Goal: Information Seeking & Learning: Learn about a topic

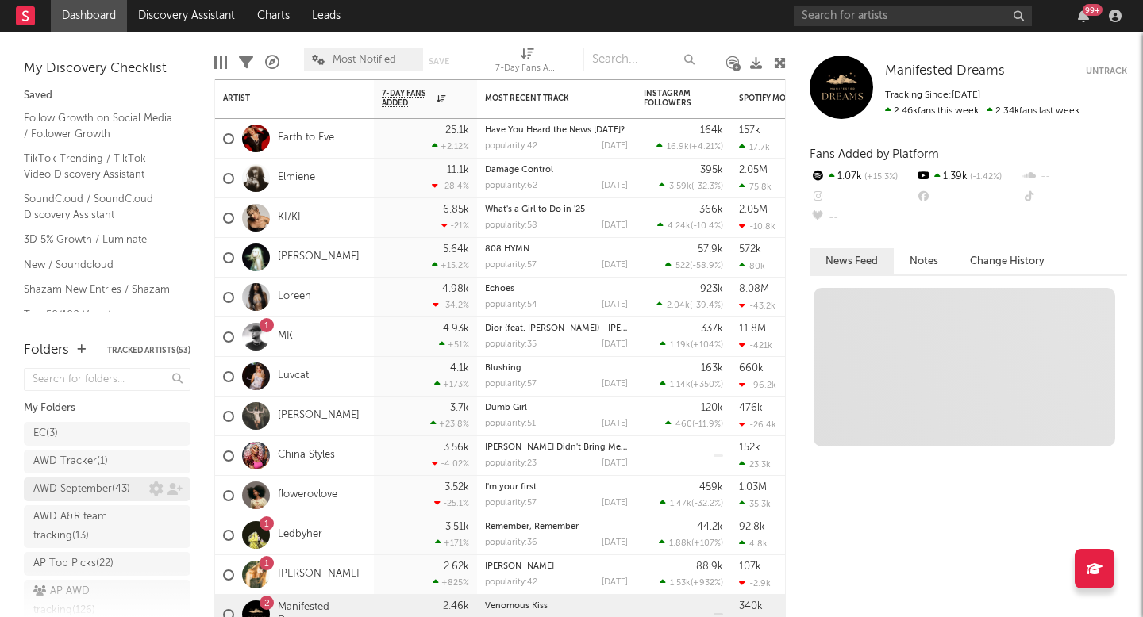
click at [89, 487] on div "AWD September ( 43 )" at bounding box center [81, 489] width 97 height 19
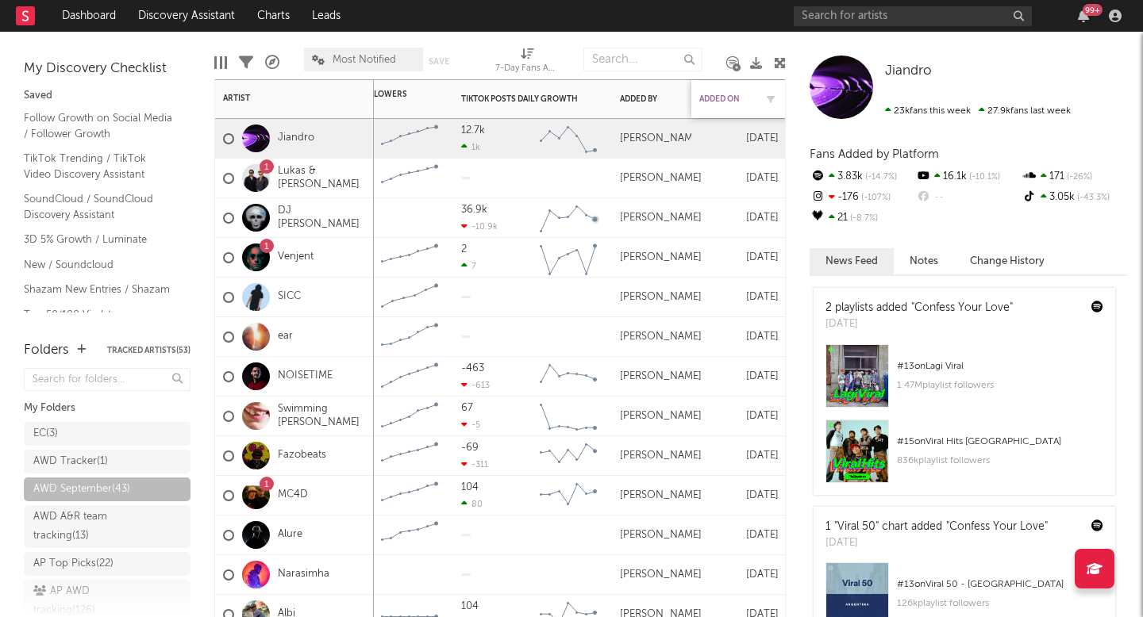
click at [717, 94] on div "Added On" at bounding box center [727, 99] width 56 height 10
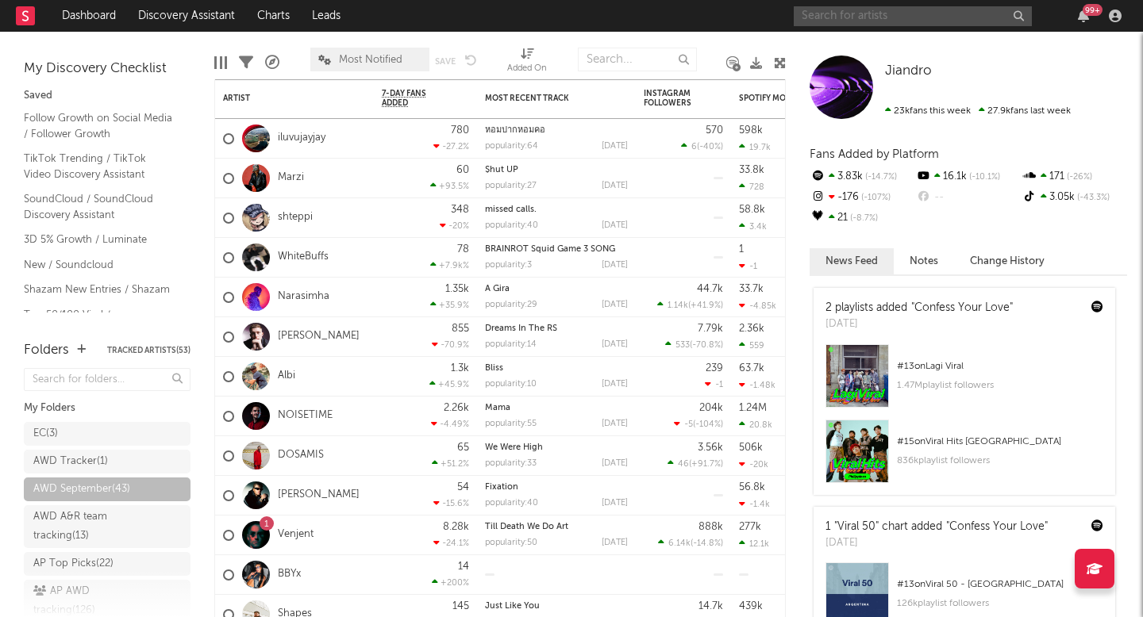
click at [839, 13] on input "text" at bounding box center [912, 16] width 238 height 20
type input "smokes"
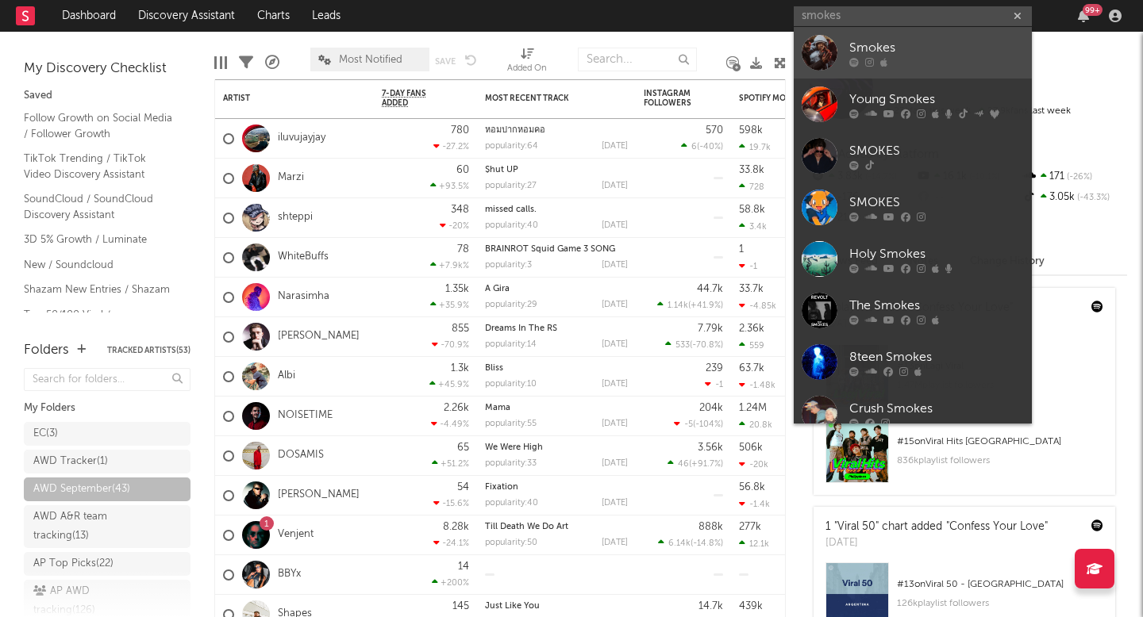
click at [898, 68] on link "Smokes" at bounding box center [912, 53] width 238 height 52
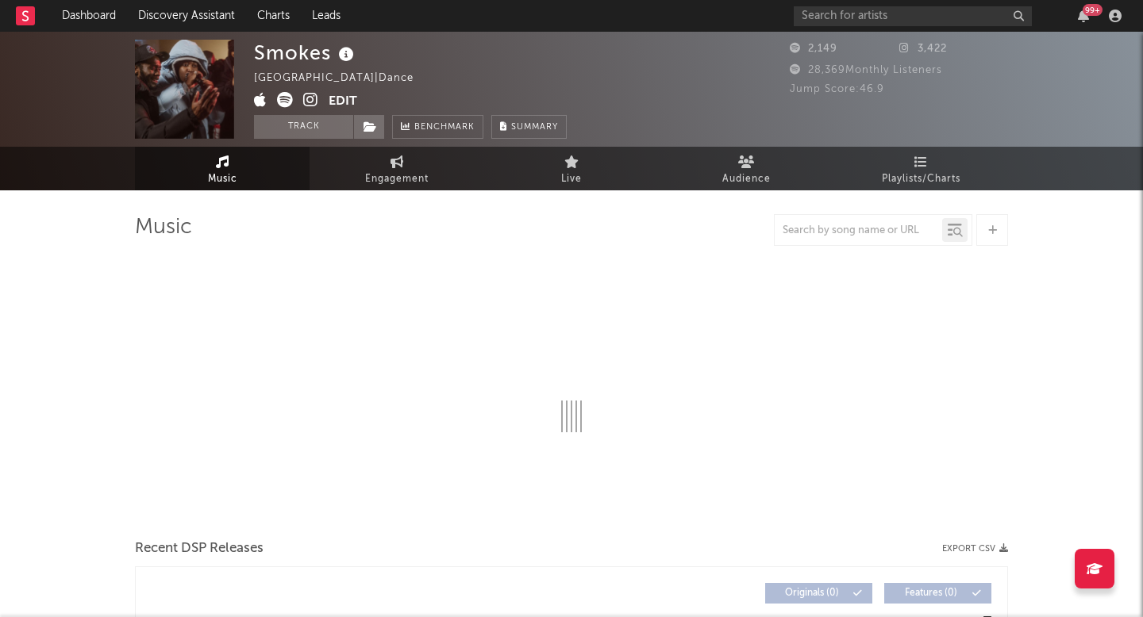
select select "6m"
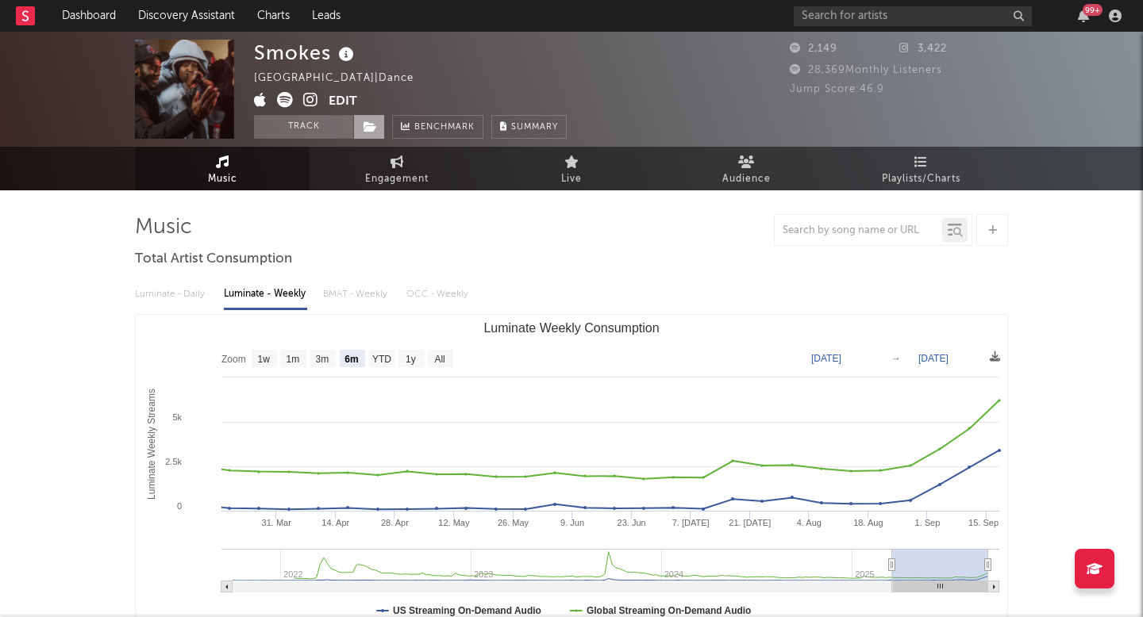
click at [364, 133] on span at bounding box center [369, 127] width 32 height 24
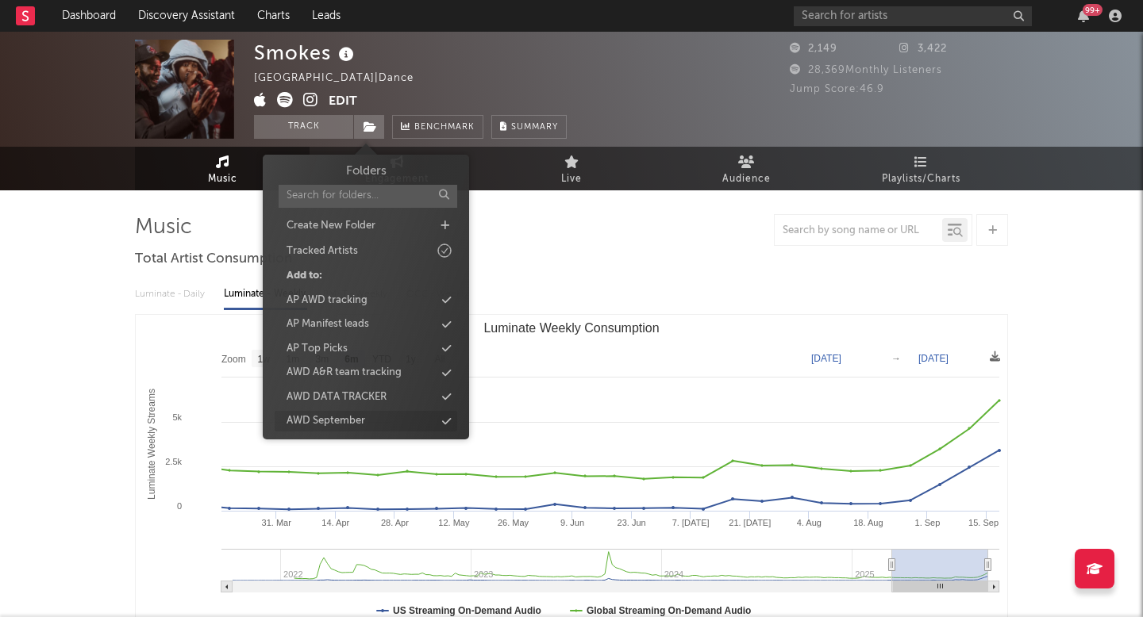
click at [359, 422] on div "AWD September" at bounding box center [325, 421] width 79 height 16
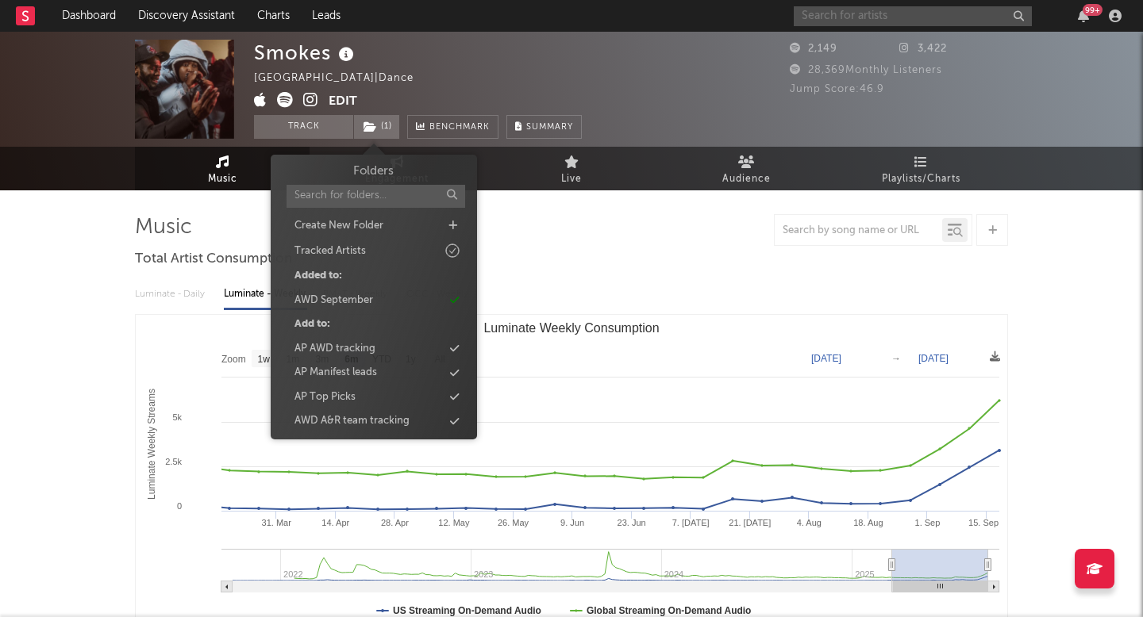
click at [882, 21] on input "text" at bounding box center [912, 16] width 238 height 20
paste input "[PERSON_NAME]"
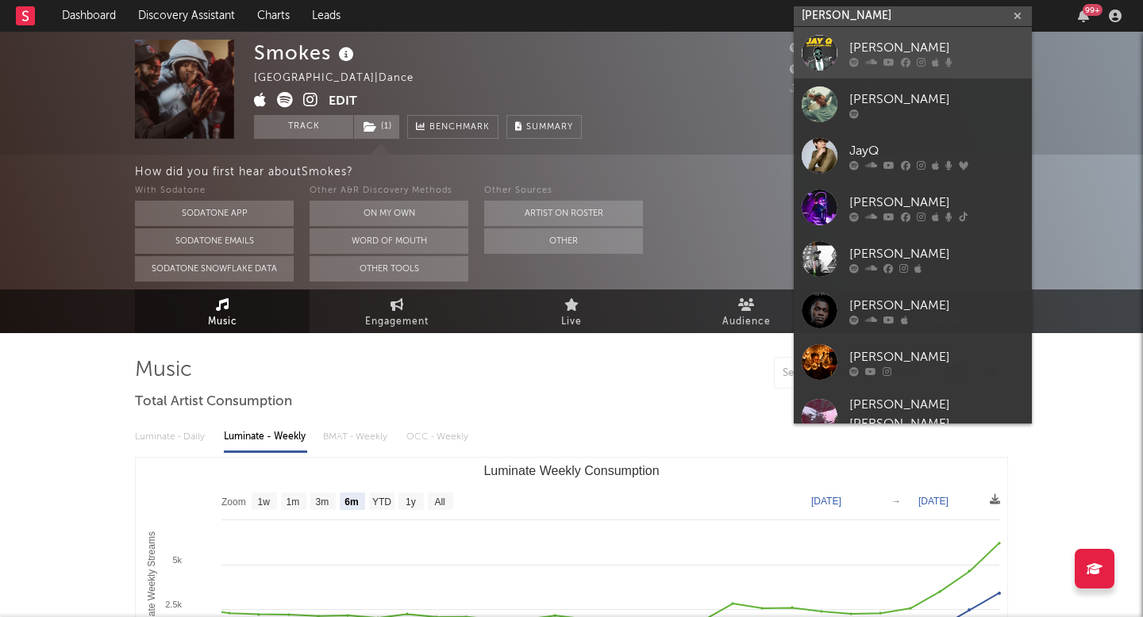
type input "[PERSON_NAME]"
click at [844, 33] on link "[PERSON_NAME]" at bounding box center [912, 53] width 238 height 52
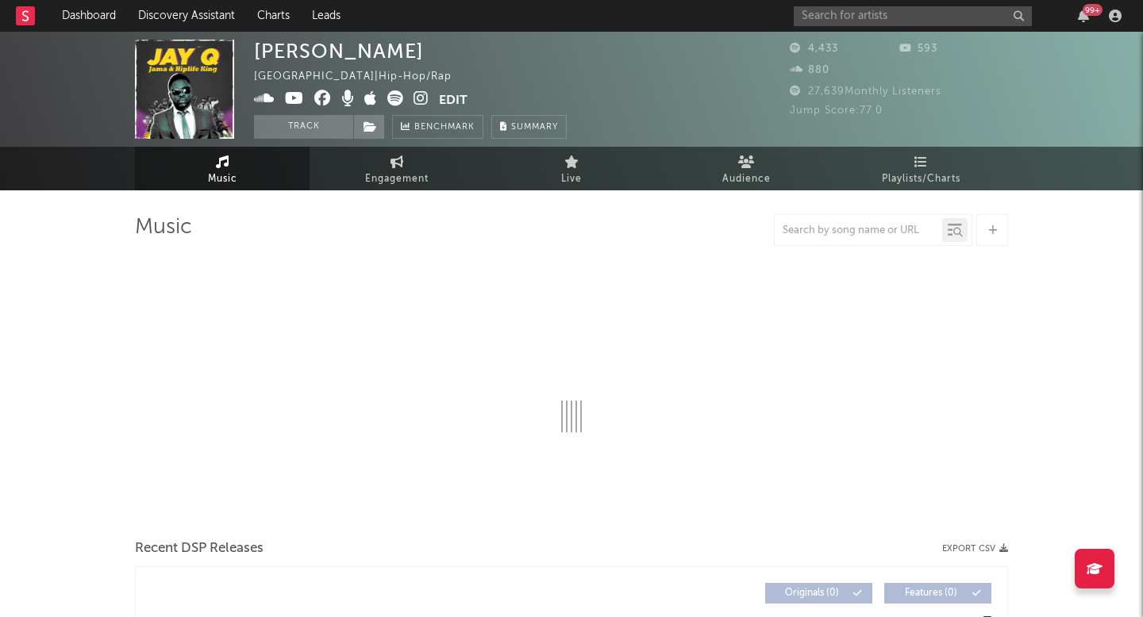
select select "1w"
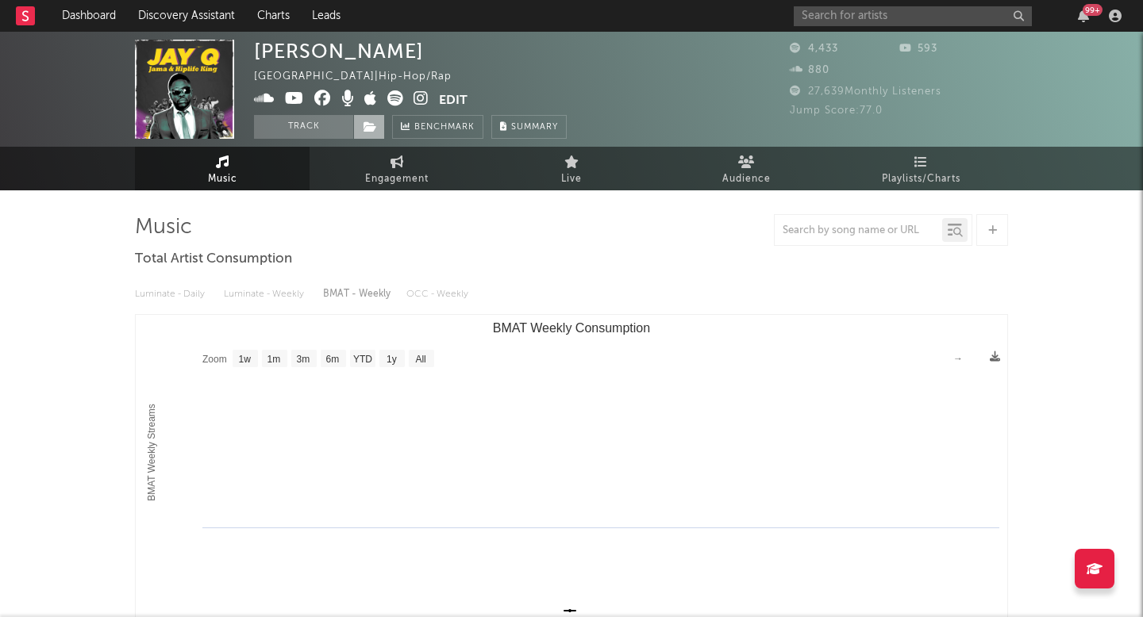
click at [367, 117] on span at bounding box center [369, 127] width 32 height 24
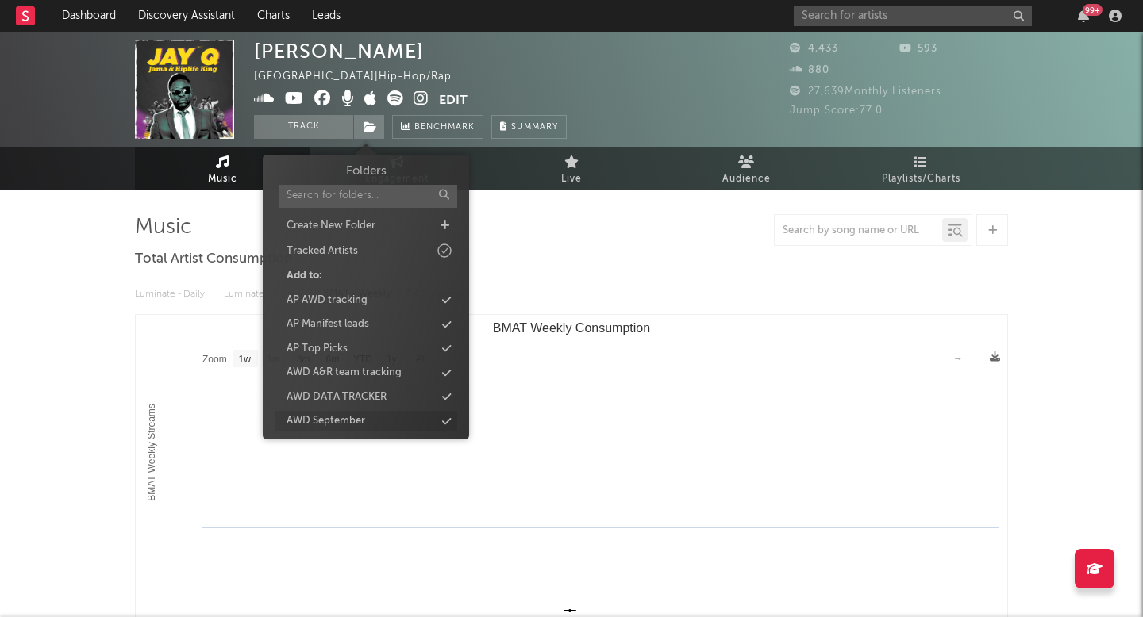
click at [317, 418] on div "AWD September" at bounding box center [325, 421] width 79 height 16
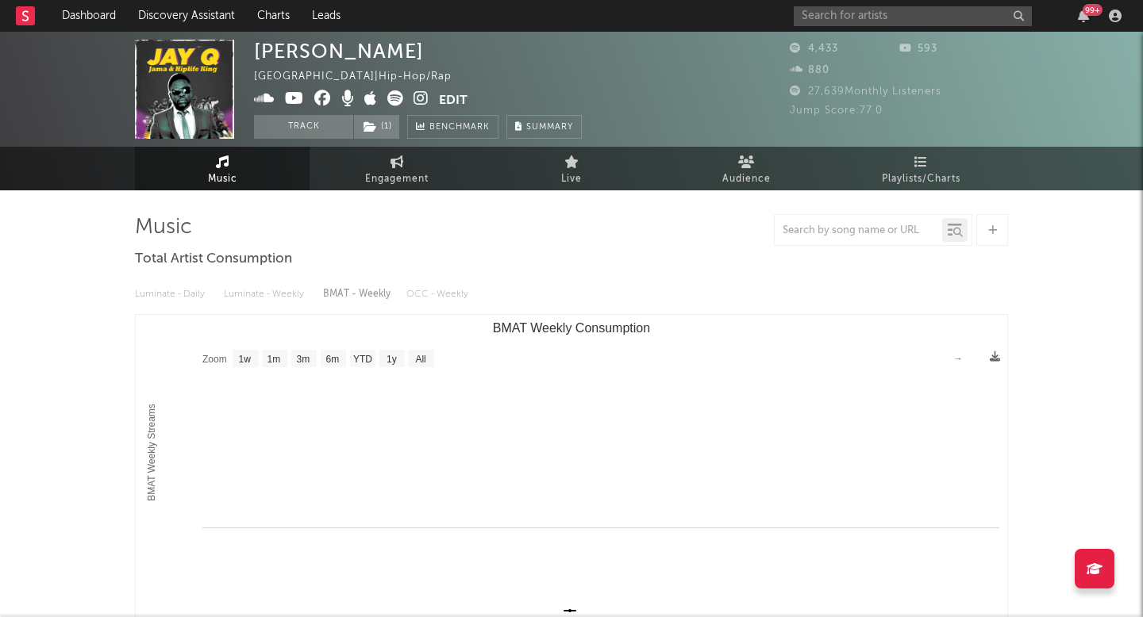
click at [924, 29] on div "99 +" at bounding box center [959, 16] width 333 height 32
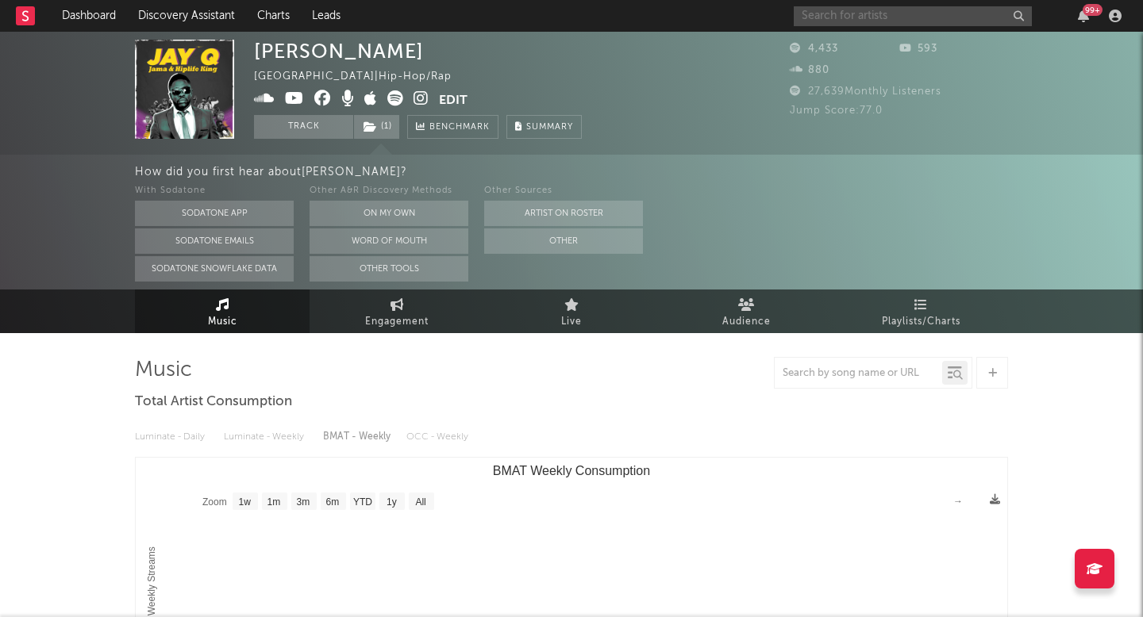
click at [893, 21] on input "text" at bounding box center [912, 16] width 238 height 20
paste input "Synthaesthetica/OMGKirby"
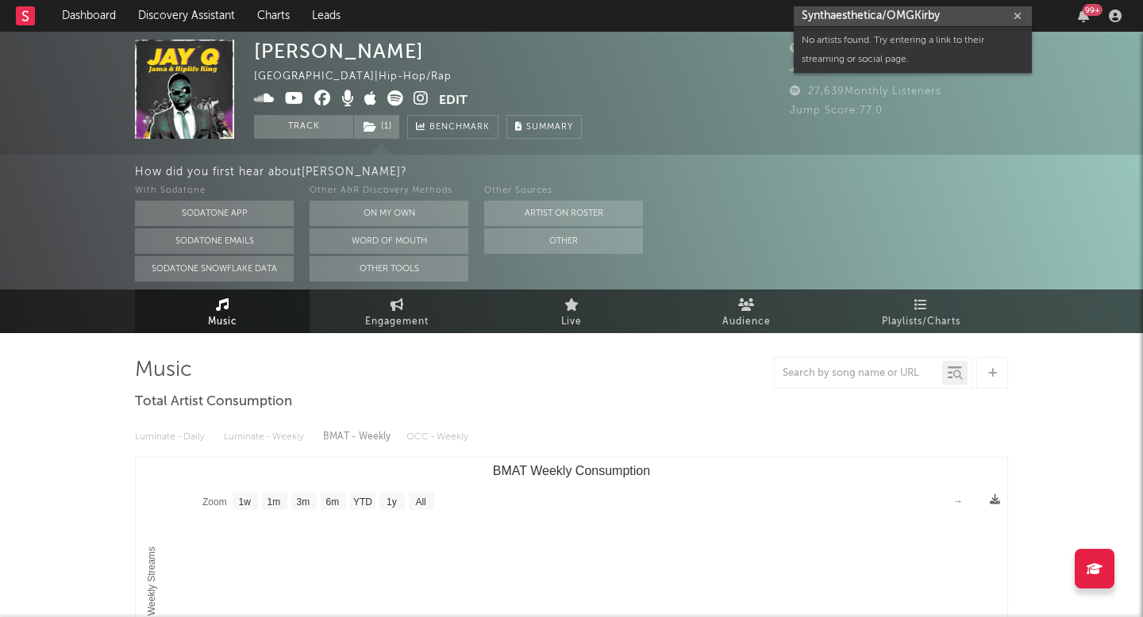
drag, startPoint x: 885, startPoint y: 16, endPoint x: 962, endPoint y: 15, distance: 77.8
click at [961, 15] on input "Synthaesthetica/OMGKirby" at bounding box center [912, 16] width 238 height 20
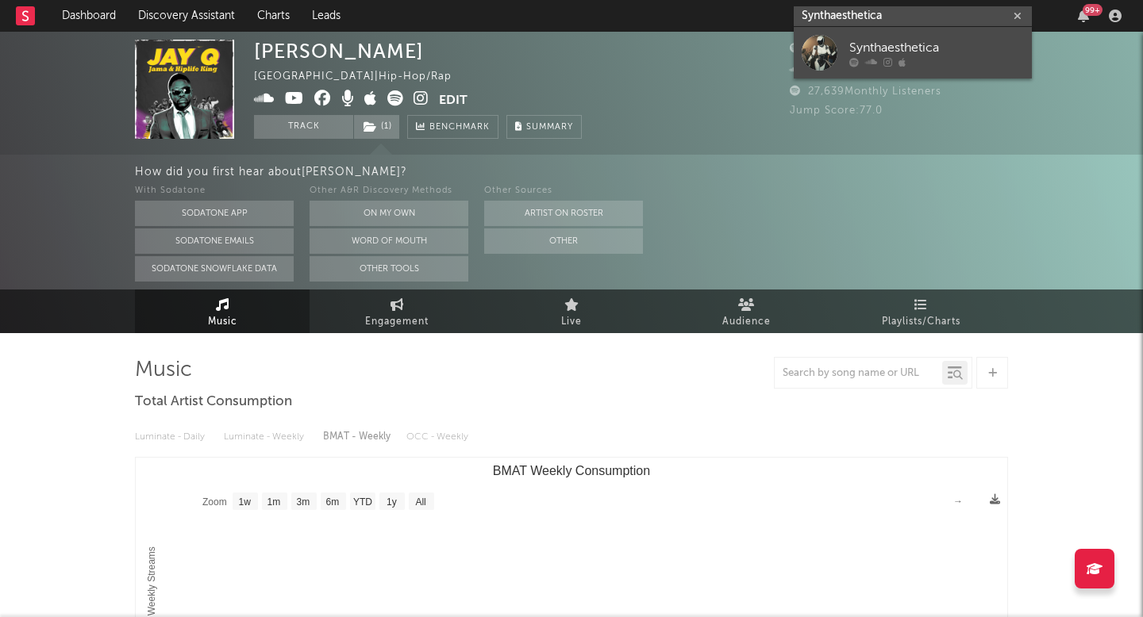
type input "Synthaesthetica"
click at [872, 50] on div "Synthaesthetica" at bounding box center [936, 47] width 175 height 19
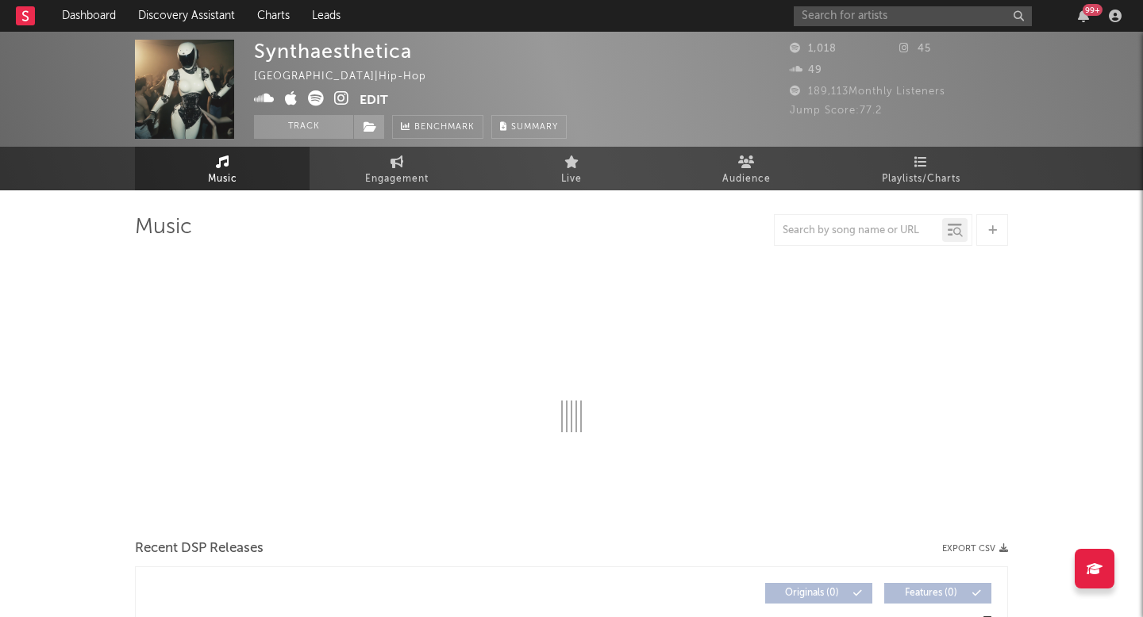
select select "1w"
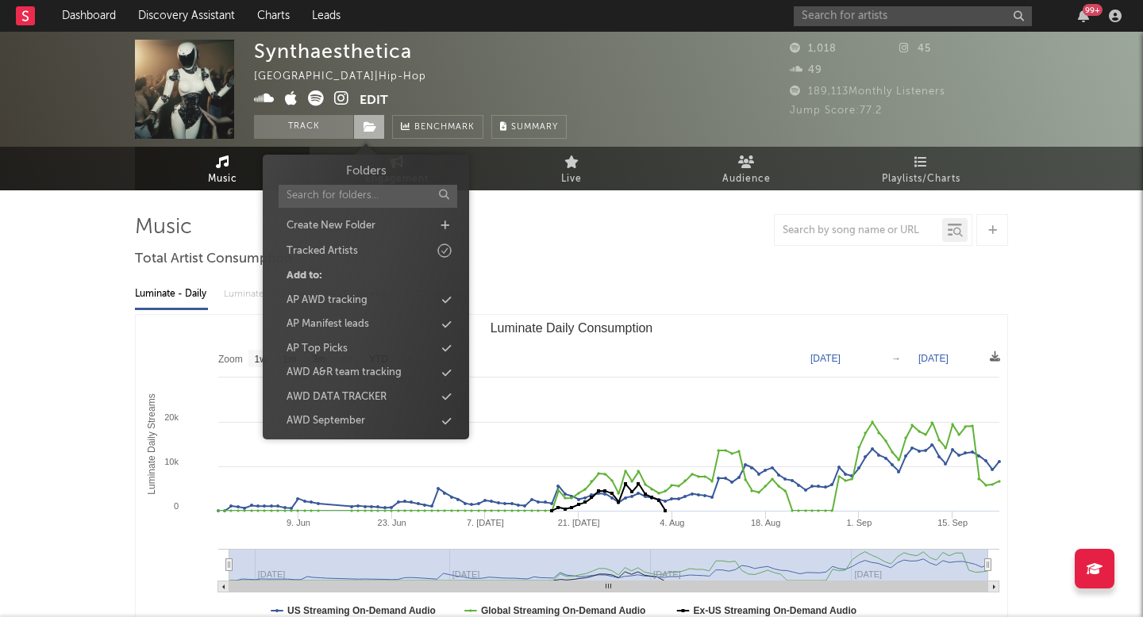
click at [361, 125] on span at bounding box center [369, 127] width 32 height 24
click at [341, 416] on div "AWD September" at bounding box center [325, 421] width 79 height 16
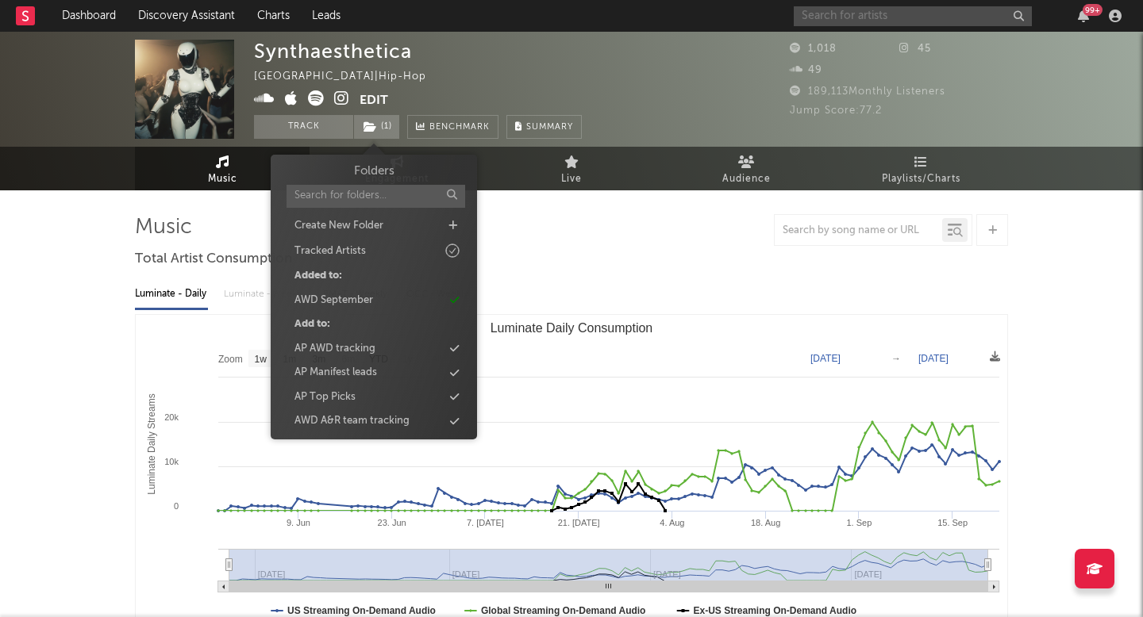
paste input "Lyrah"
click at [822, 17] on input "text" at bounding box center [912, 16] width 238 height 20
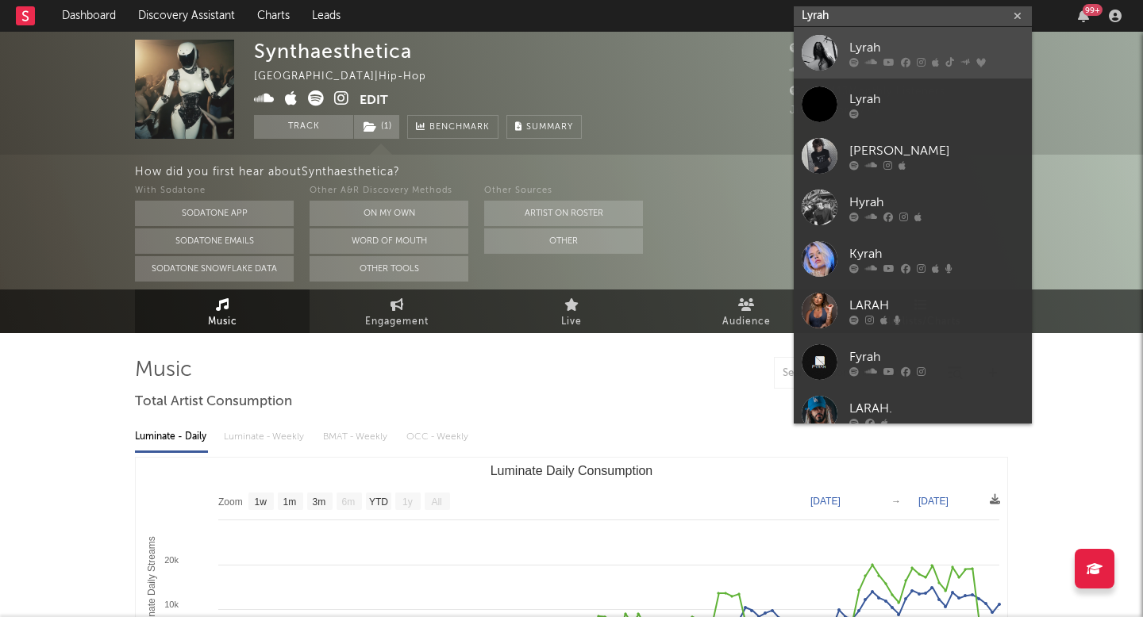
type input "Lyrah"
click at [900, 55] on div "Lyrah" at bounding box center [936, 47] width 175 height 19
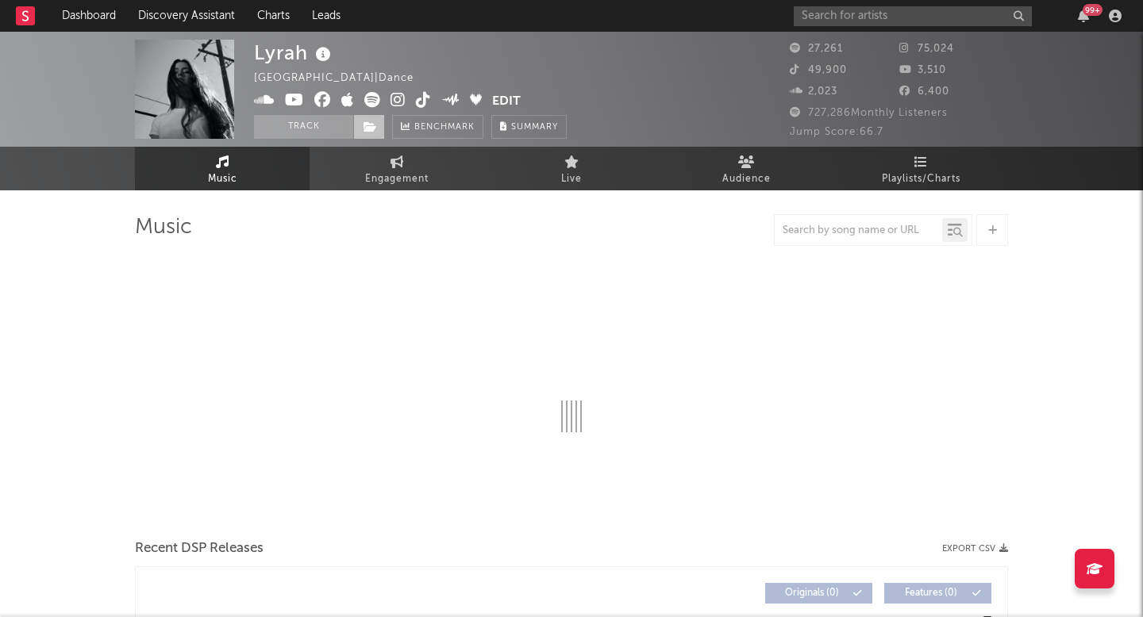
click at [372, 129] on icon at bounding box center [369, 126] width 13 height 11
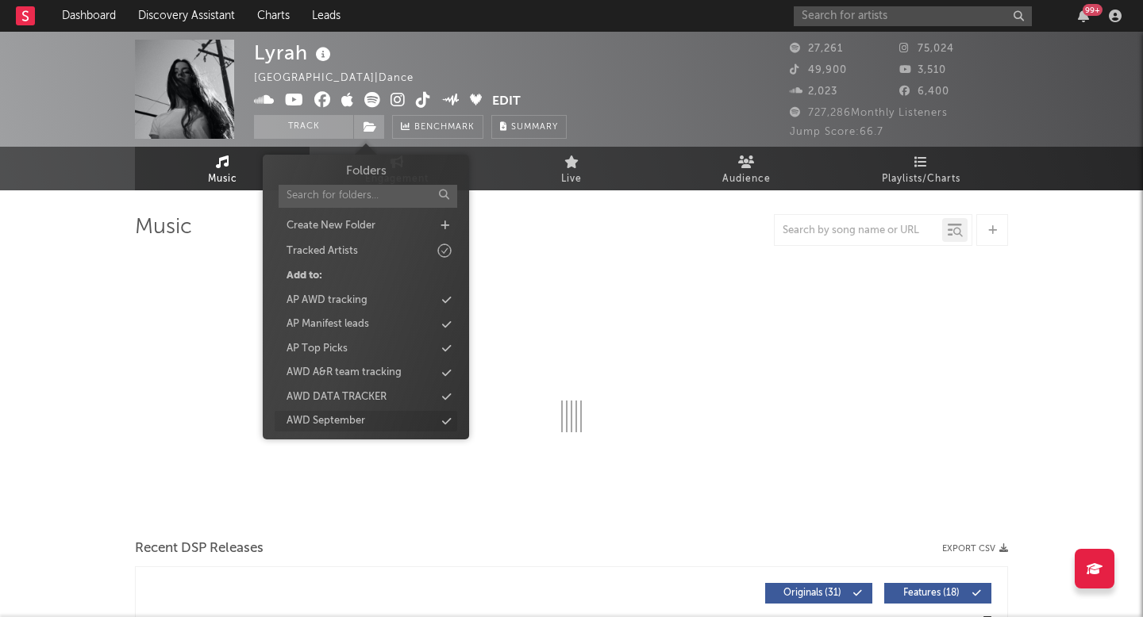
select select "6m"
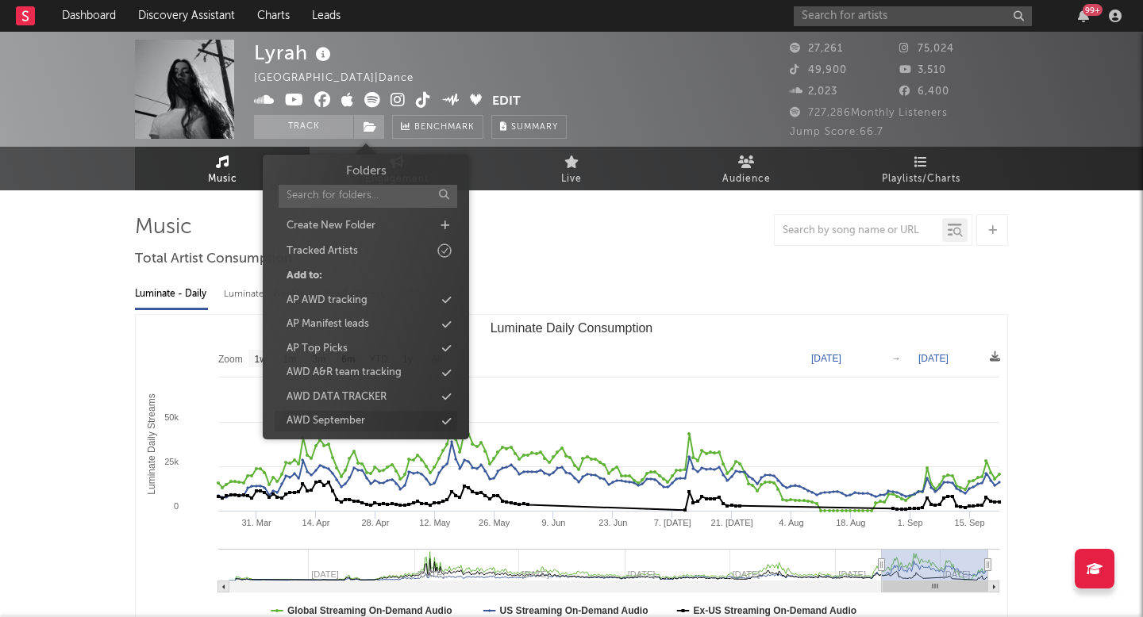
click at [333, 417] on div "AWD September" at bounding box center [325, 421] width 79 height 16
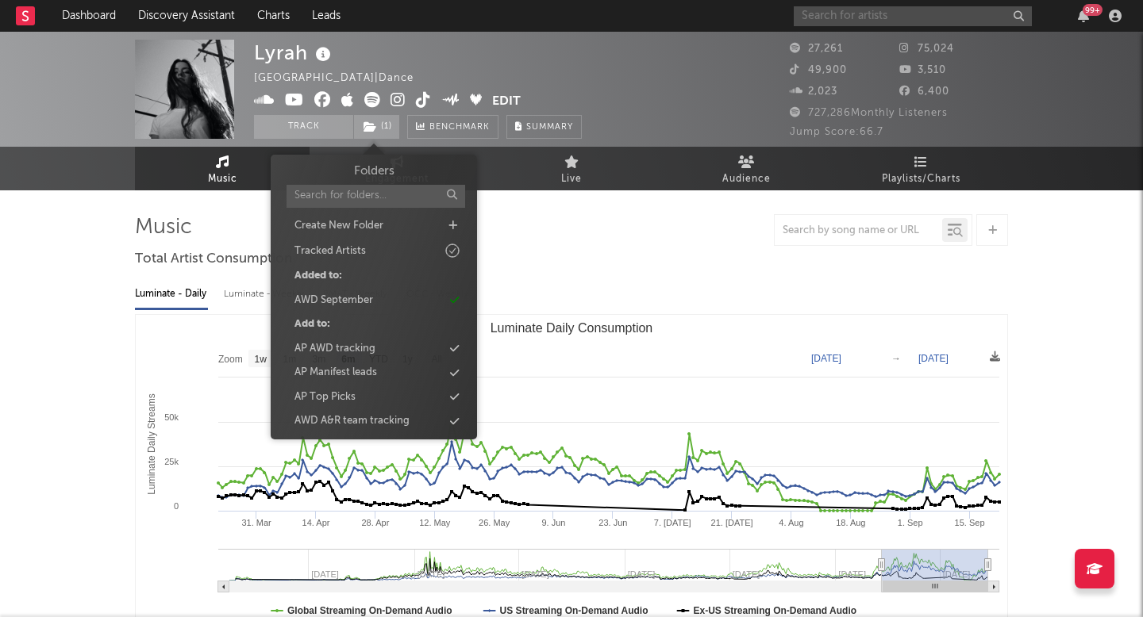
click at [868, 11] on input "text" at bounding box center [912, 16] width 238 height 20
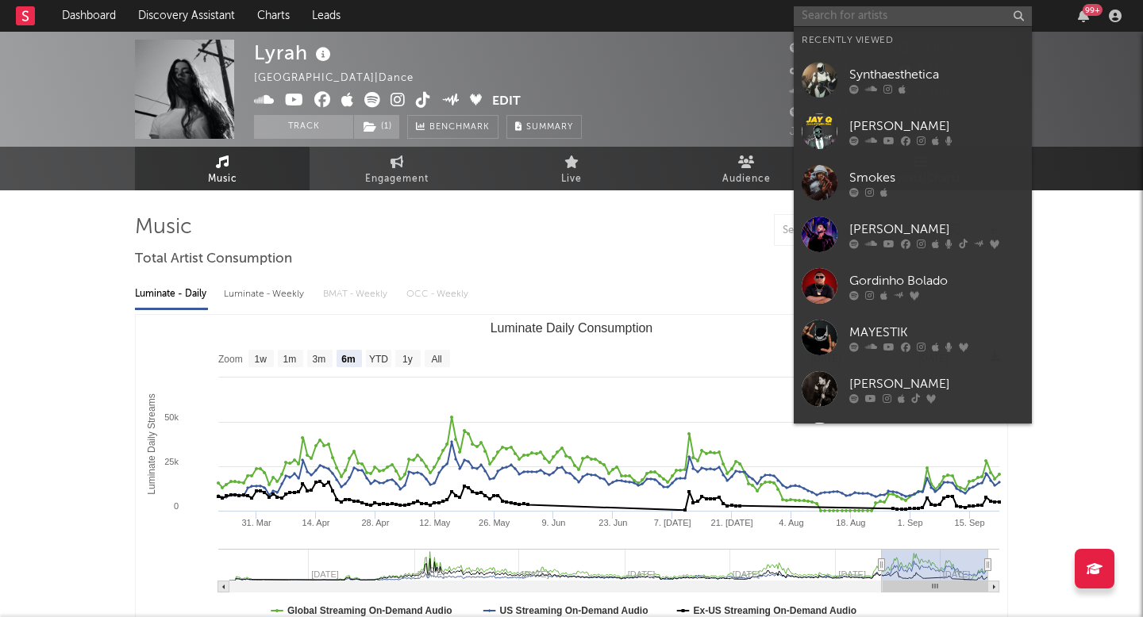
paste input "Mind Enterprises"
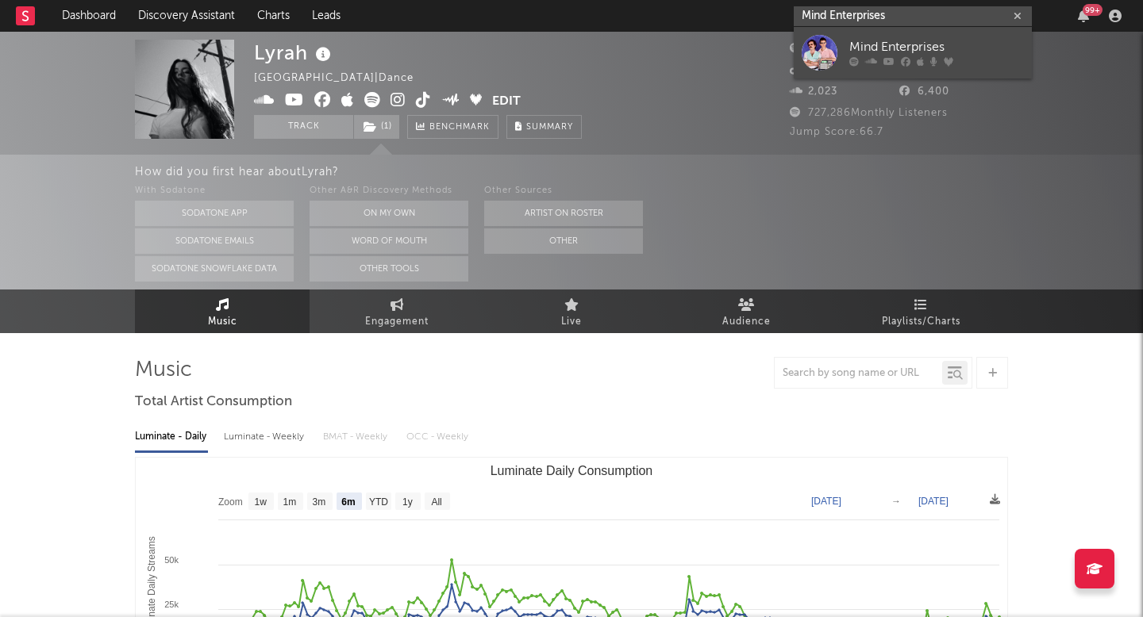
type input "Mind Enterprises"
click at [817, 40] on div at bounding box center [819, 53] width 36 height 36
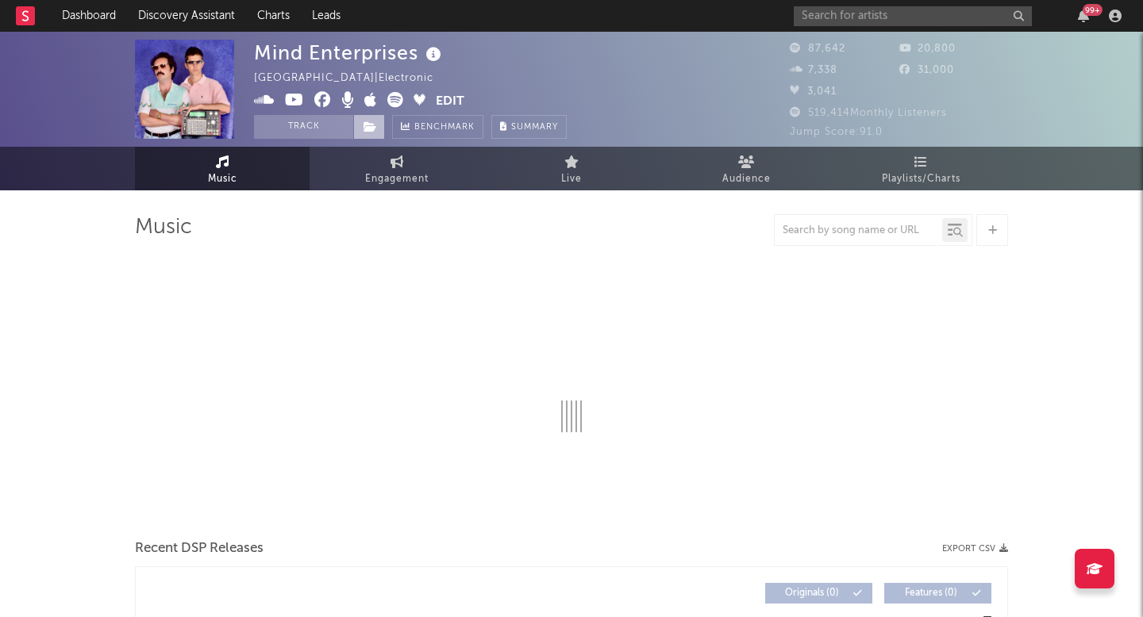
click at [376, 129] on icon at bounding box center [369, 126] width 13 height 11
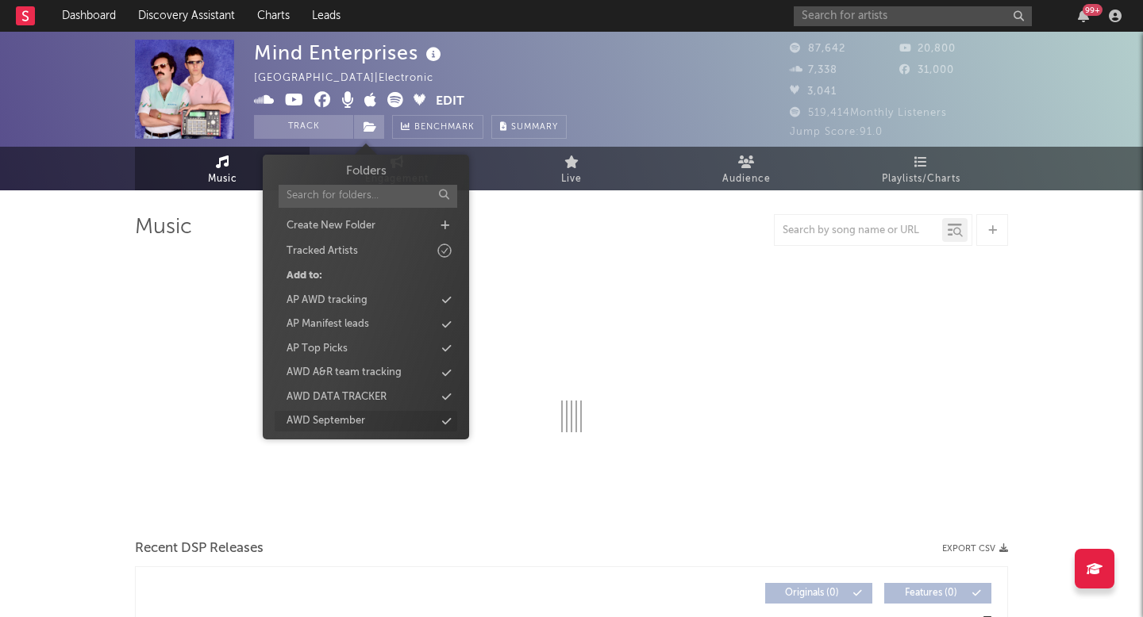
click at [352, 423] on div "AWD September" at bounding box center [325, 421] width 79 height 16
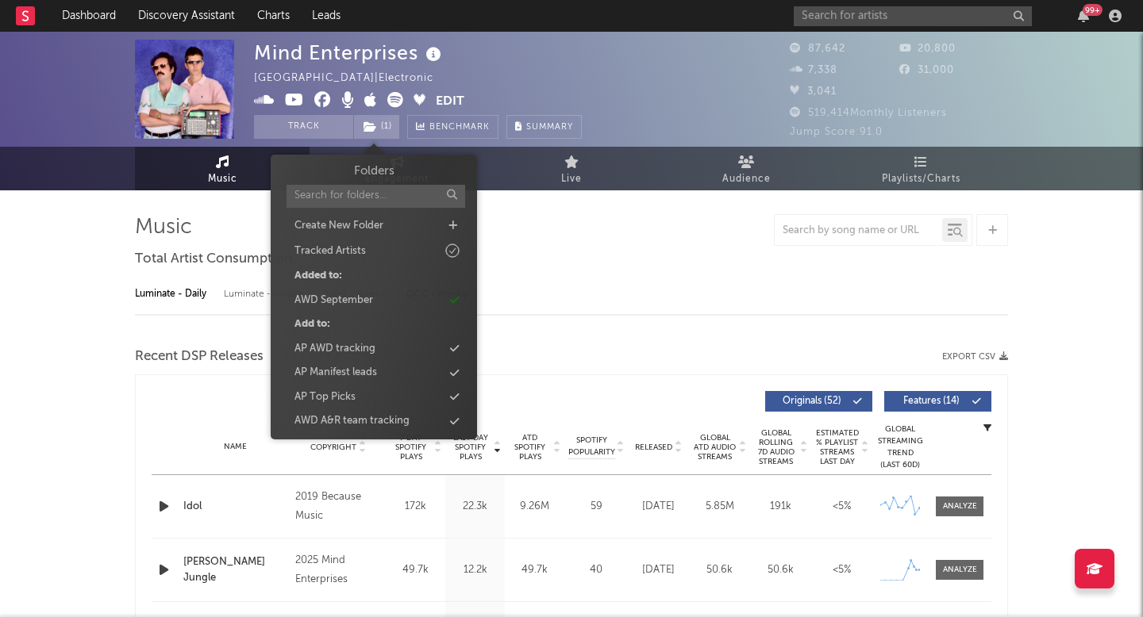
select select "6m"
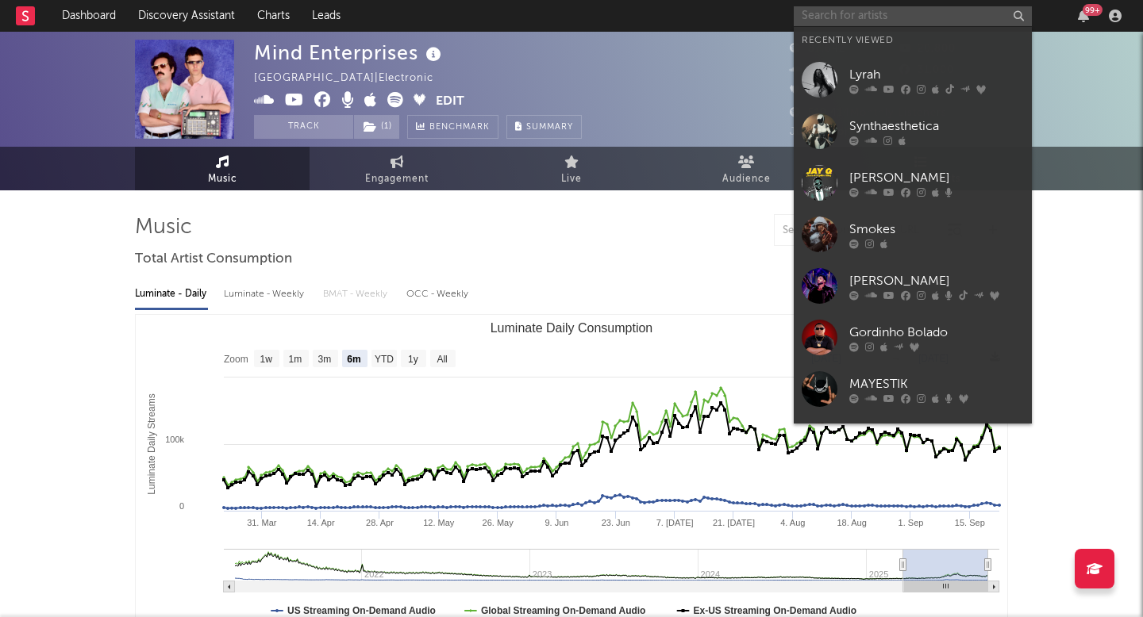
click at [828, 21] on input "text" at bounding box center [912, 16] width 238 height 20
paste input "[PERSON_NAME]"
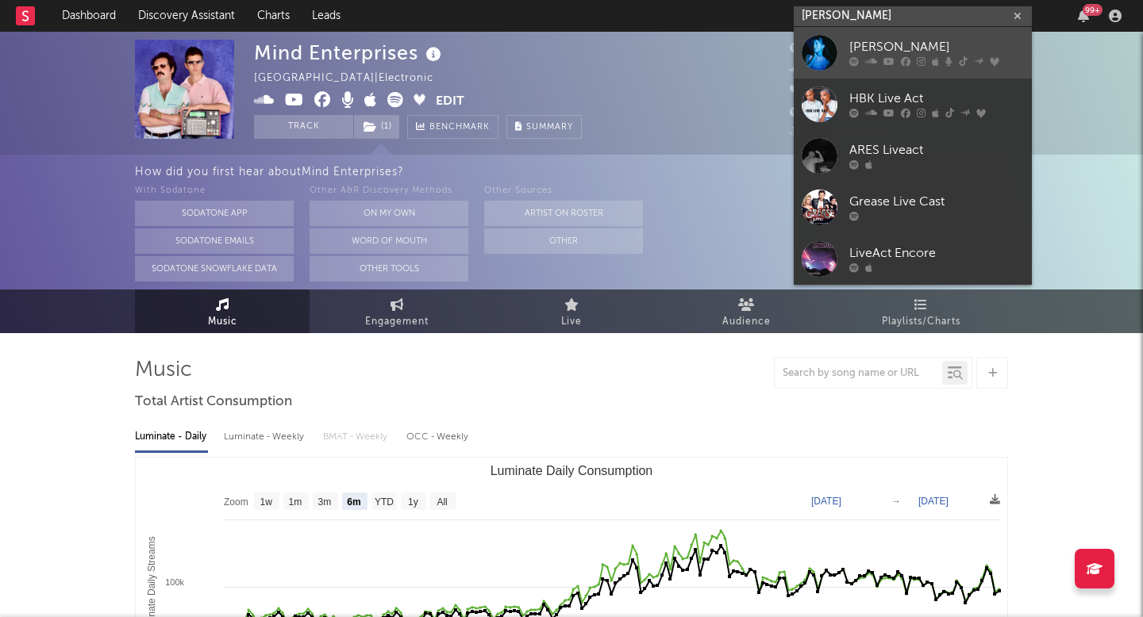
type input "[PERSON_NAME]"
click at [870, 51] on div "[PERSON_NAME]" at bounding box center [936, 47] width 175 height 19
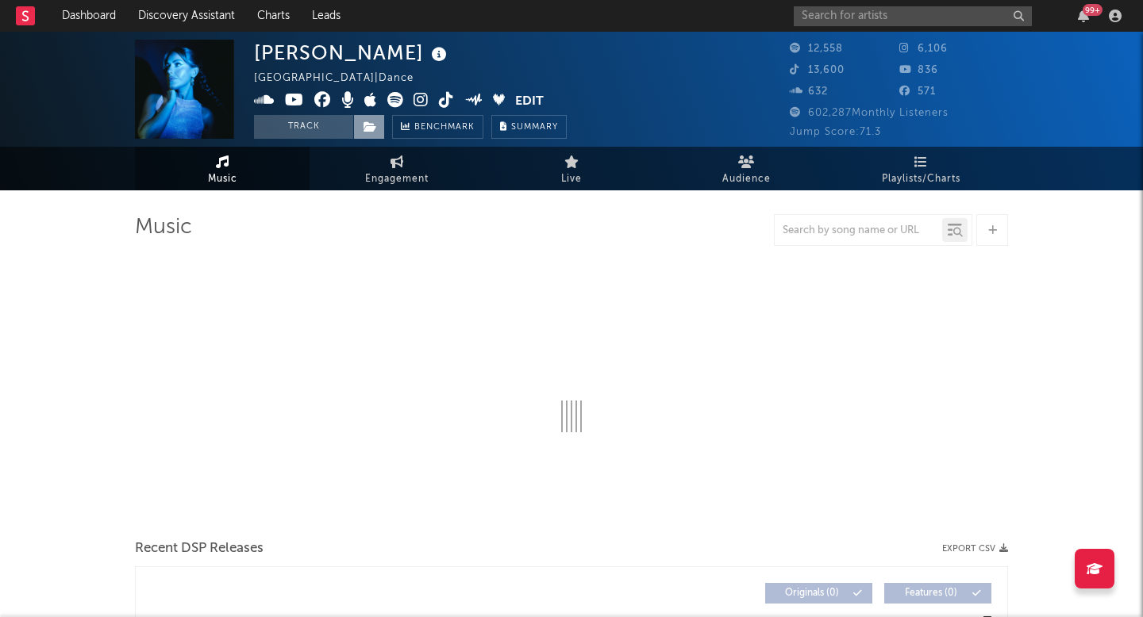
select select "6m"
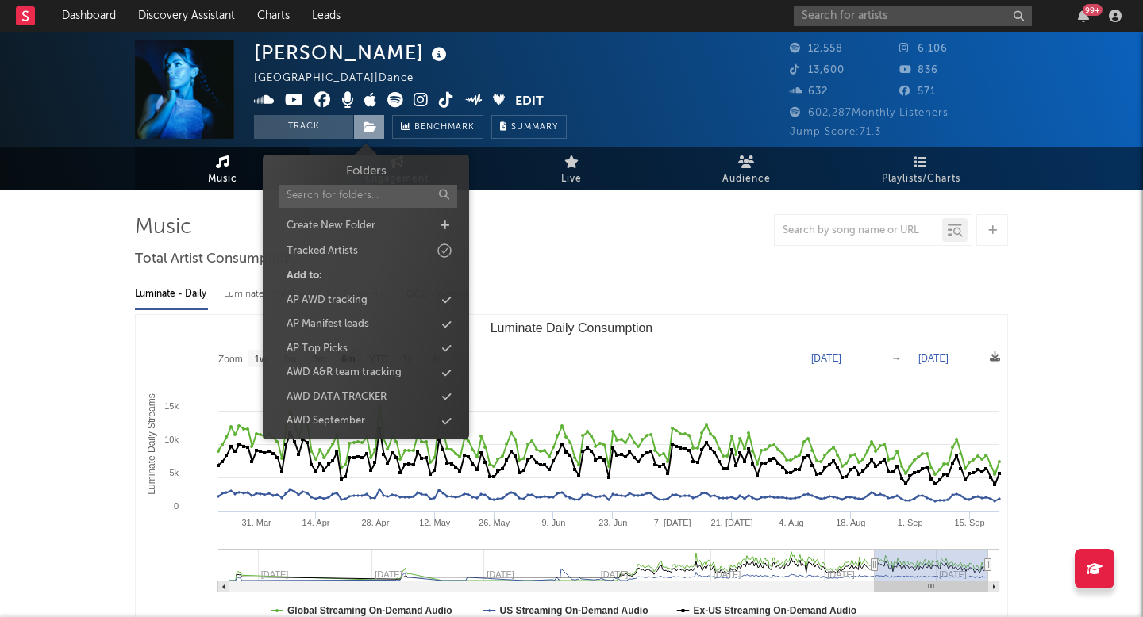
click at [379, 121] on span at bounding box center [369, 127] width 32 height 24
click at [318, 416] on div "AWD September" at bounding box center [325, 421] width 79 height 16
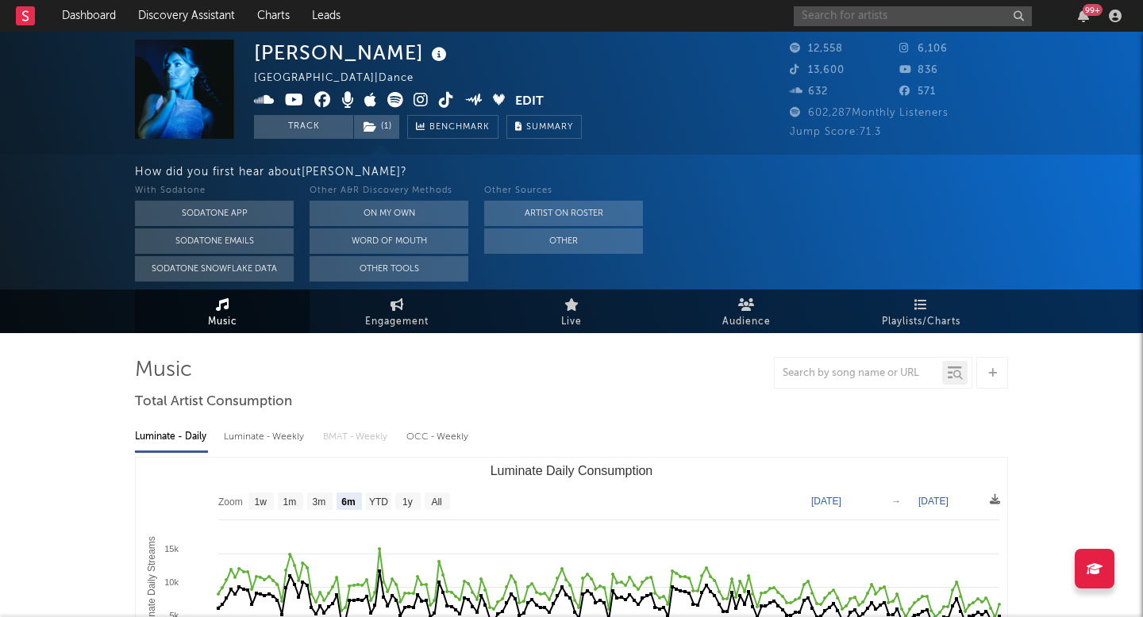
paste input "Lamsi"
click at [914, 16] on input "Lamsi" at bounding box center [912, 16] width 238 height 20
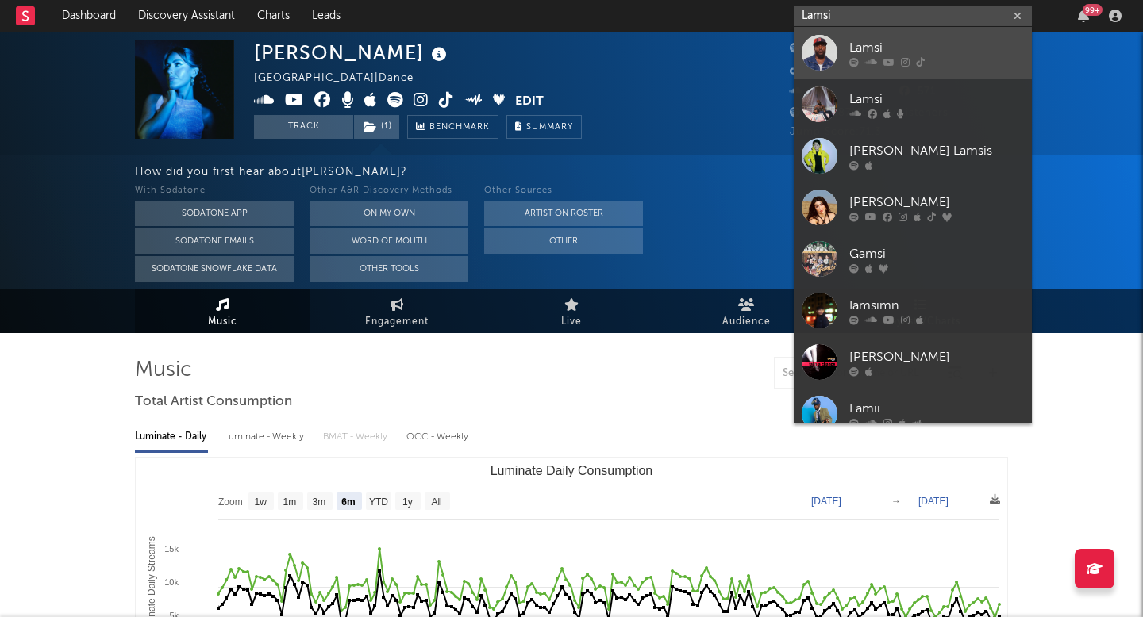
type input "Lamsi"
click at [820, 62] on div at bounding box center [819, 53] width 36 height 36
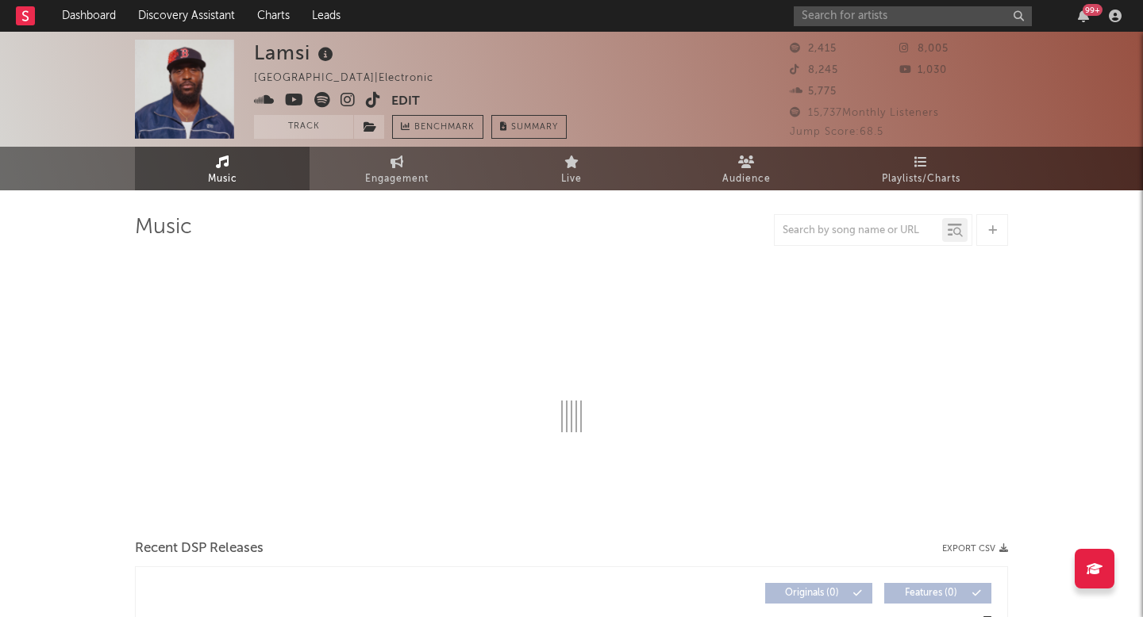
select select "1w"
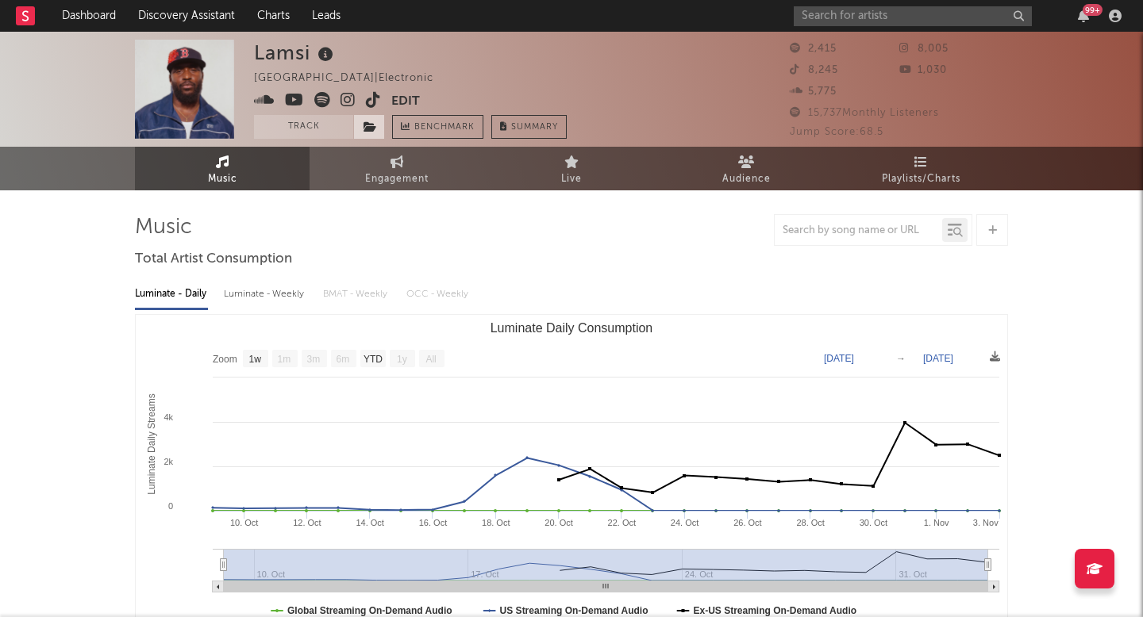
click at [378, 131] on span at bounding box center [369, 127] width 32 height 24
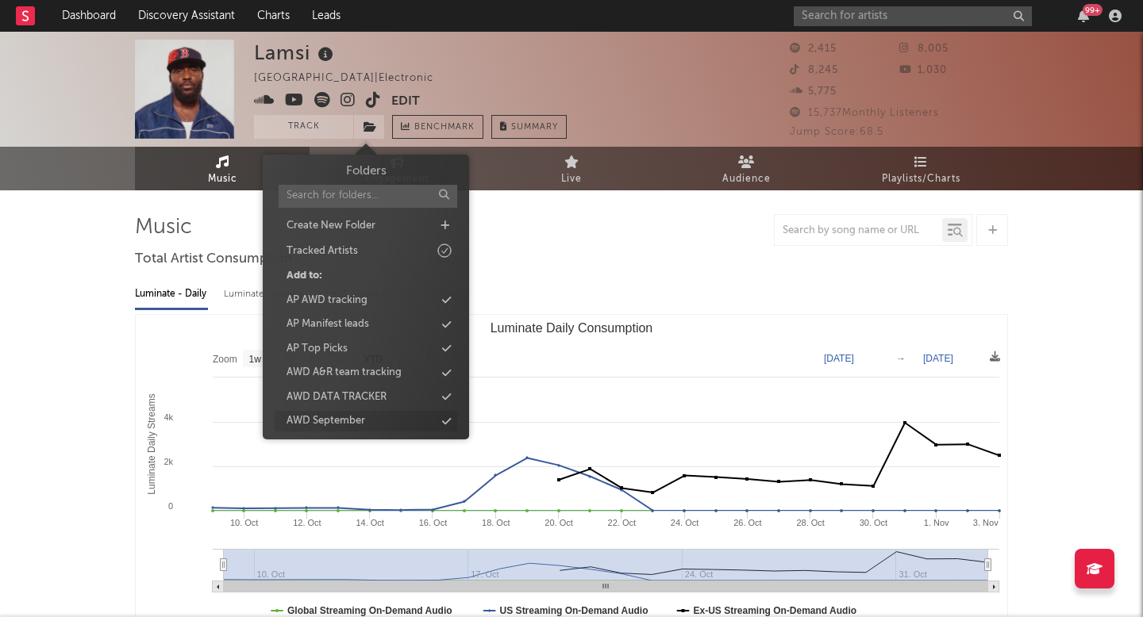
click at [328, 420] on div "AWD September" at bounding box center [325, 421] width 79 height 16
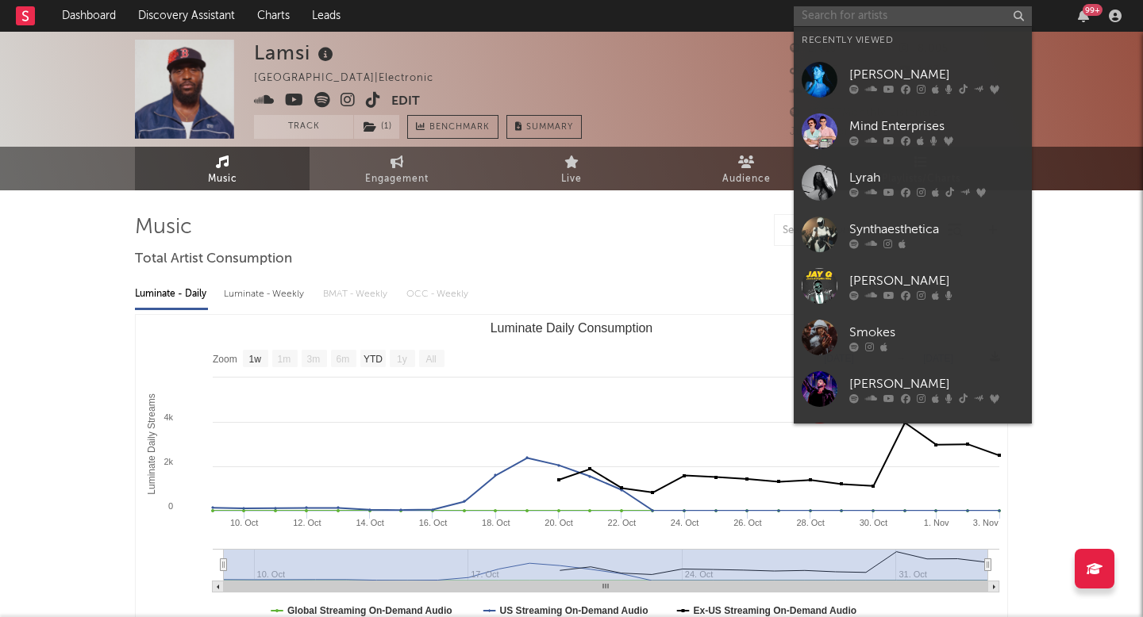
click at [845, 17] on input "text" at bounding box center [912, 16] width 238 height 20
paste input "Flexx"
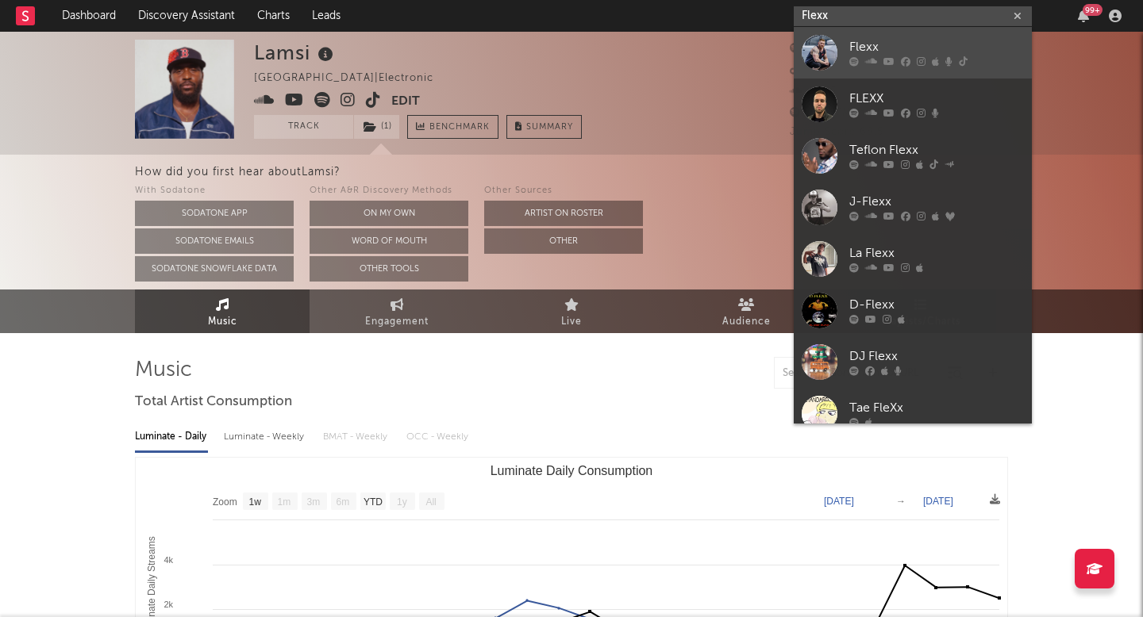
type input "Flexx"
click at [820, 49] on div at bounding box center [819, 53] width 36 height 36
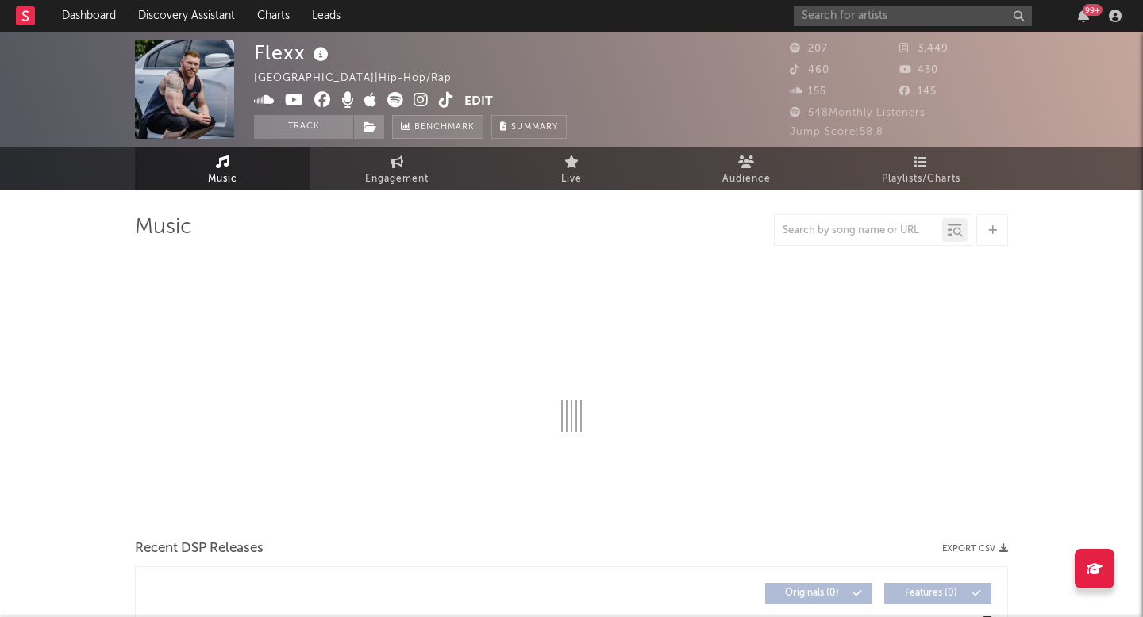
select select "1w"
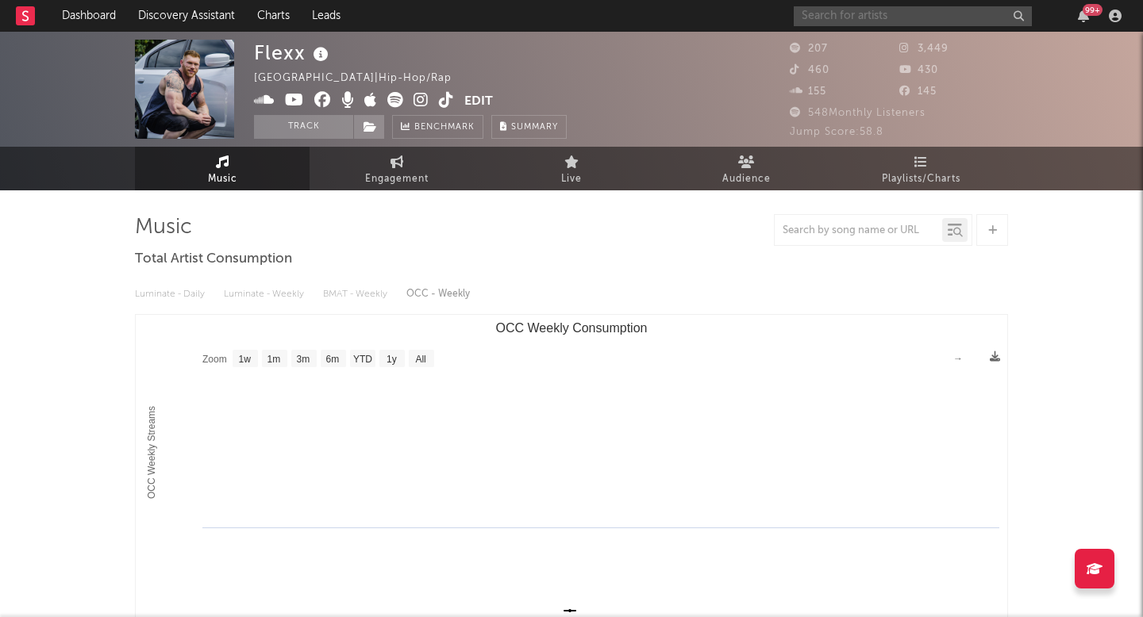
click at [847, 12] on input "text" at bounding box center [912, 16] width 238 height 20
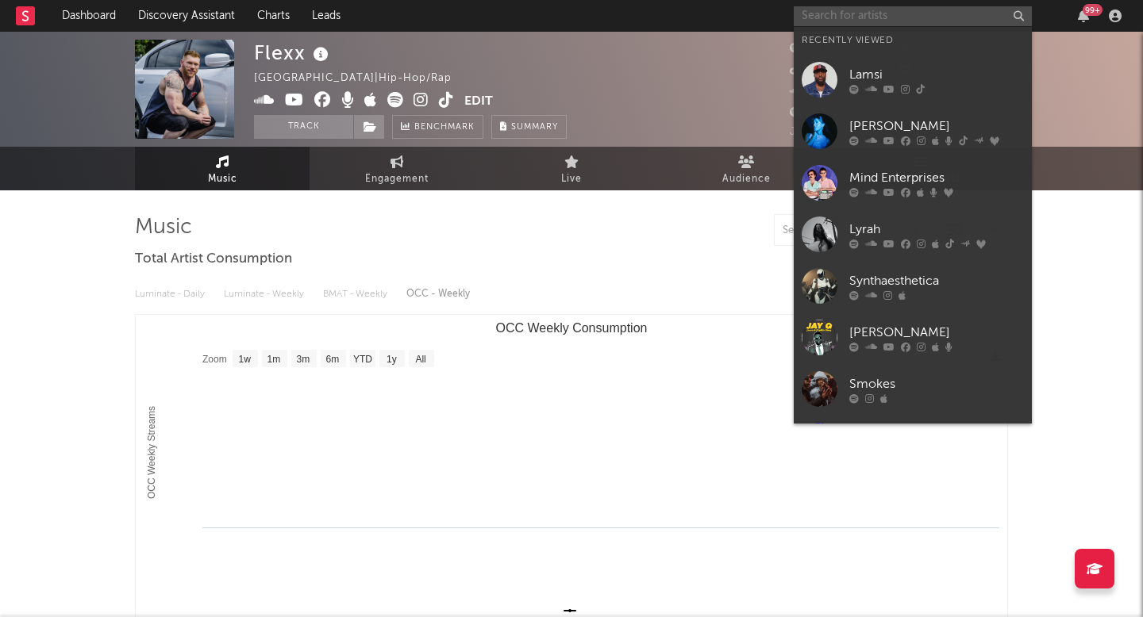
paste input "Flexx"
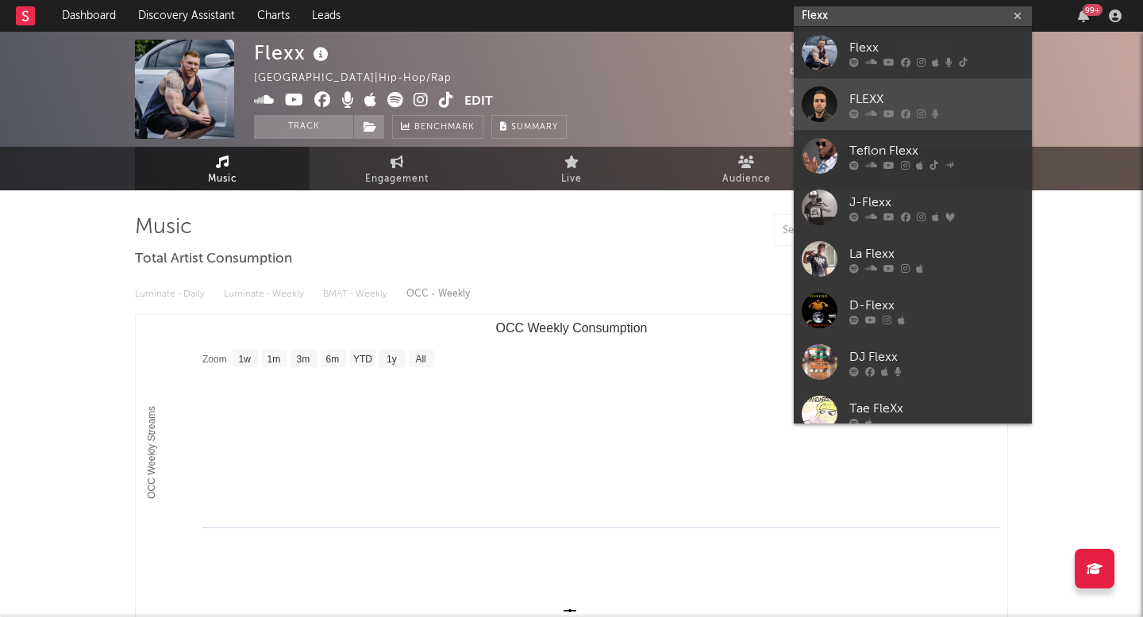
type input "Flexx"
click at [812, 107] on div at bounding box center [819, 104] width 36 height 36
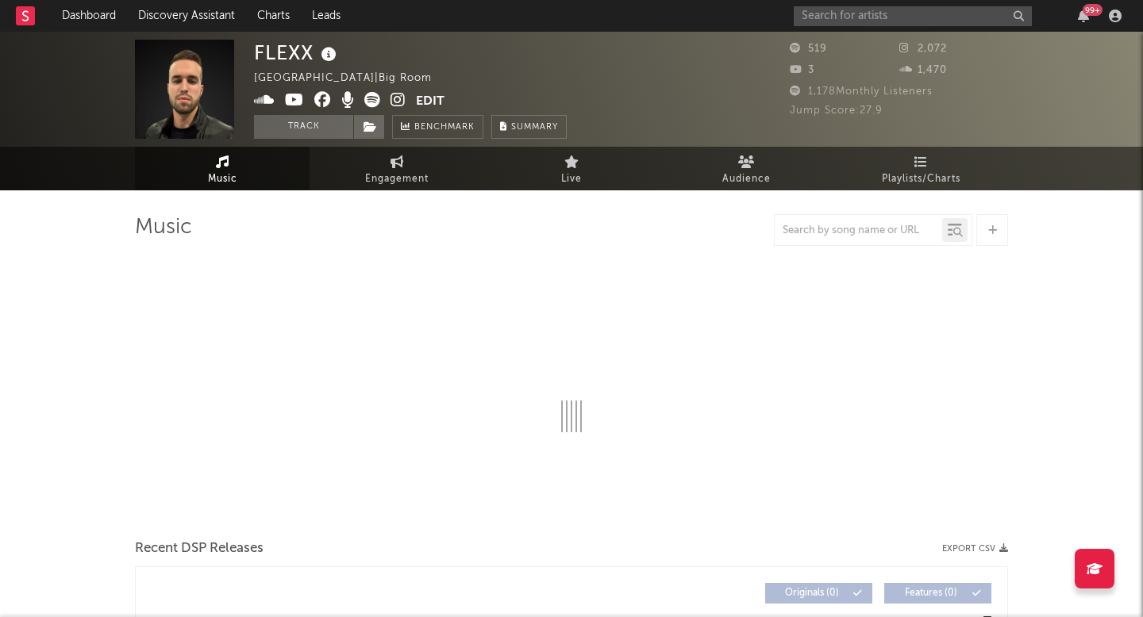
select select "1w"
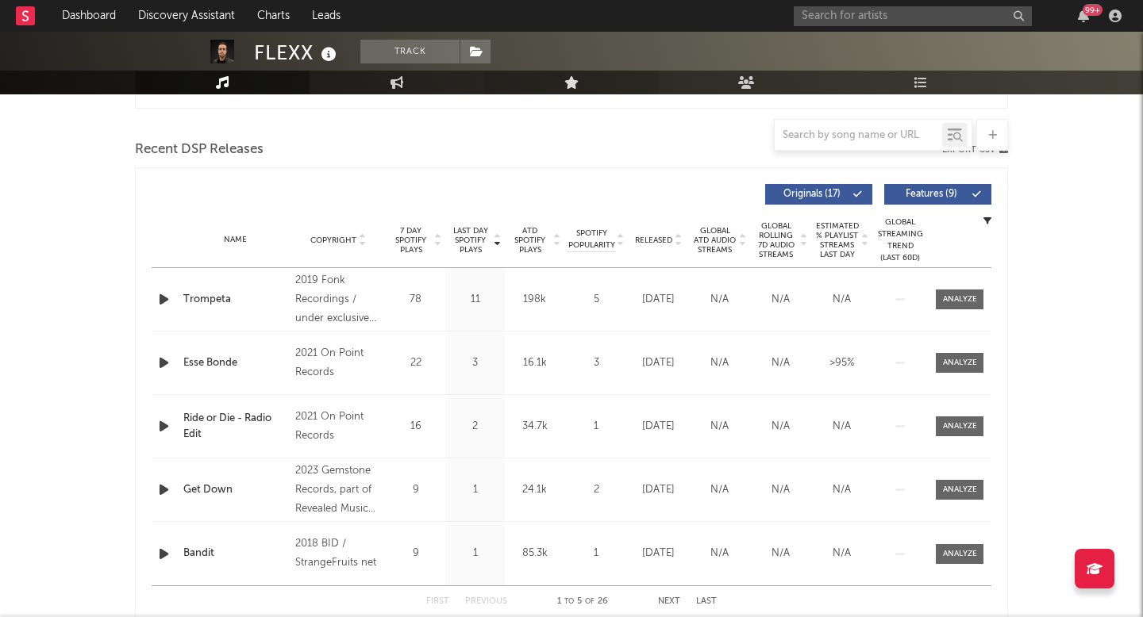
scroll to position [527, 0]
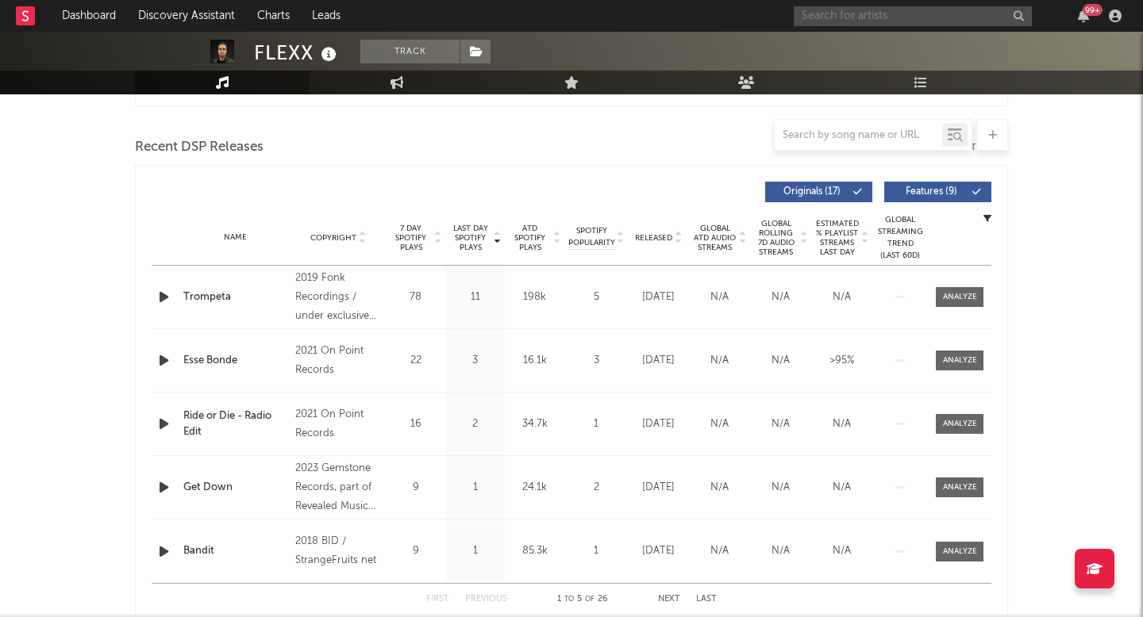
click at [861, 19] on input "text" at bounding box center [912, 16] width 238 height 20
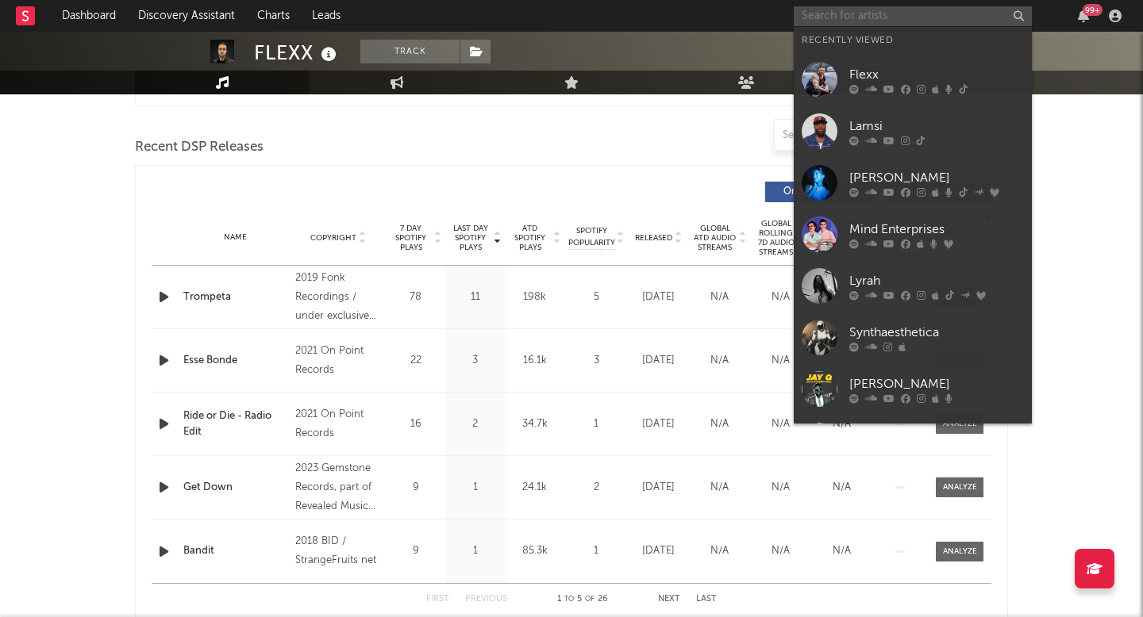
paste input "JJTBEATZ"
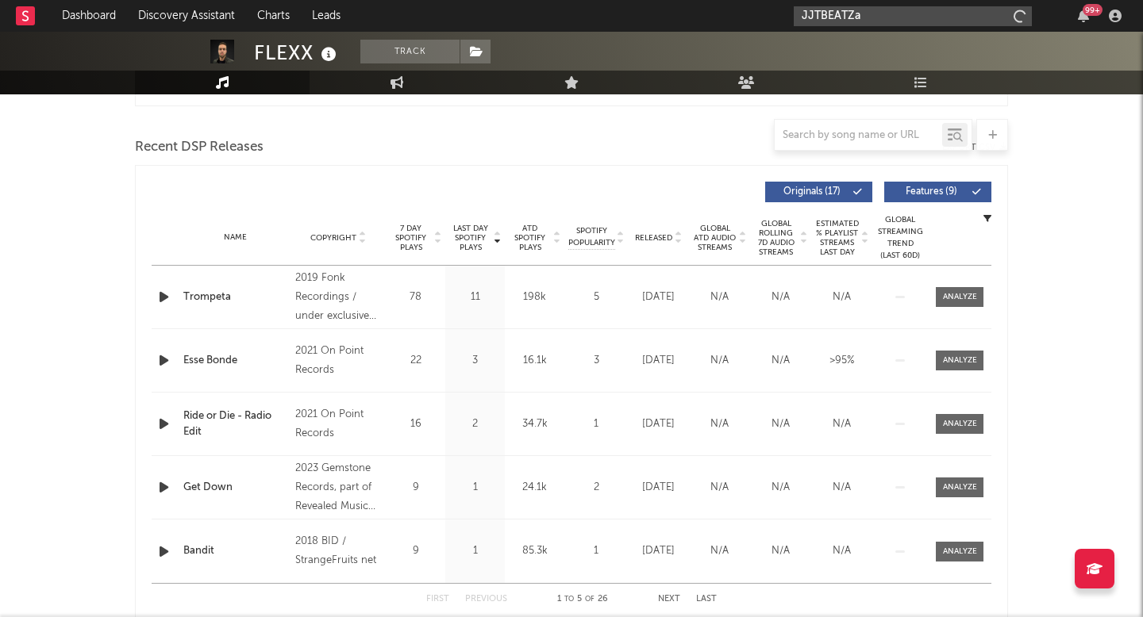
paste input "[PERSON_NAME]"
paste input "text"
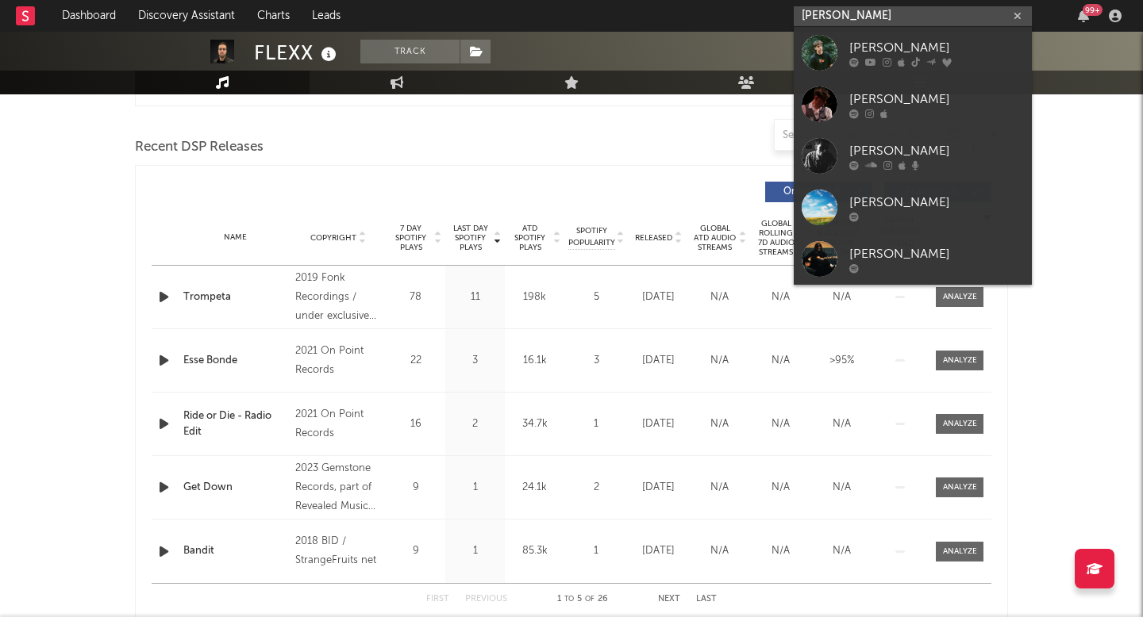
type input "[PERSON_NAME]"
click at [825, 61] on div at bounding box center [819, 53] width 36 height 36
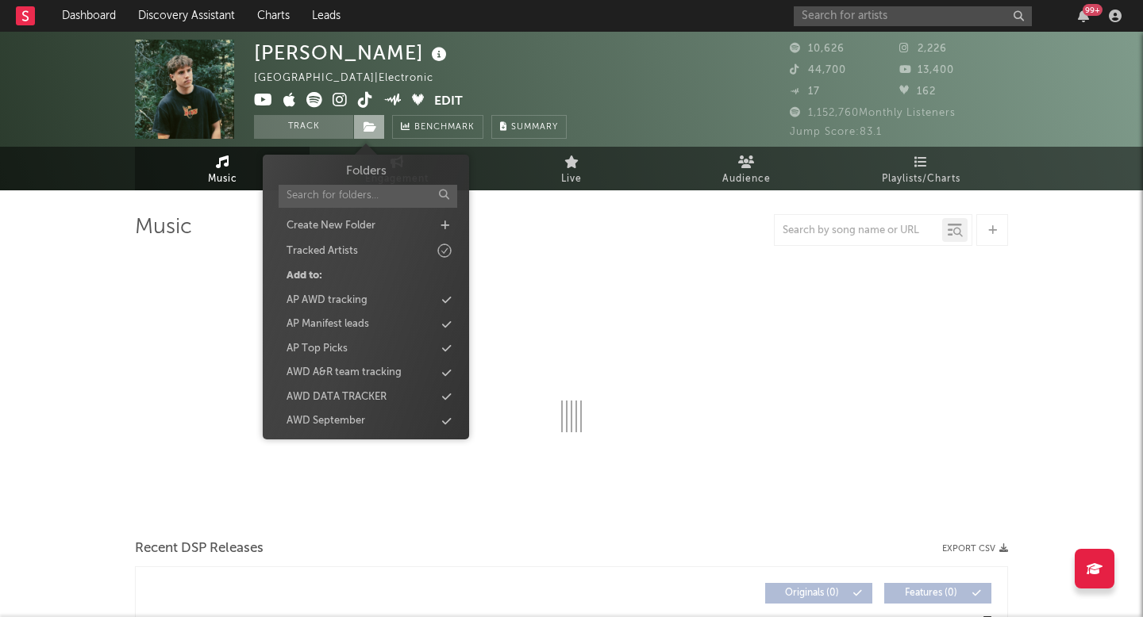
click at [376, 136] on span at bounding box center [369, 127] width 32 height 24
click at [360, 418] on div "AWD September" at bounding box center [325, 421] width 79 height 16
select select "6m"
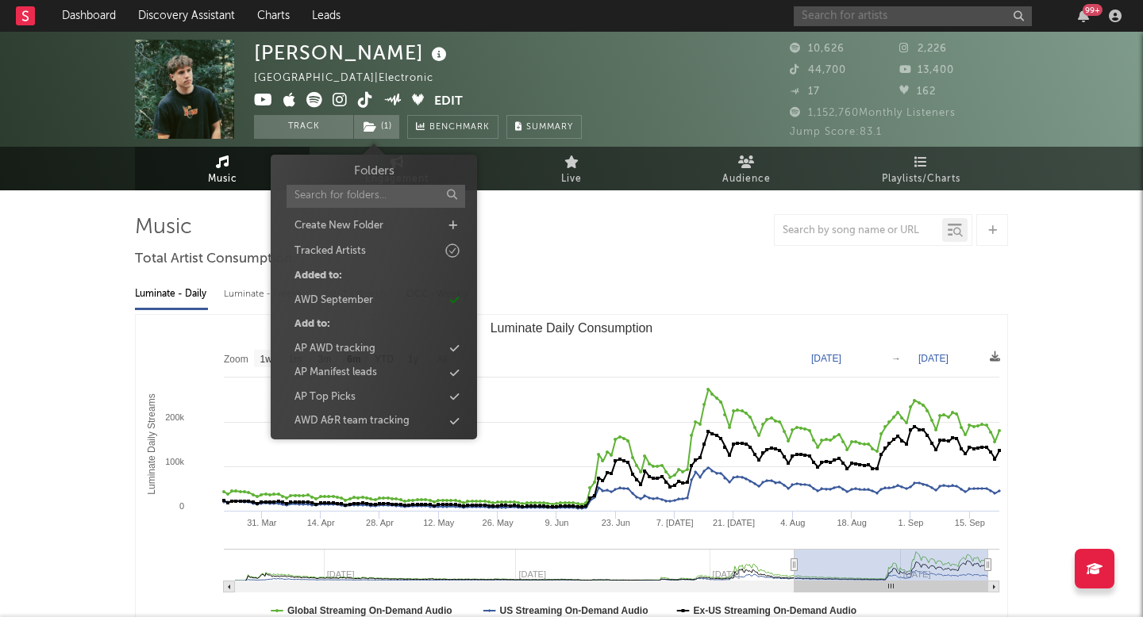
click at [823, 6] on input "text" at bounding box center [912, 16] width 238 height 20
paste input "Dom3x"
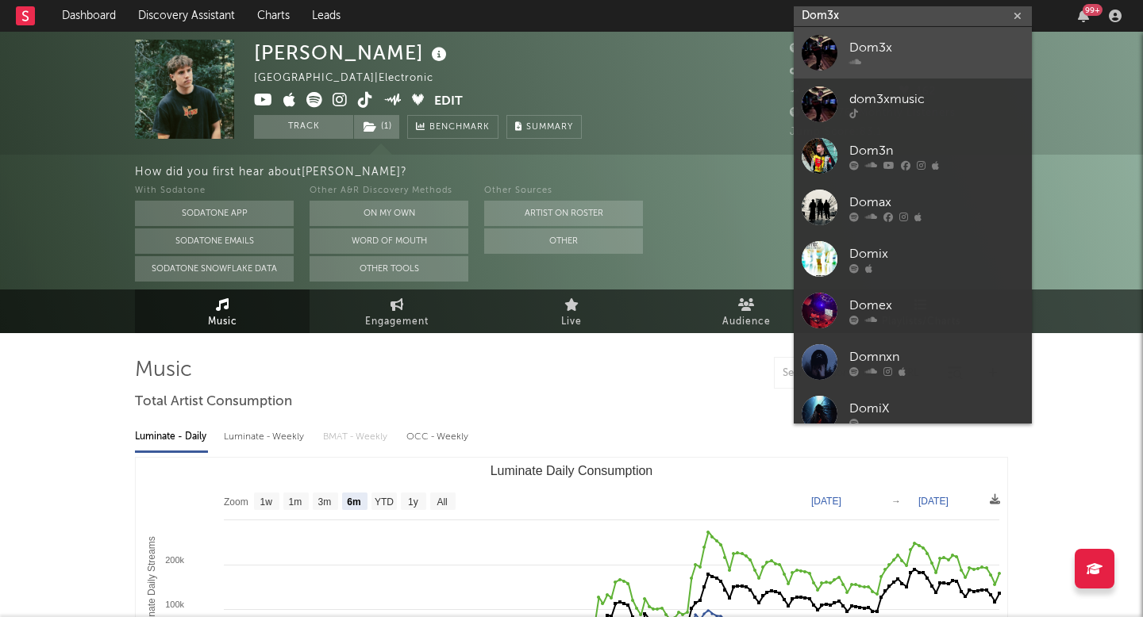
type input "Dom3x"
click at [817, 57] on div at bounding box center [819, 53] width 36 height 36
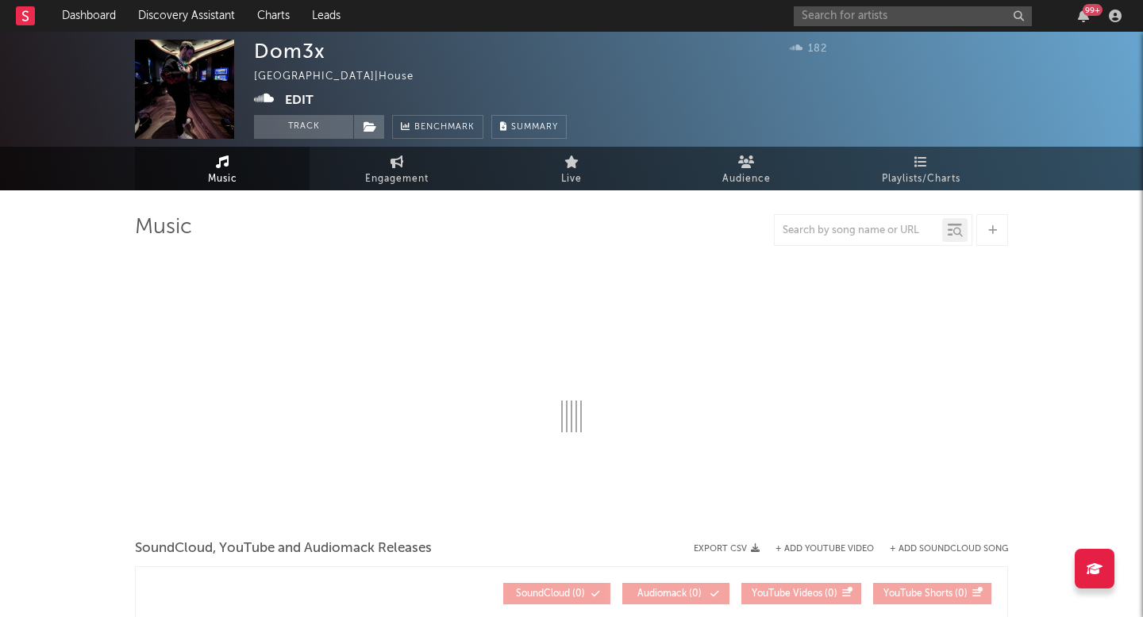
select select "1w"
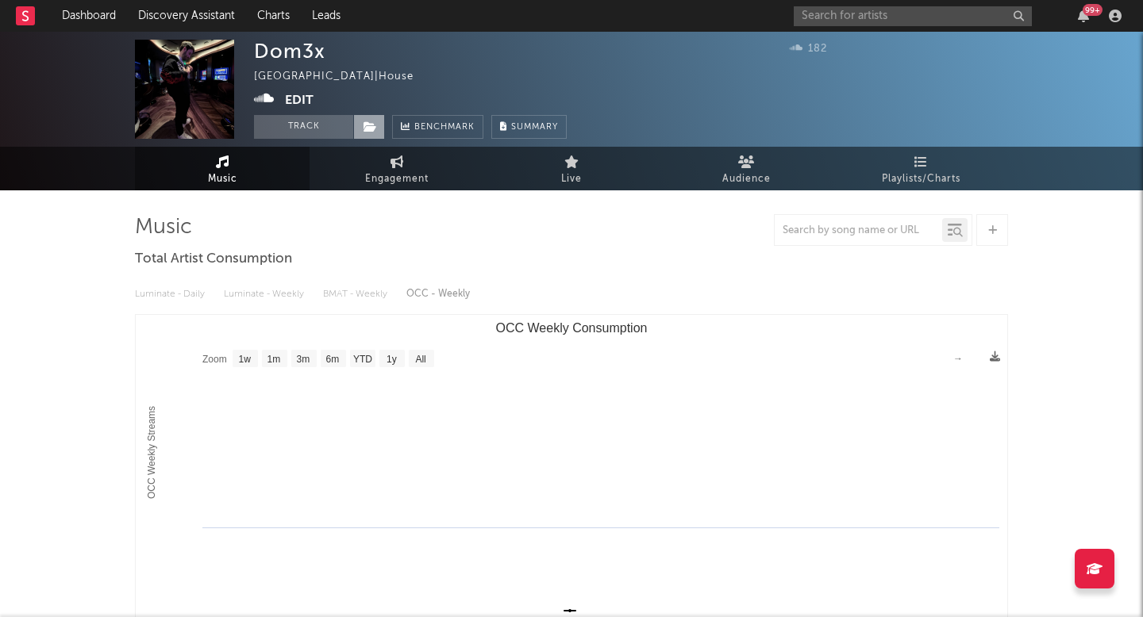
click at [372, 137] on span at bounding box center [369, 127] width 32 height 24
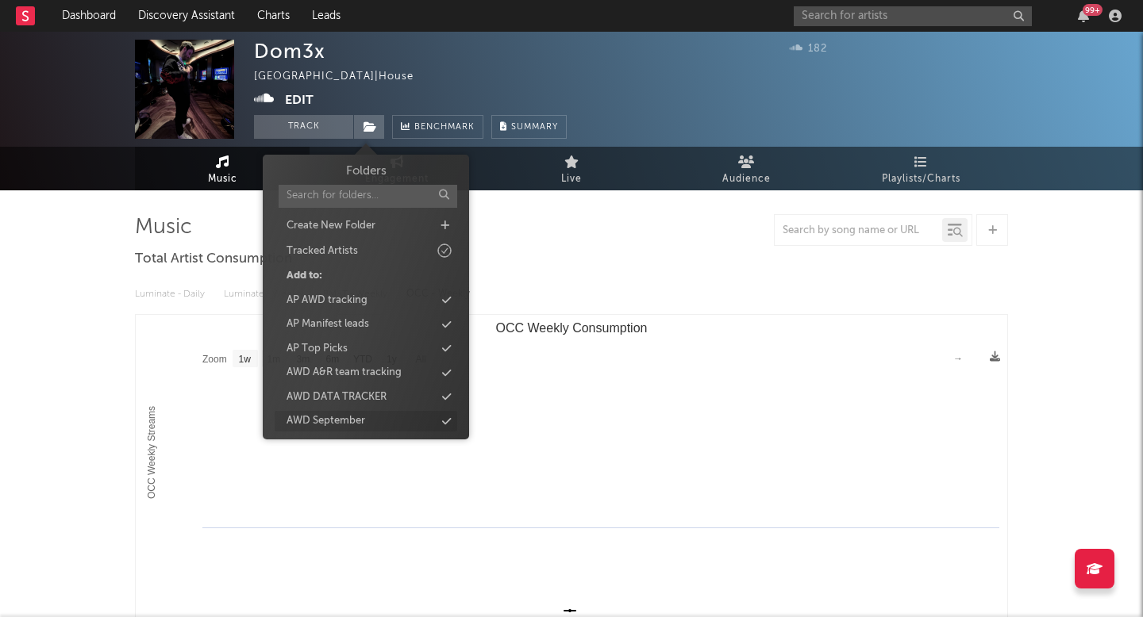
click at [318, 415] on div "AWD September" at bounding box center [325, 421] width 79 height 16
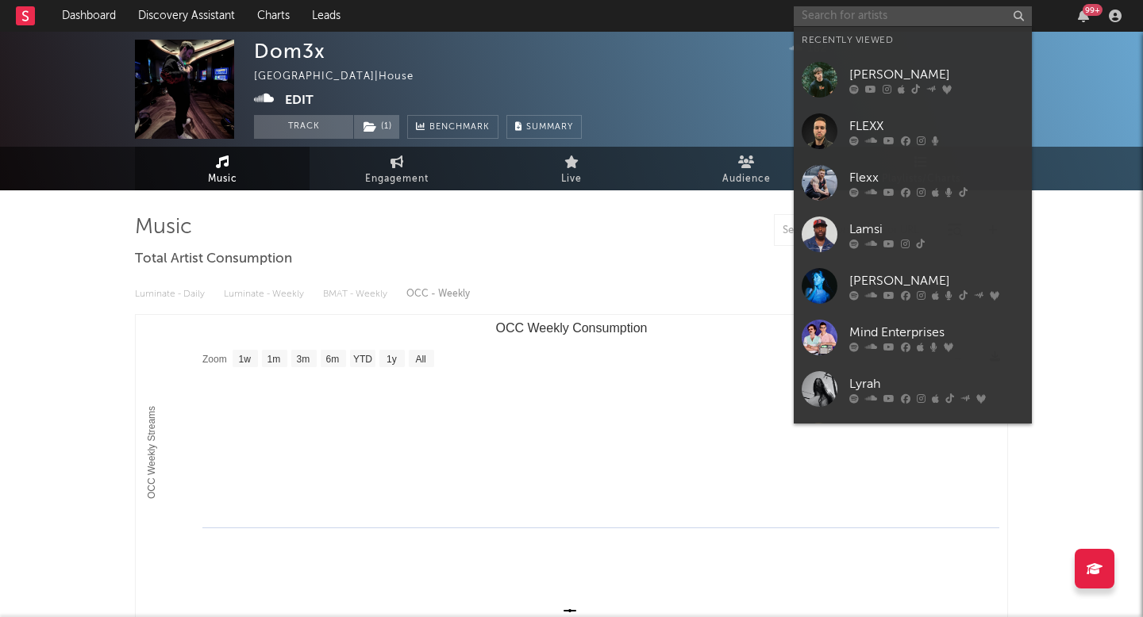
paste input "[DEMOGRAPHIC_DATA]"
click at [844, 16] on input "text" at bounding box center [912, 16] width 238 height 20
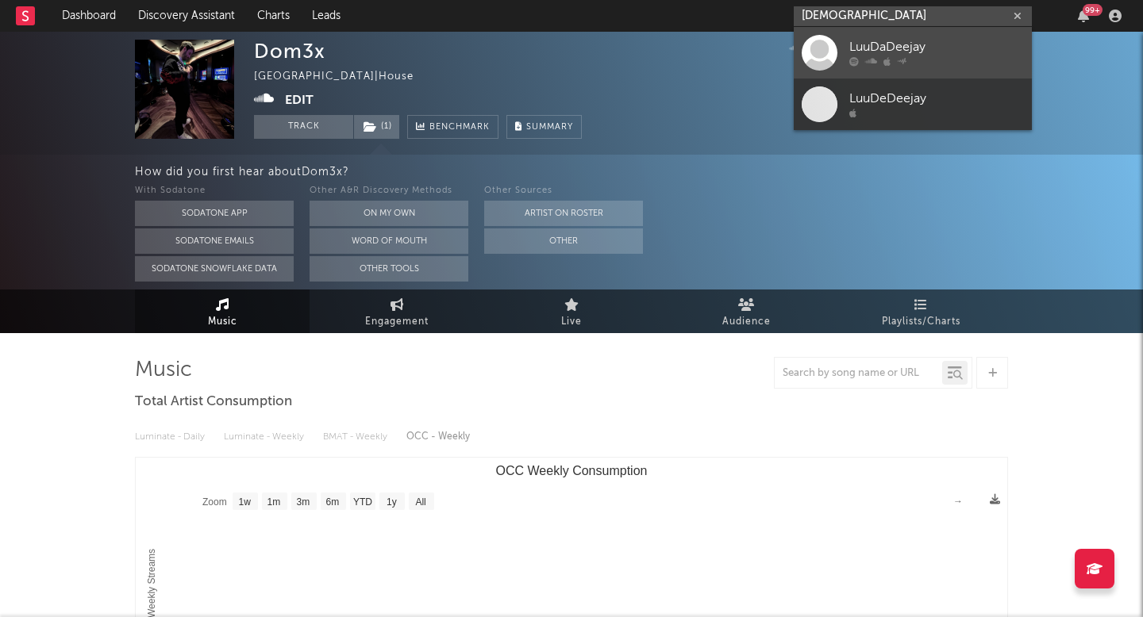
type input "[DEMOGRAPHIC_DATA]"
click at [836, 48] on div at bounding box center [819, 53] width 36 height 36
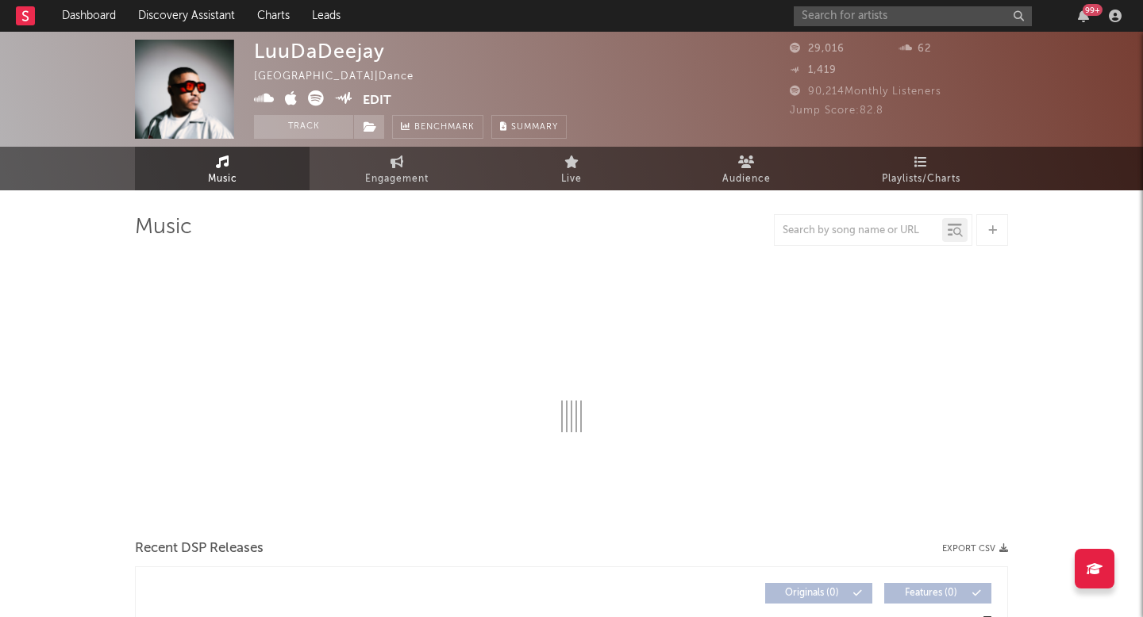
select select "1w"
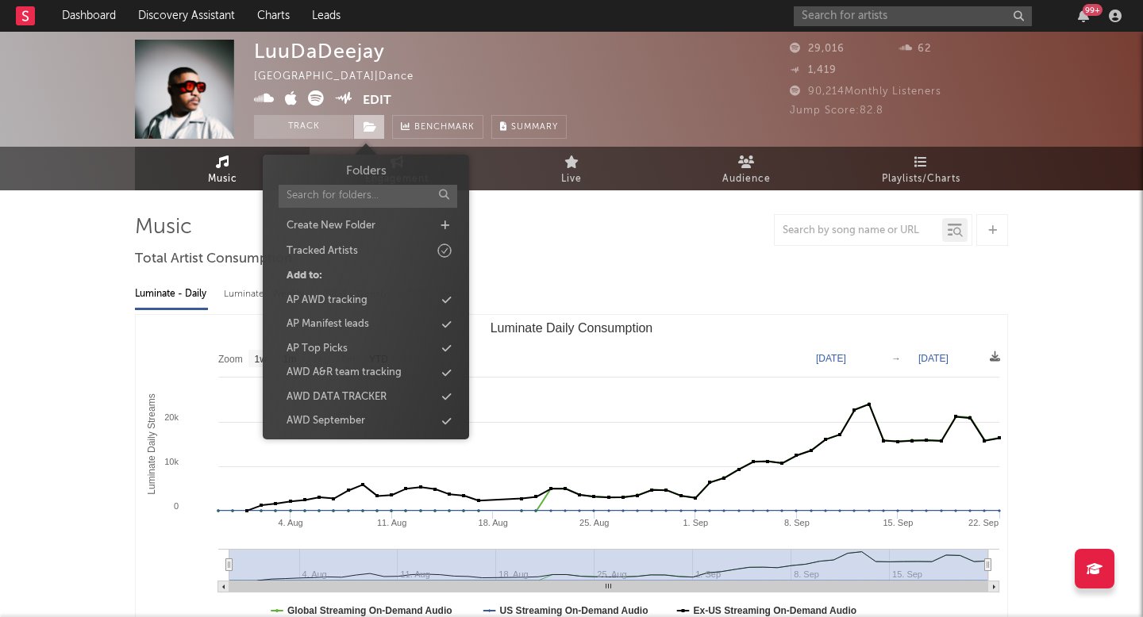
click at [368, 120] on span at bounding box center [369, 127] width 32 height 24
click at [355, 421] on div "AWD September" at bounding box center [325, 421] width 79 height 16
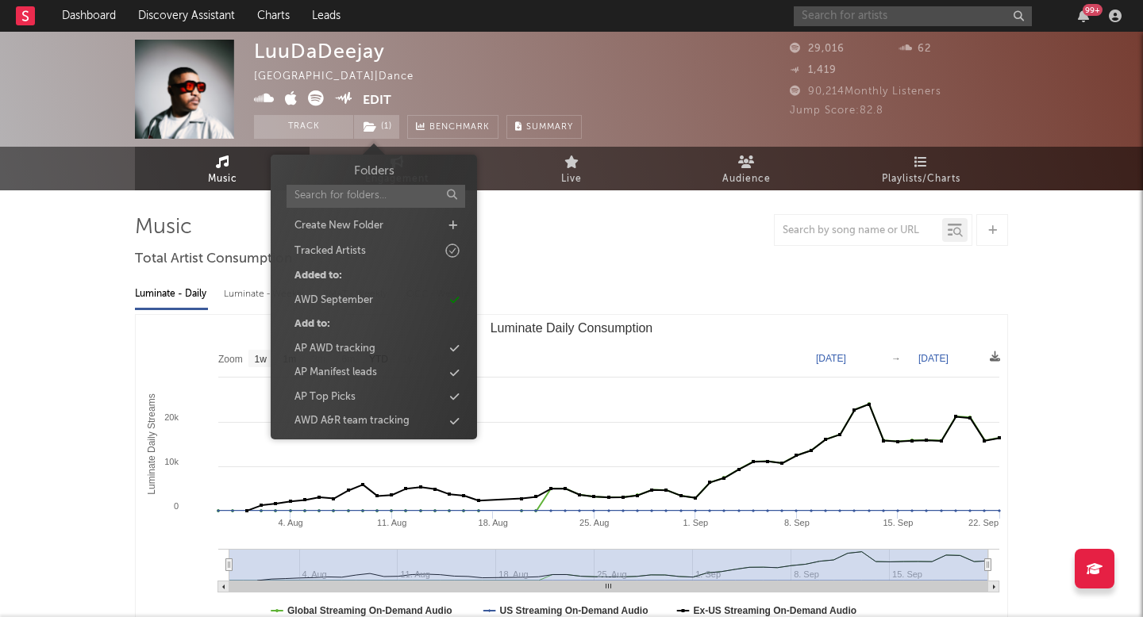
paste input "Bayer"
click at [850, 17] on input "Bayer" at bounding box center [912, 16] width 238 height 20
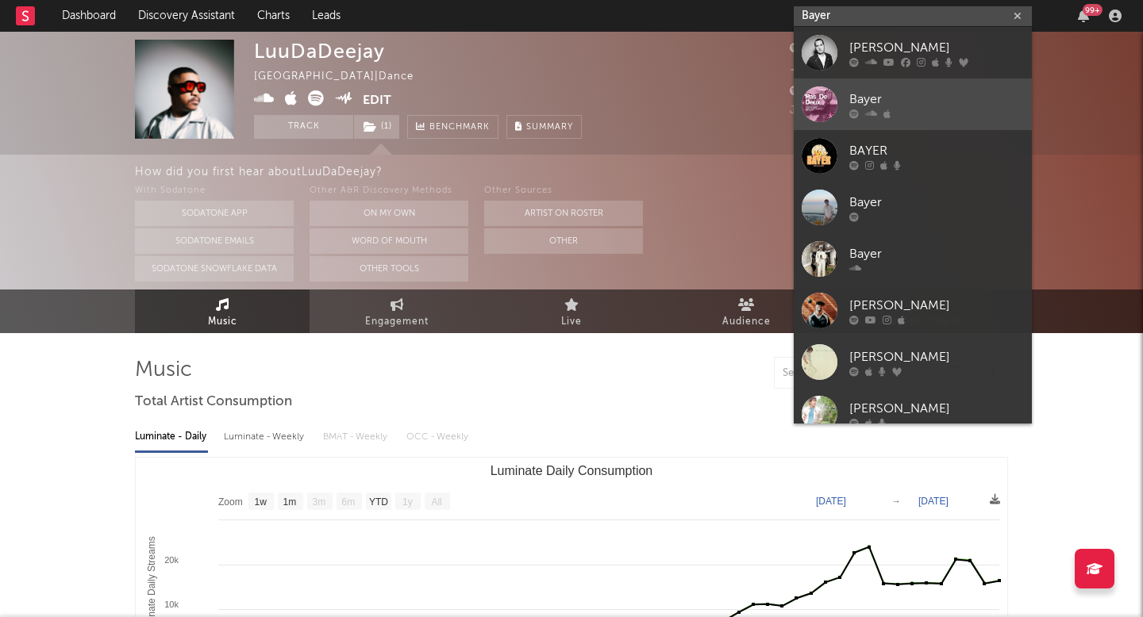
type input "Bayer"
click at [809, 117] on div at bounding box center [819, 104] width 36 height 36
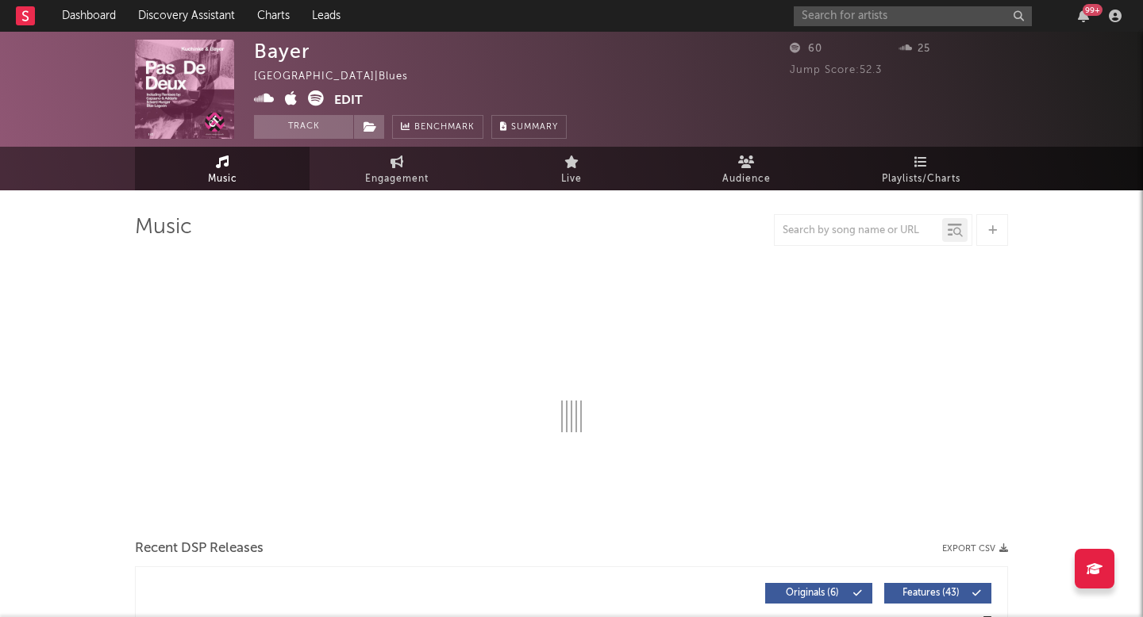
select select "1w"
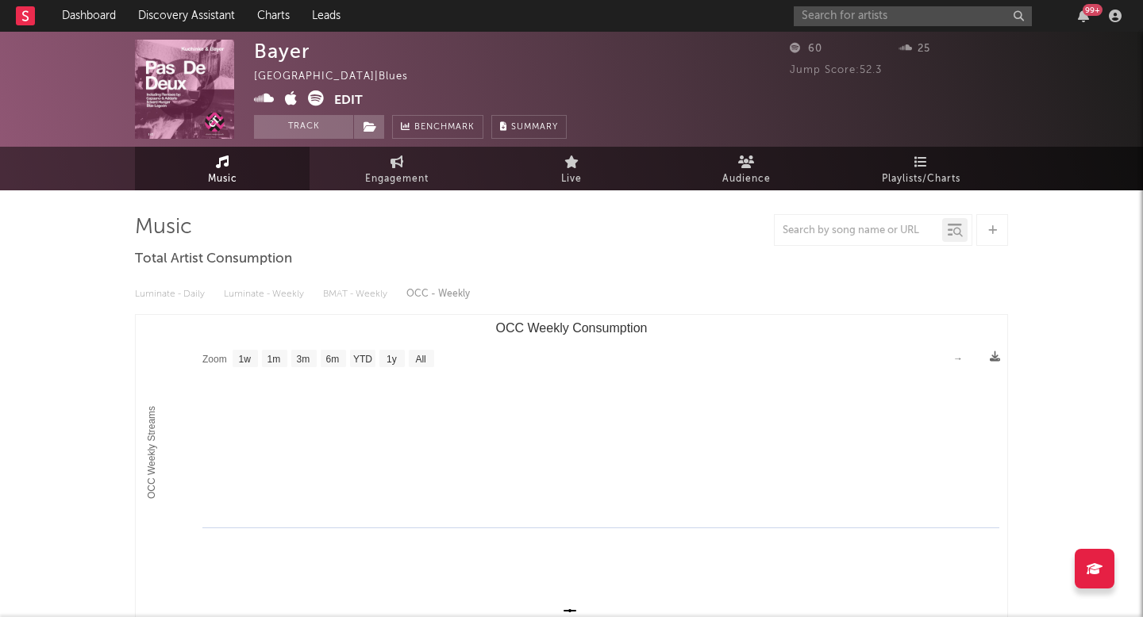
click at [849, 29] on div "99 +" at bounding box center [959, 16] width 333 height 32
click at [849, 26] on div "99 +" at bounding box center [959, 16] width 333 height 32
click at [843, 19] on input "text" at bounding box center [912, 16] width 238 height 20
paste input "Bayer"
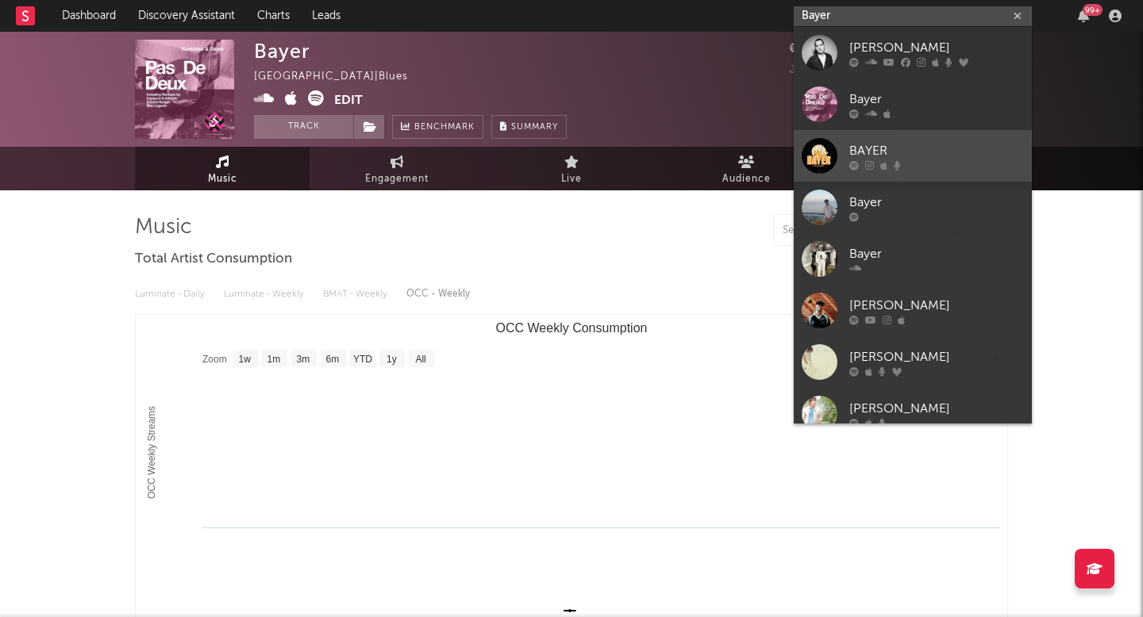
type input "Bayer"
click at [819, 154] on div at bounding box center [819, 156] width 36 height 36
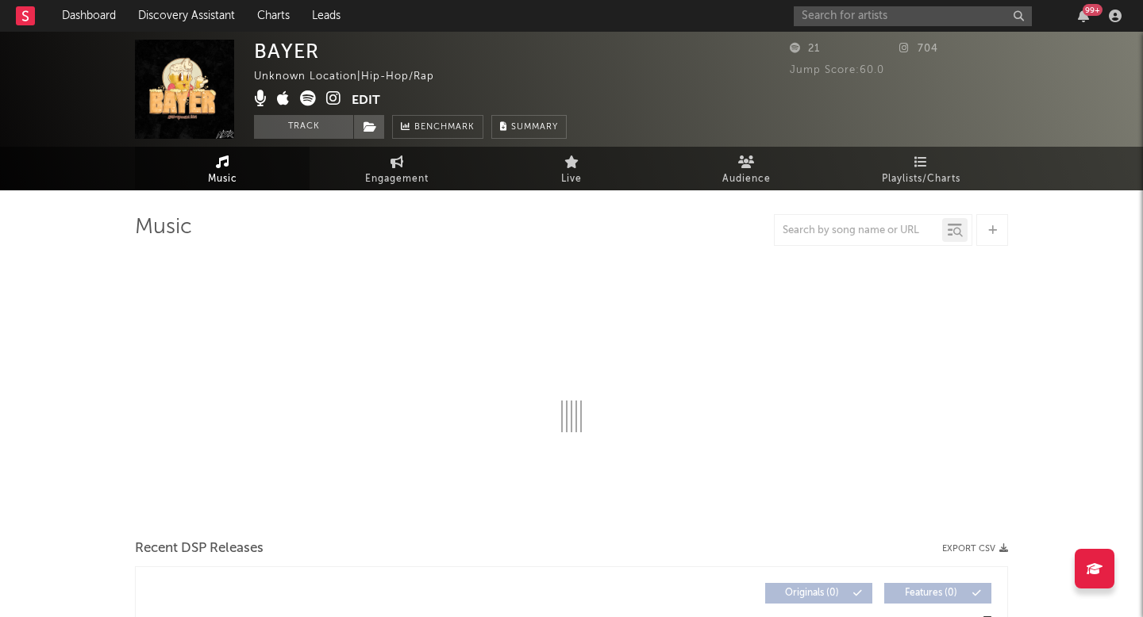
select select "1w"
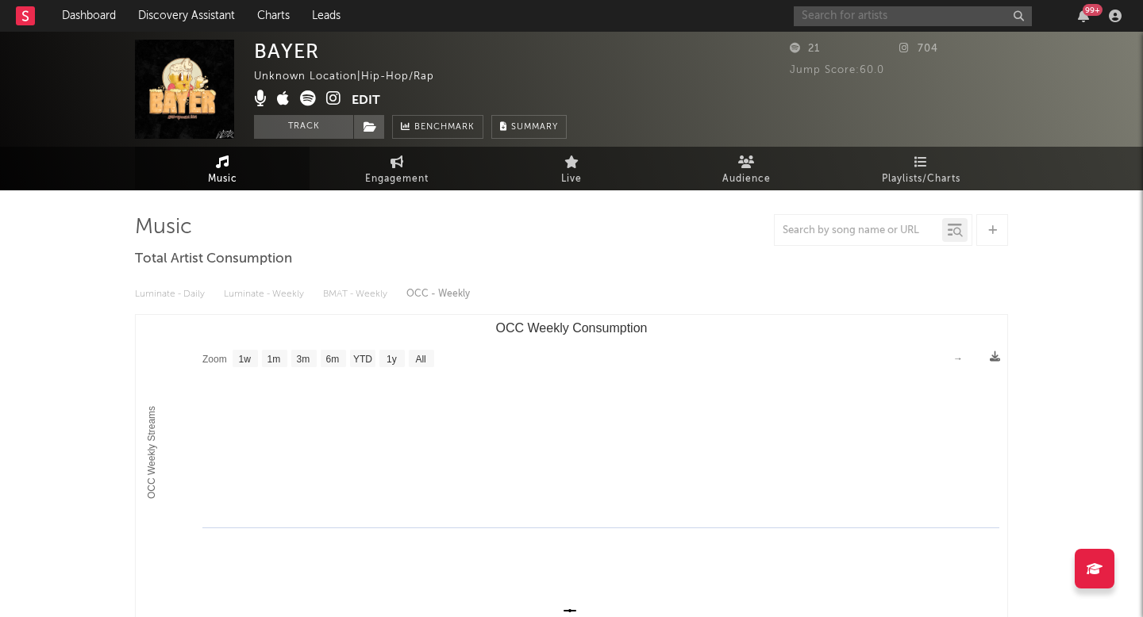
click at [847, 11] on input "text" at bounding box center [912, 16] width 238 height 20
paste input "Bayer"
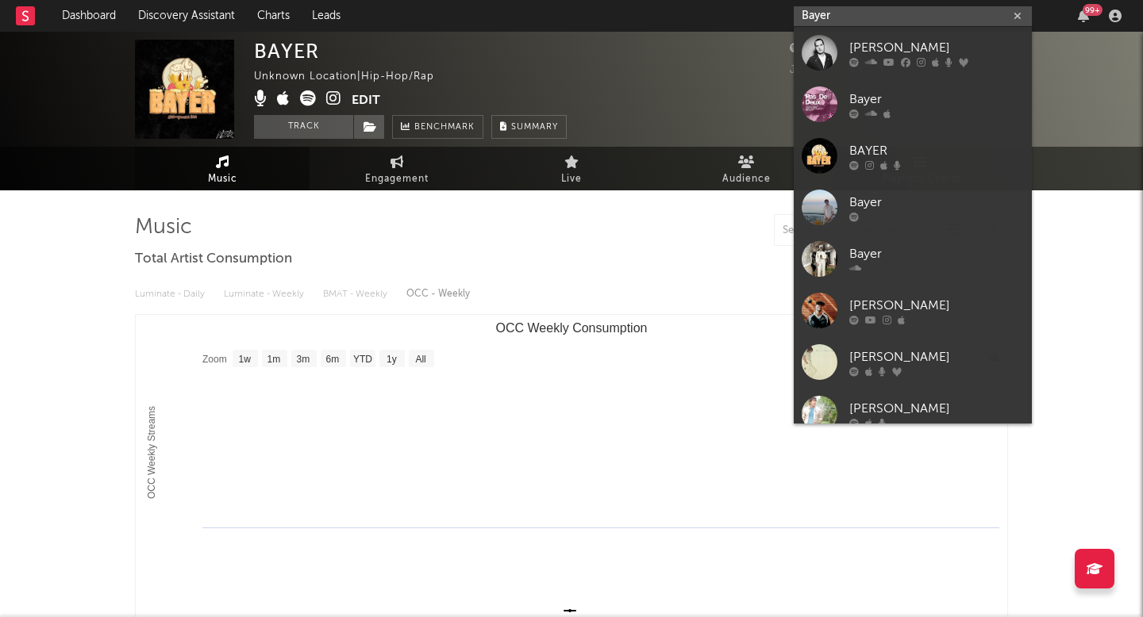
type input "Bayer"
click at [832, 205] on div at bounding box center [819, 208] width 36 height 36
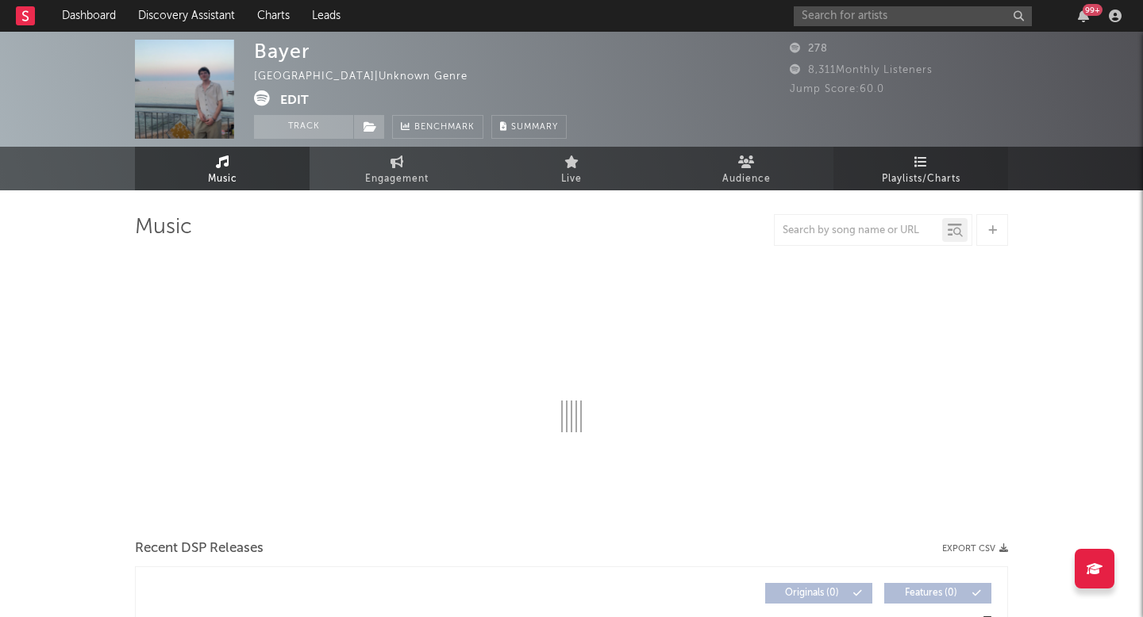
select select "1w"
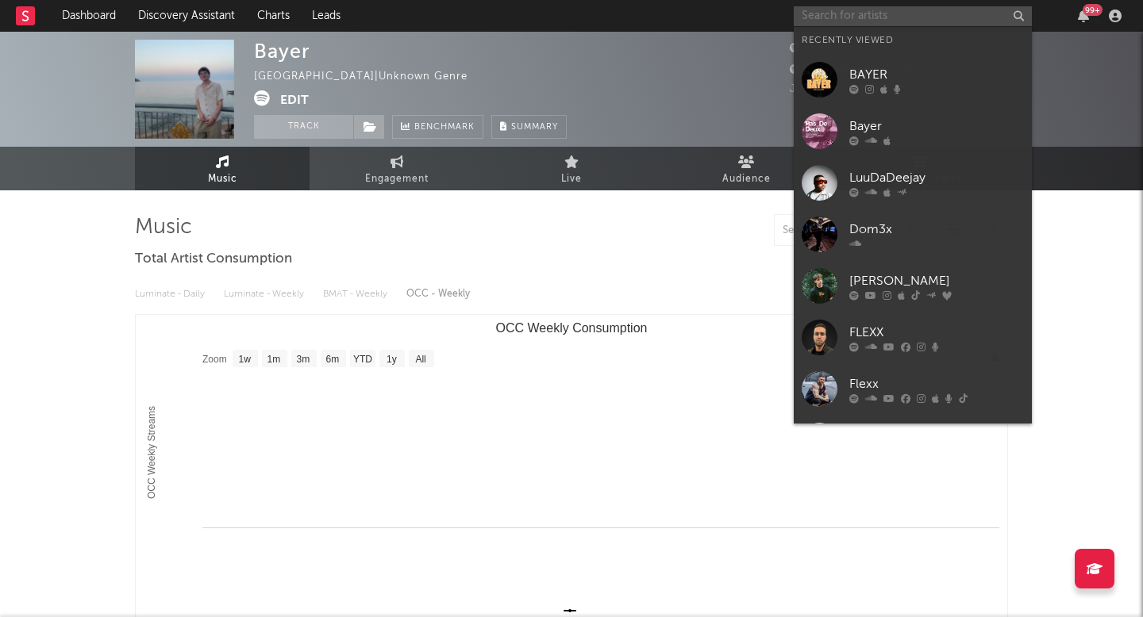
click at [952, 10] on input "text" at bounding box center [912, 16] width 238 height 20
paste input "Onda Andar"
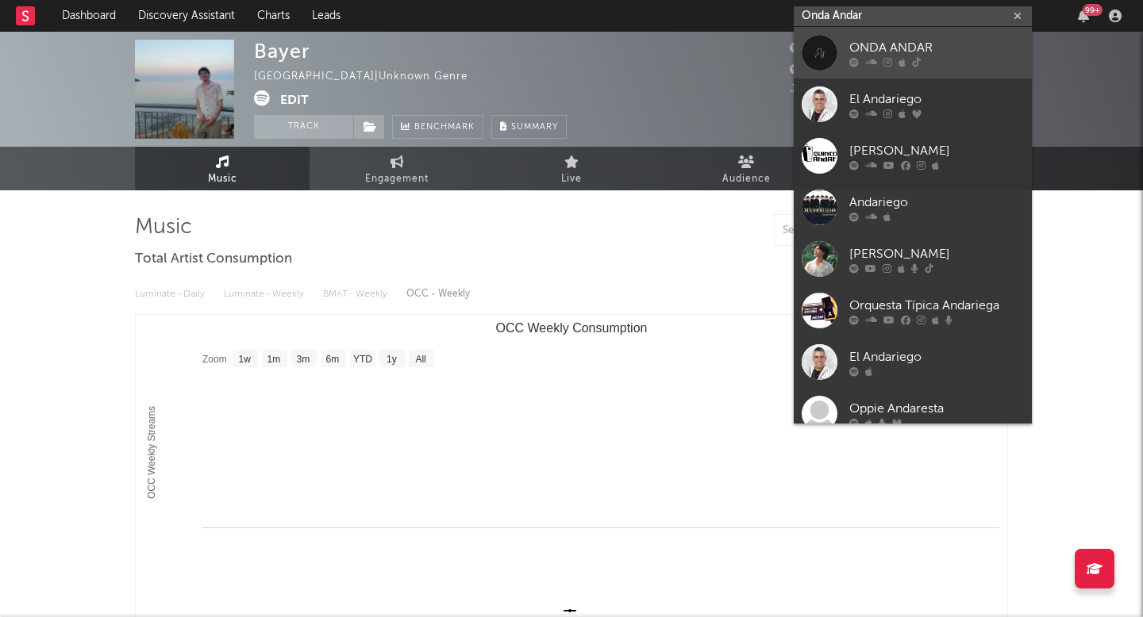
type input "Onda Andar"
click at [921, 36] on link "ONDA ANDAR" at bounding box center [912, 53] width 238 height 52
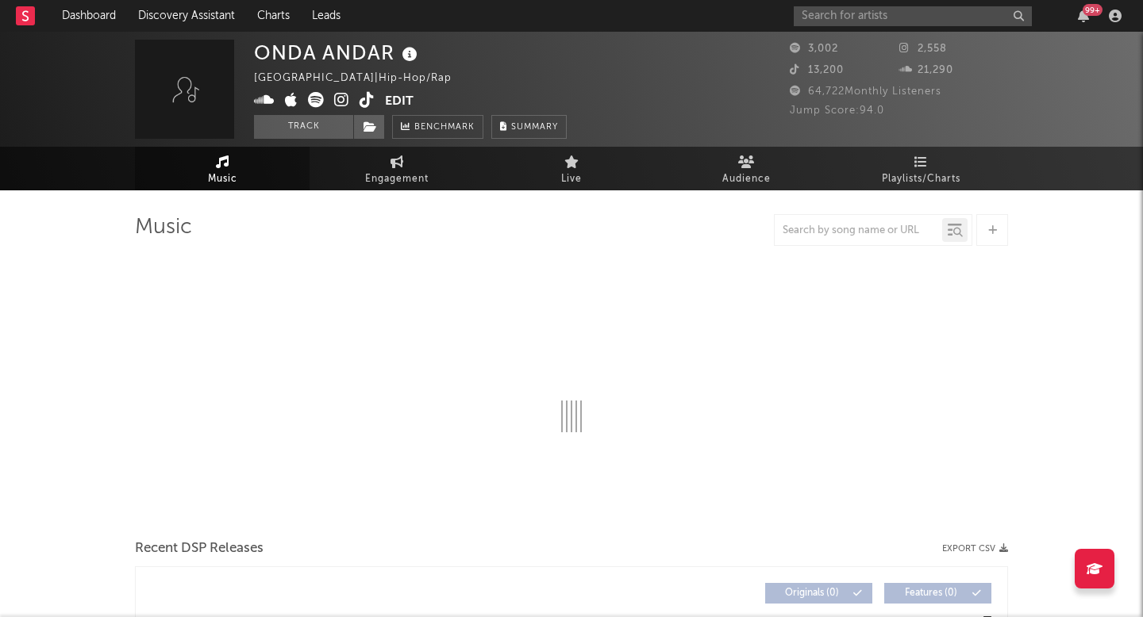
select select "1w"
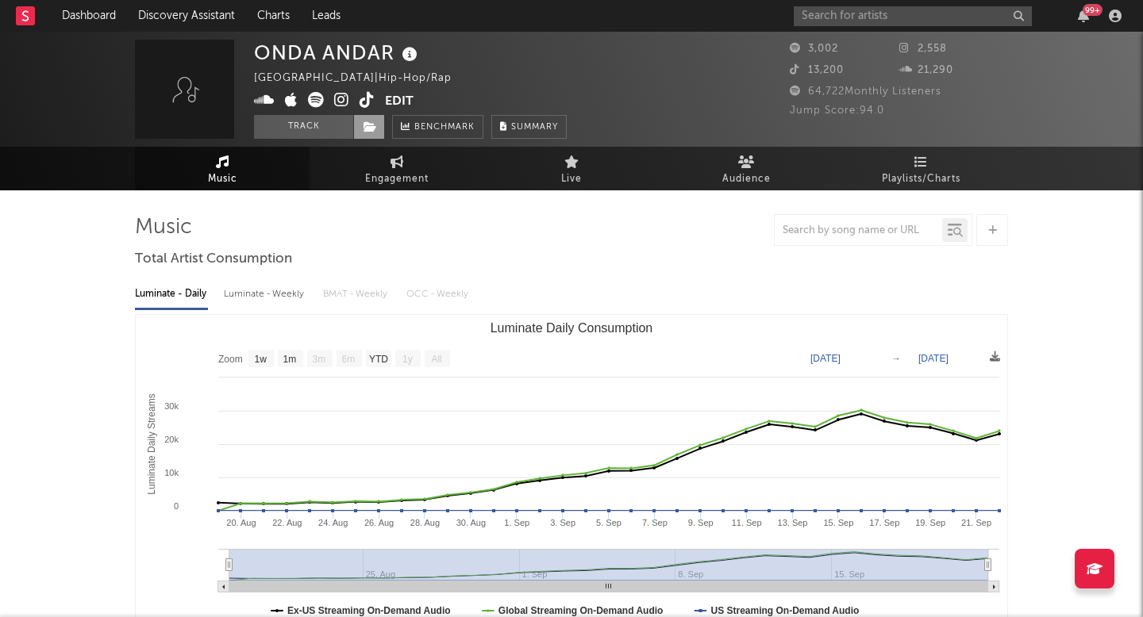
click at [374, 126] on icon at bounding box center [369, 126] width 13 height 11
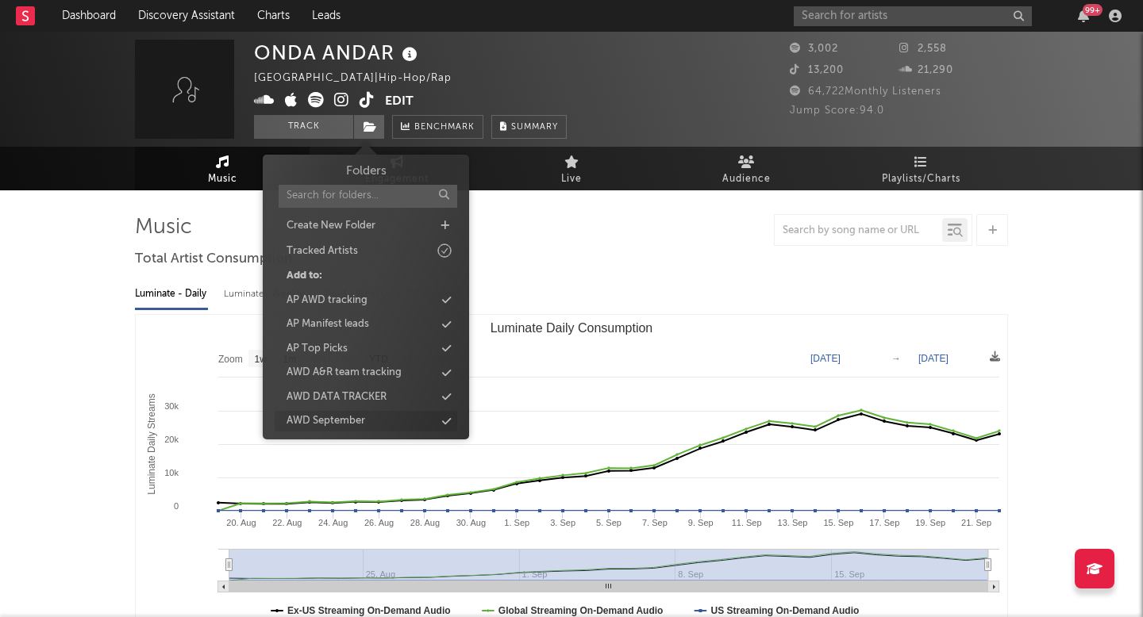
click at [287, 416] on div "AWD September" at bounding box center [325, 421] width 79 height 16
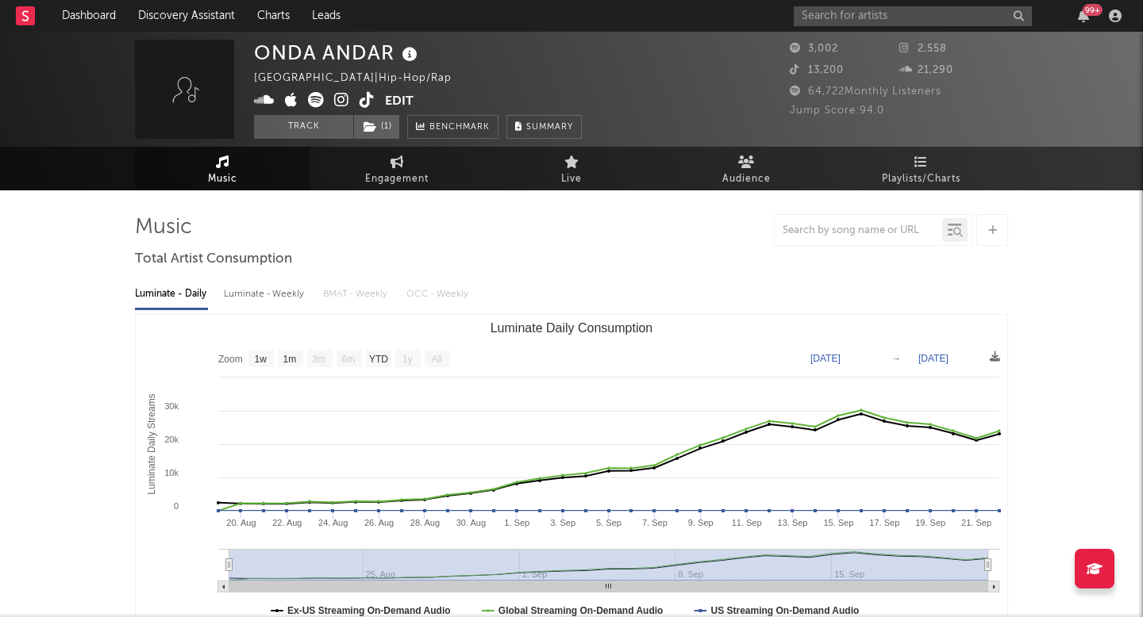
click at [893, 5] on div "99 +" at bounding box center [959, 16] width 333 height 32
click at [884, 13] on input "text" at bounding box center [912, 16] width 238 height 20
paste input "[PERSON_NAME]"
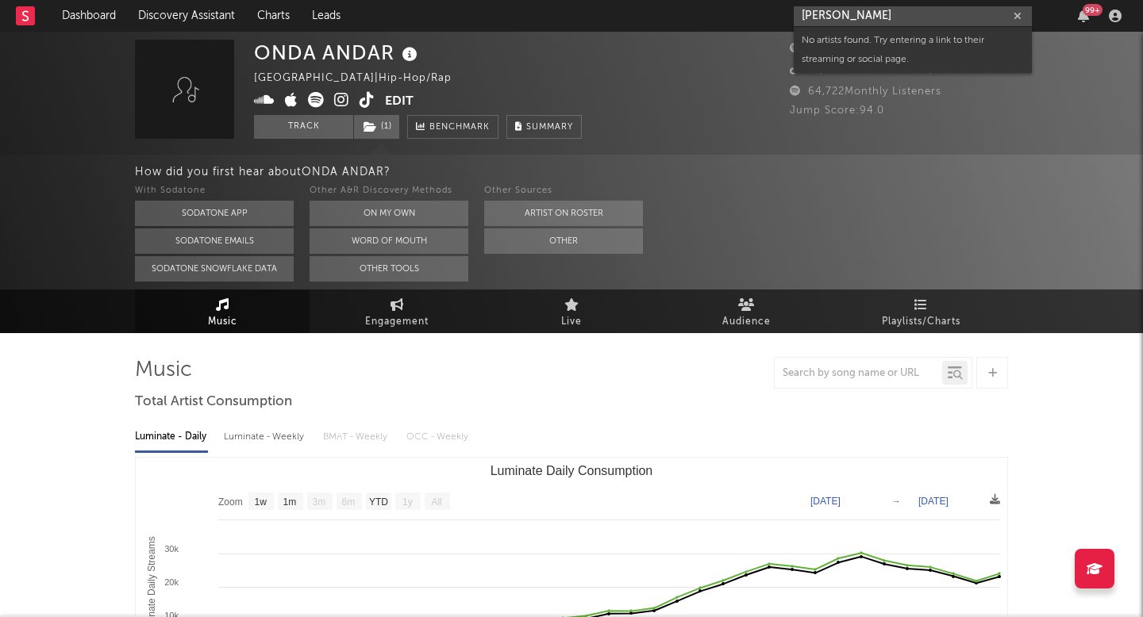
paste input "Nivek Fforhs"
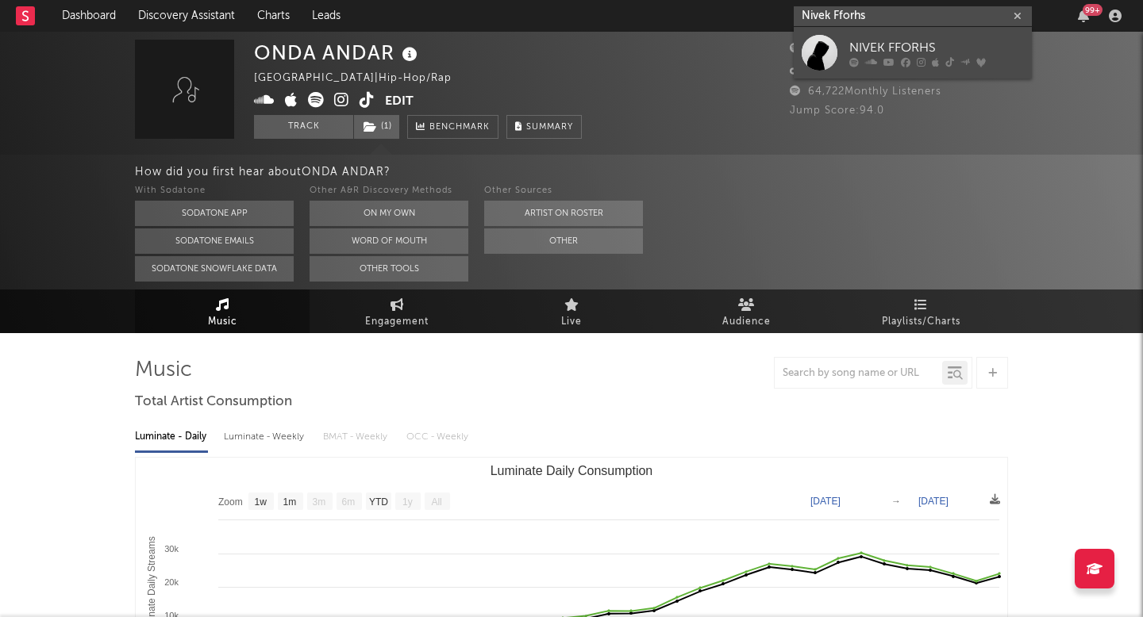
type input "Nivek Fforhs"
click at [811, 55] on div at bounding box center [819, 53] width 36 height 36
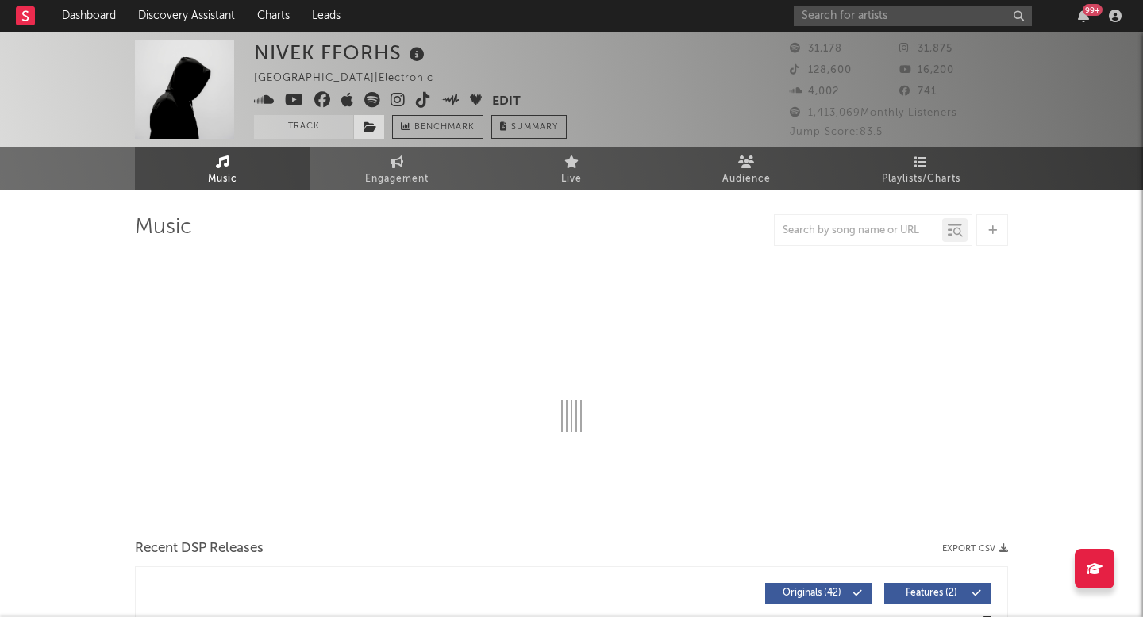
click at [369, 129] on icon at bounding box center [369, 126] width 13 height 11
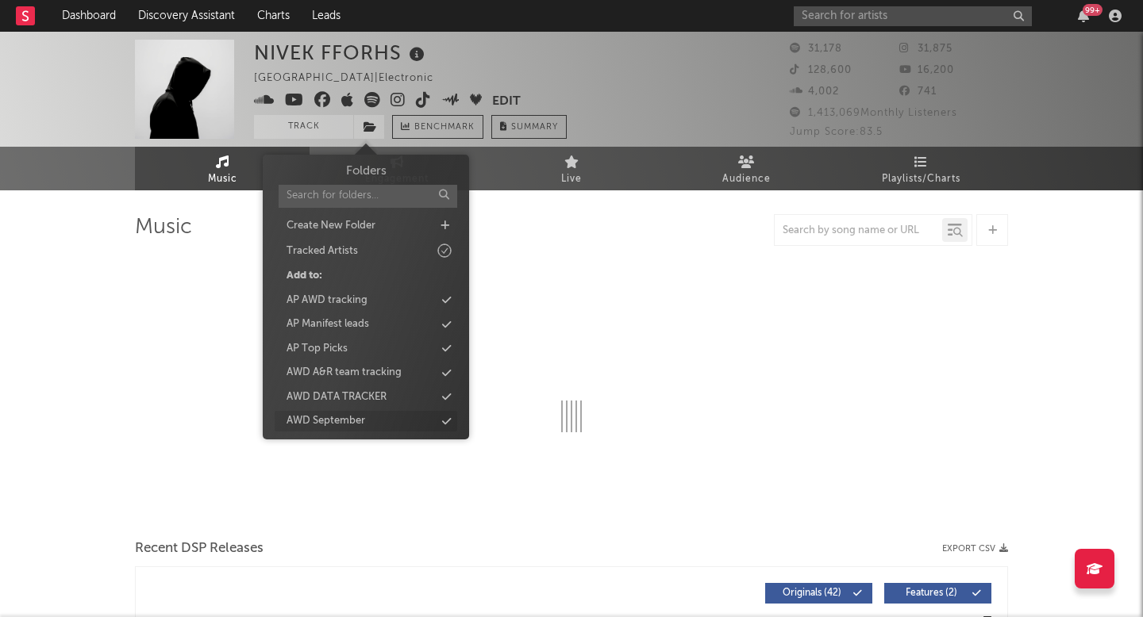
select select "6m"
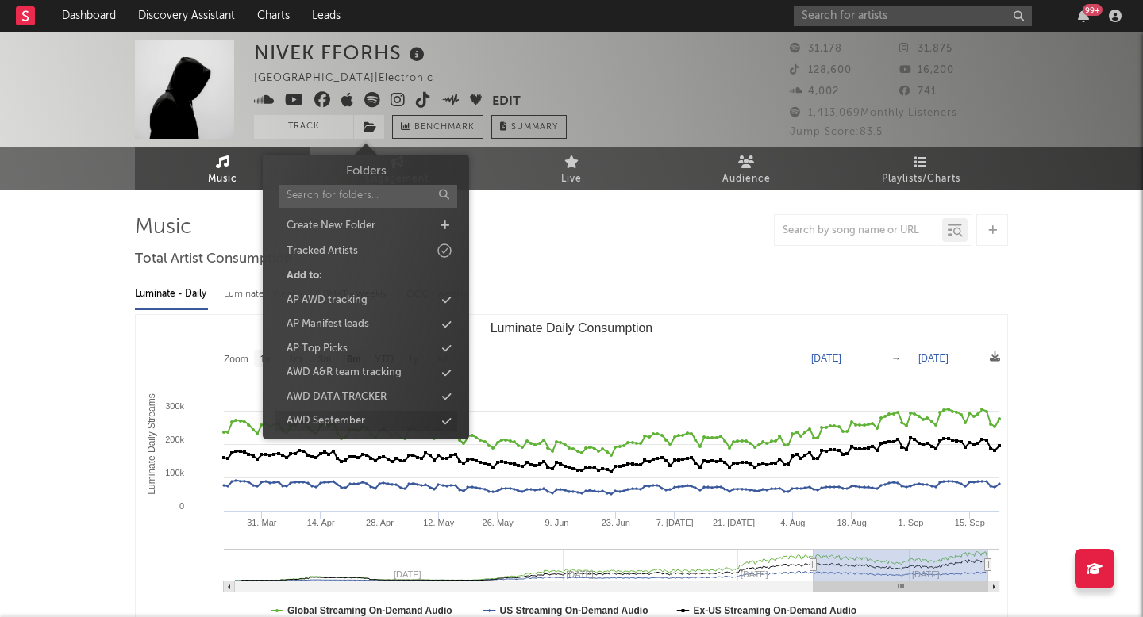
click at [342, 419] on div "AWD September" at bounding box center [325, 421] width 79 height 16
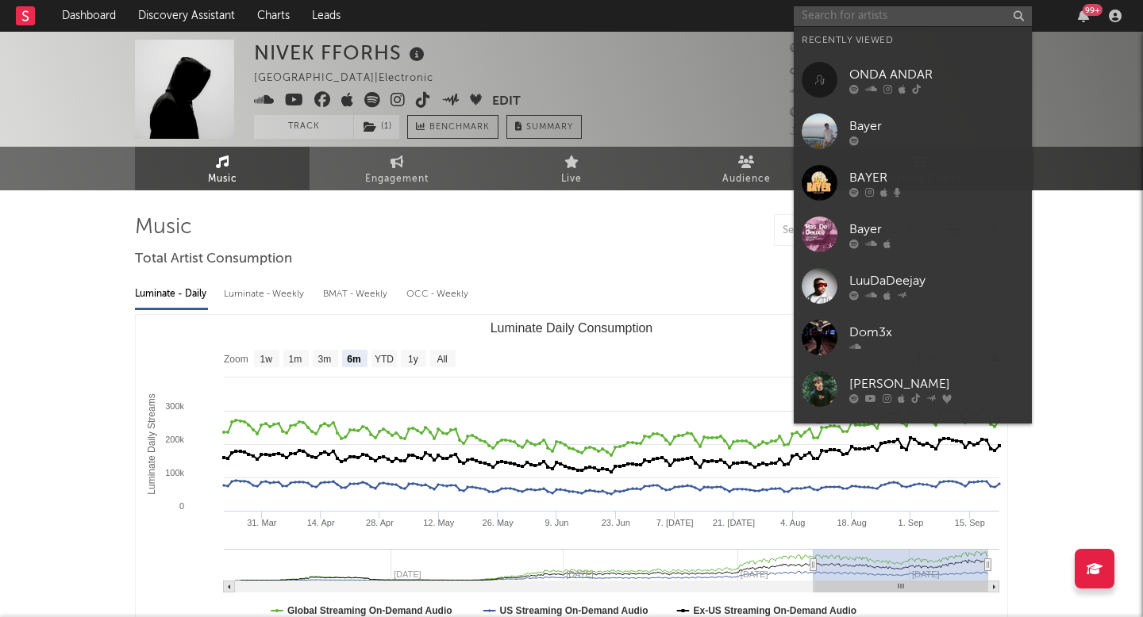
paste input "Unalni"
click at [831, 10] on input "Unalni" at bounding box center [912, 16] width 238 height 20
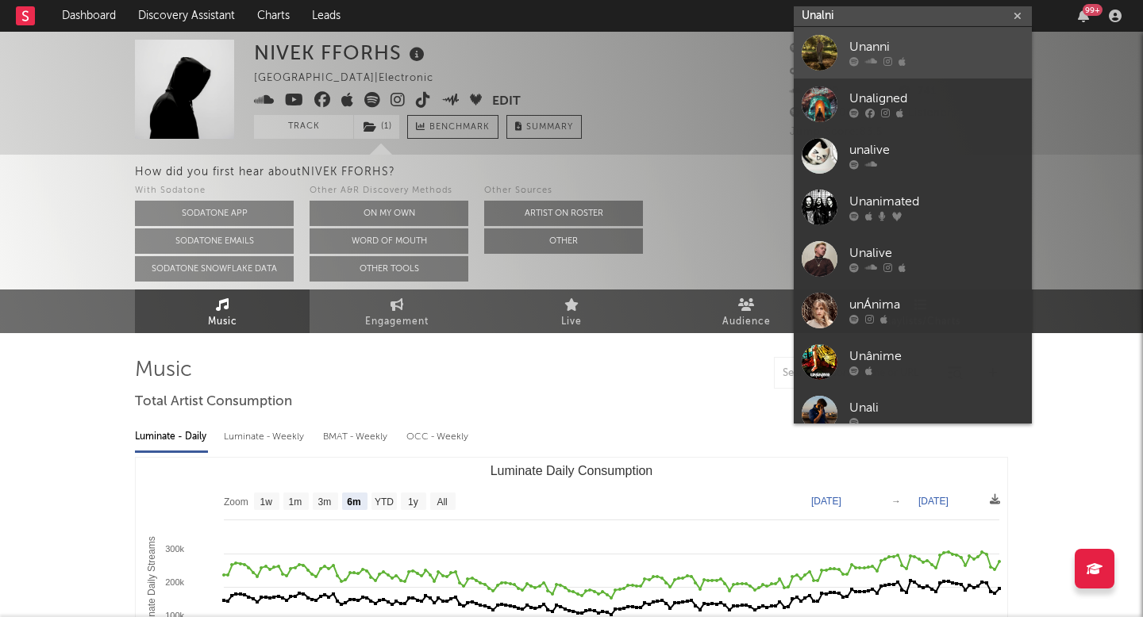
type input "Unalni"
click at [809, 52] on div at bounding box center [819, 53] width 36 height 36
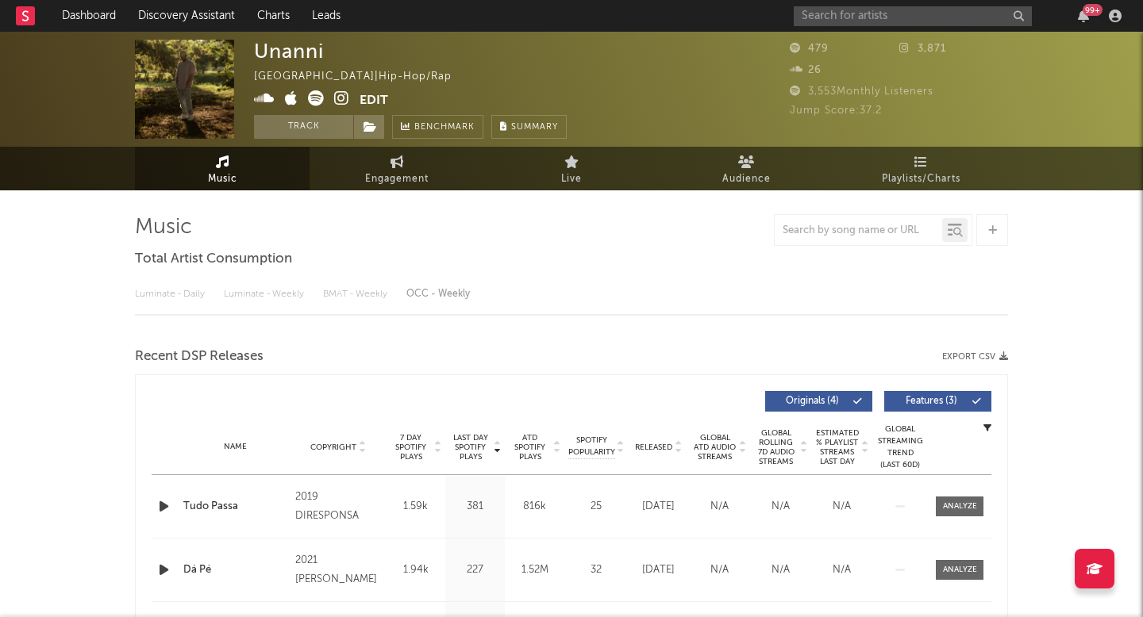
select select "1w"
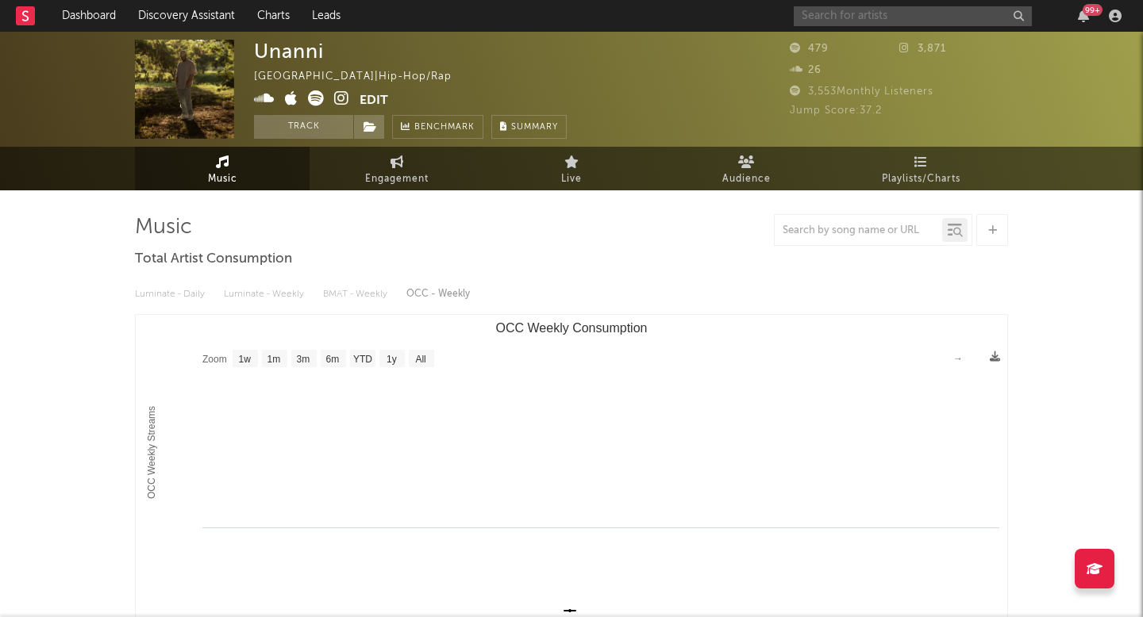
paste input "Furacao 2000"
click at [911, 18] on input "Furacao 2000" at bounding box center [912, 16] width 238 height 20
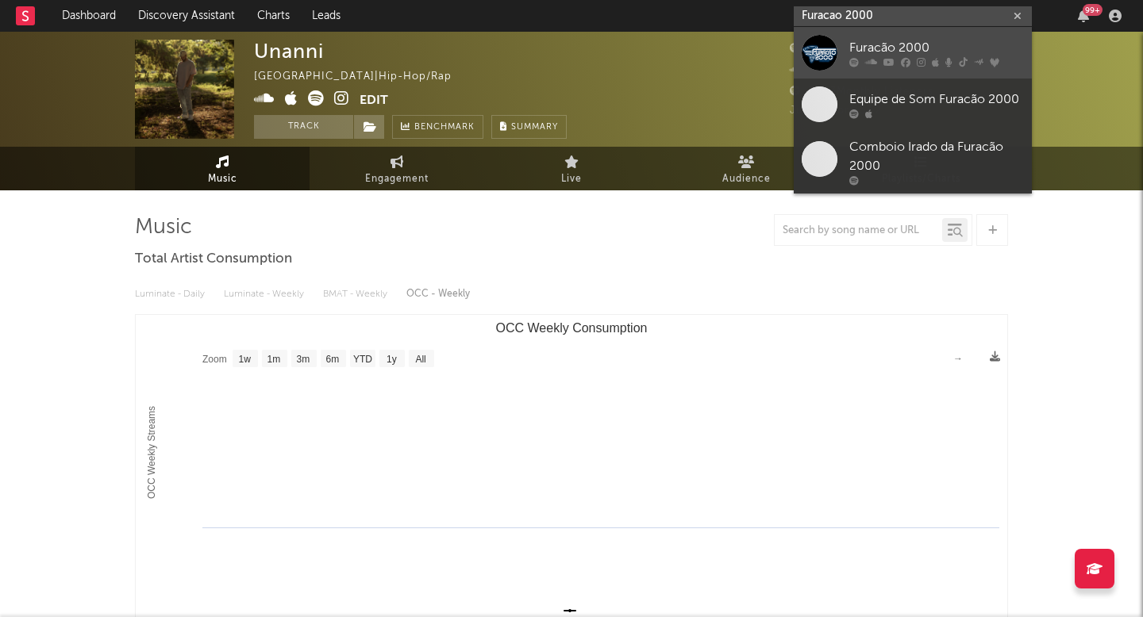
type input "Furacao 2000"
click at [810, 68] on div at bounding box center [819, 53] width 36 height 36
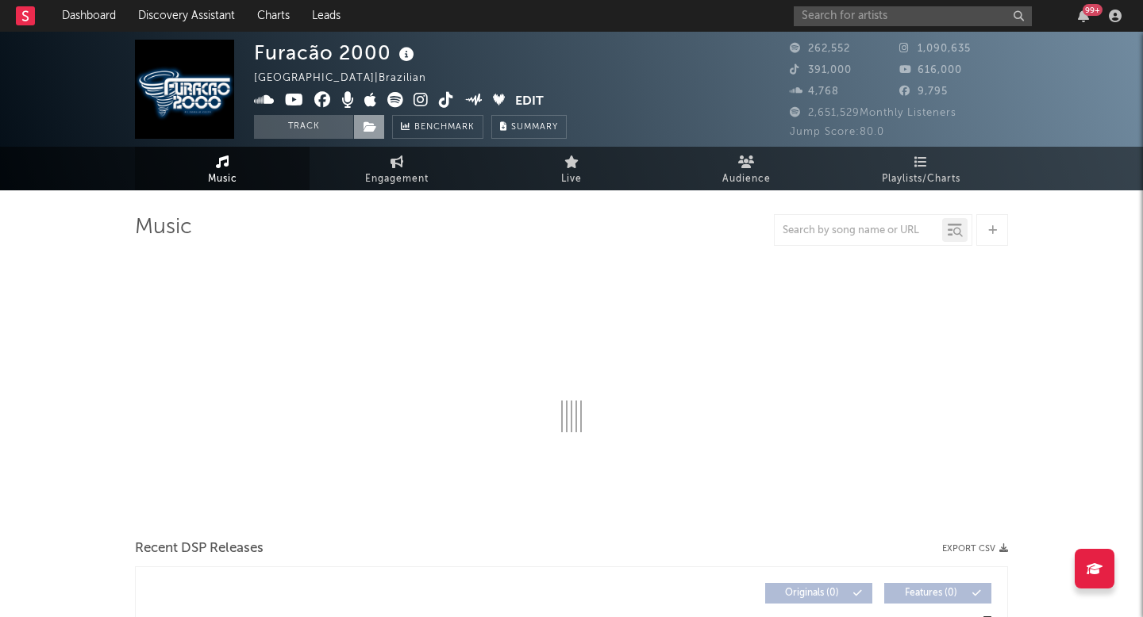
click at [377, 127] on span at bounding box center [369, 127] width 32 height 24
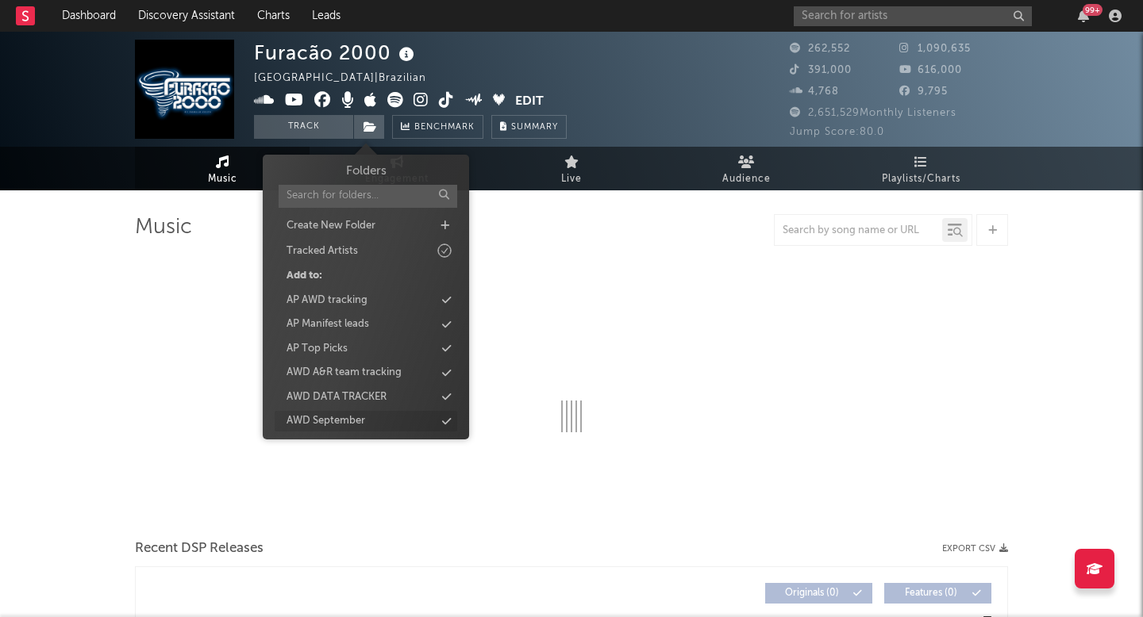
select select "6m"
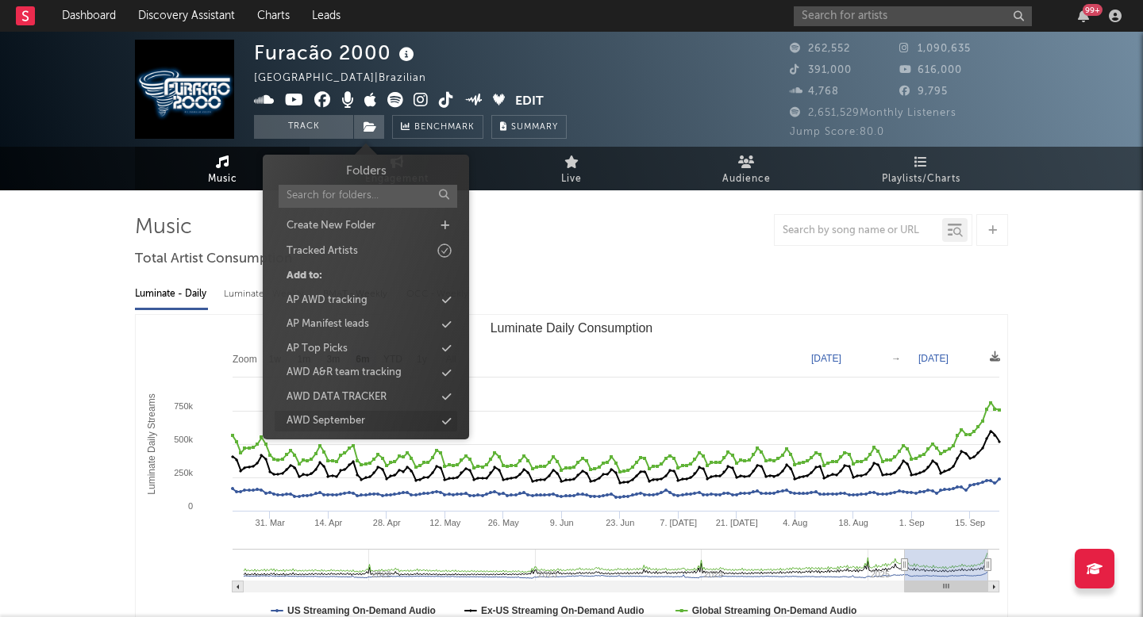
click at [361, 413] on div "AWD September" at bounding box center [366, 421] width 182 height 21
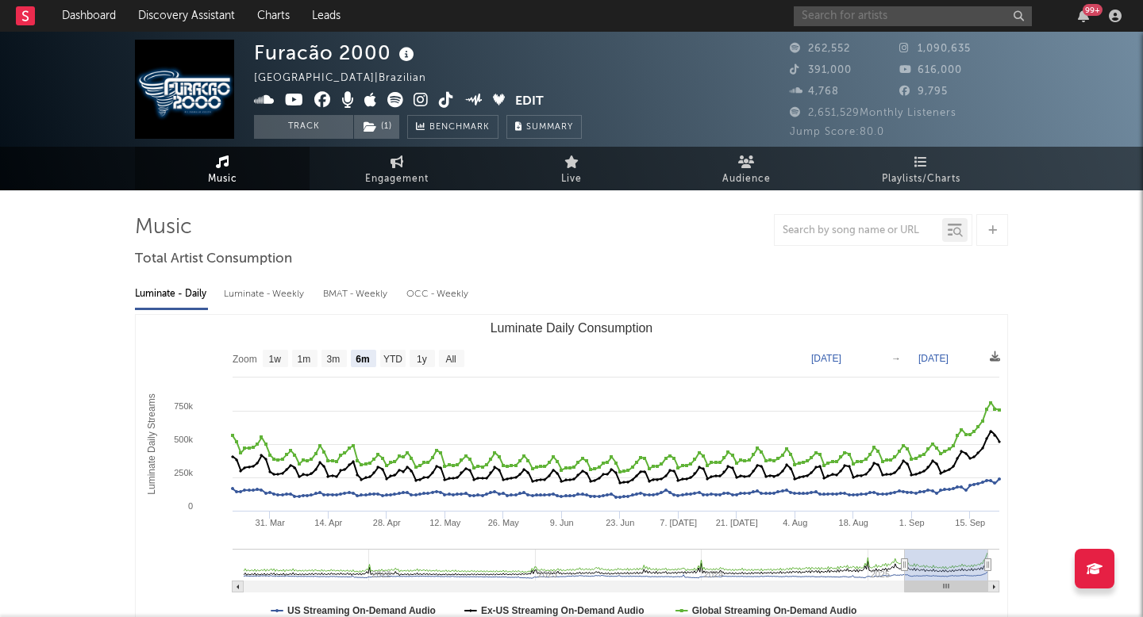
click at [828, 23] on input "text" at bounding box center [912, 16] width 238 height 20
paste input "[PERSON_NAME]"
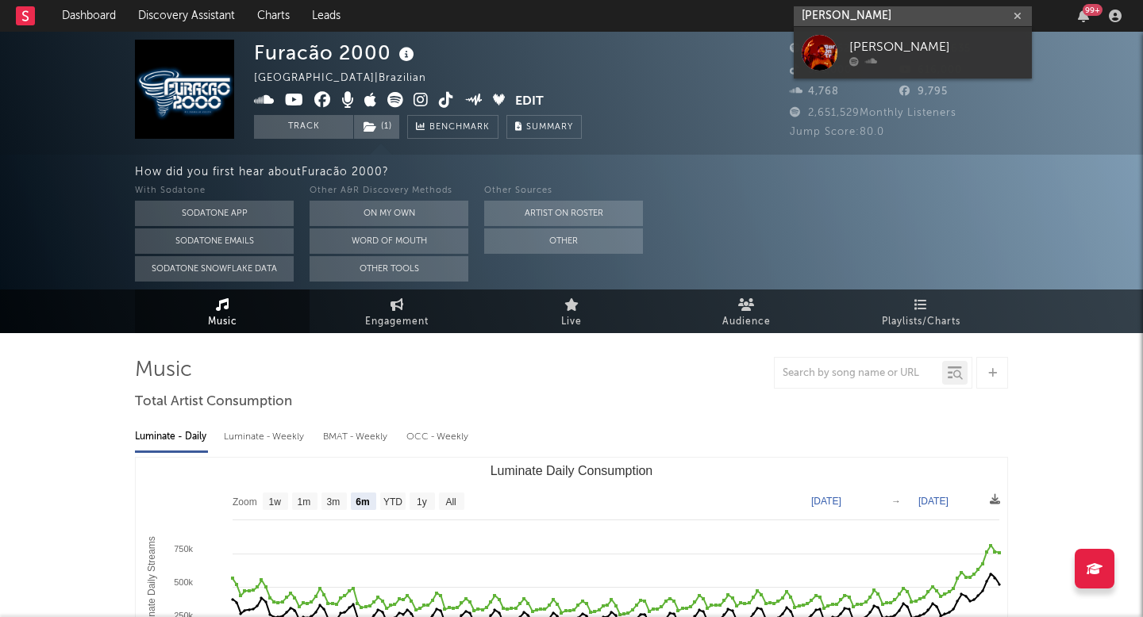
type input "[PERSON_NAME]"
drag, startPoint x: 811, startPoint y: 50, endPoint x: 493, endPoint y: 175, distance: 342.0
click at [810, 52] on div at bounding box center [819, 53] width 36 height 36
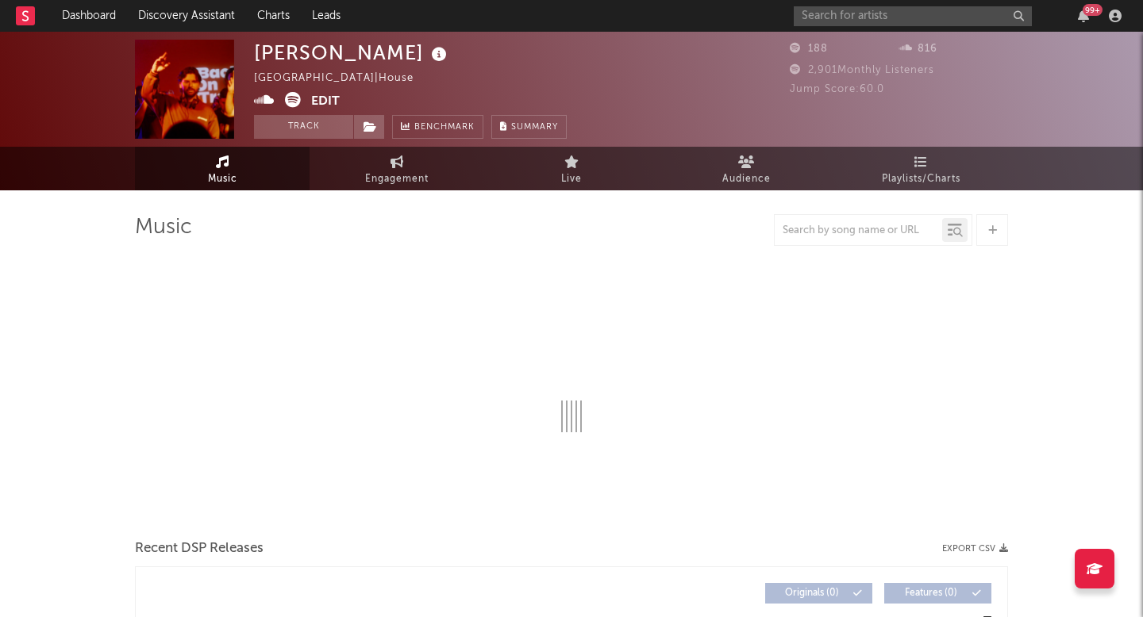
select select "1w"
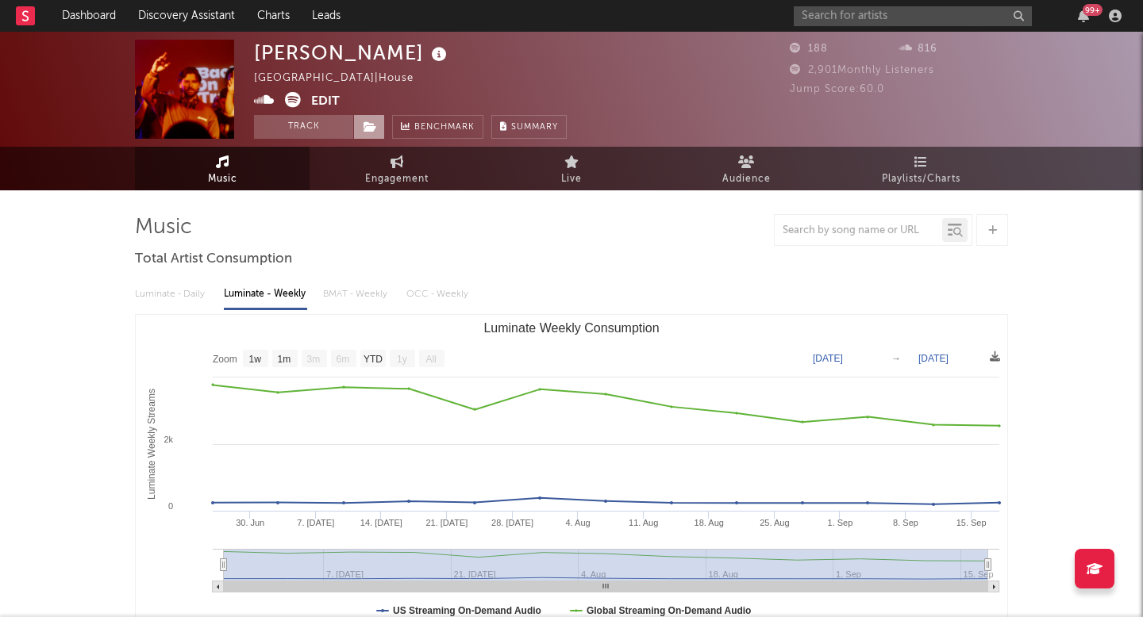
click at [377, 120] on span at bounding box center [369, 127] width 32 height 24
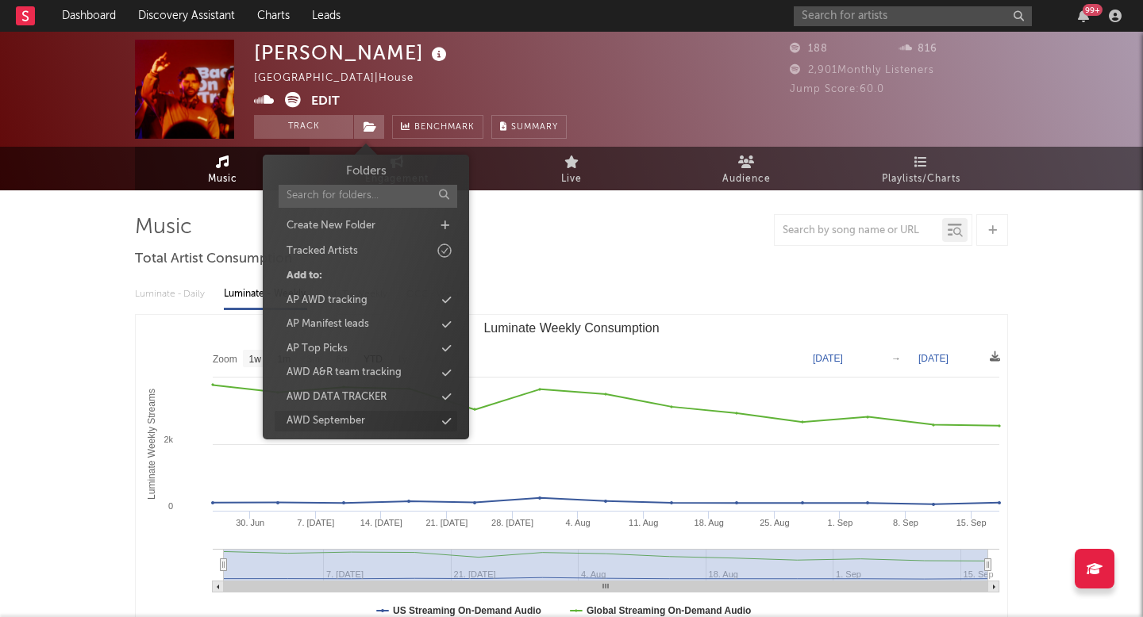
click at [317, 425] on div "AWD September" at bounding box center [325, 421] width 79 height 16
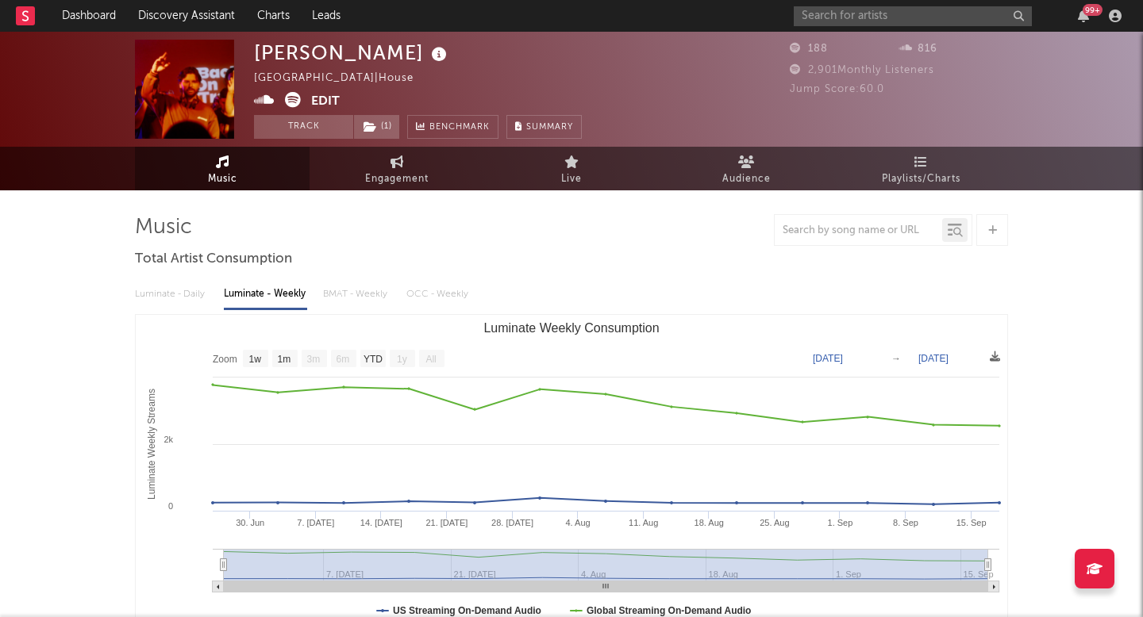
click at [839, 5] on div "99 +" at bounding box center [959, 16] width 333 height 32
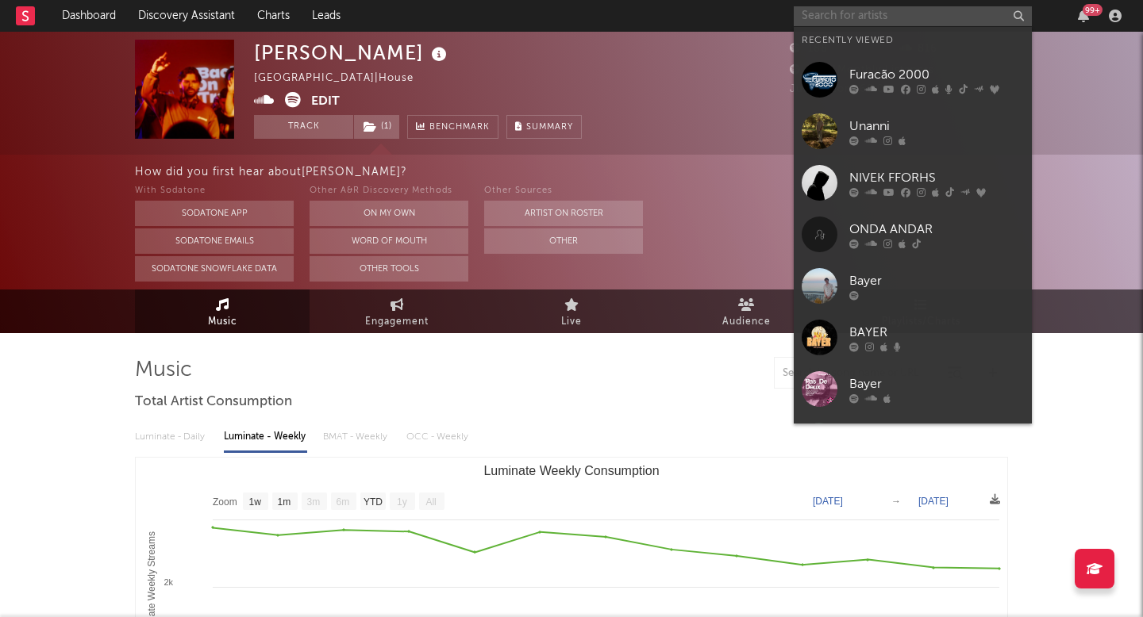
click at [835, 15] on input "text" at bounding box center [912, 16] width 238 height 20
paste input "[PERSON_NAME]"
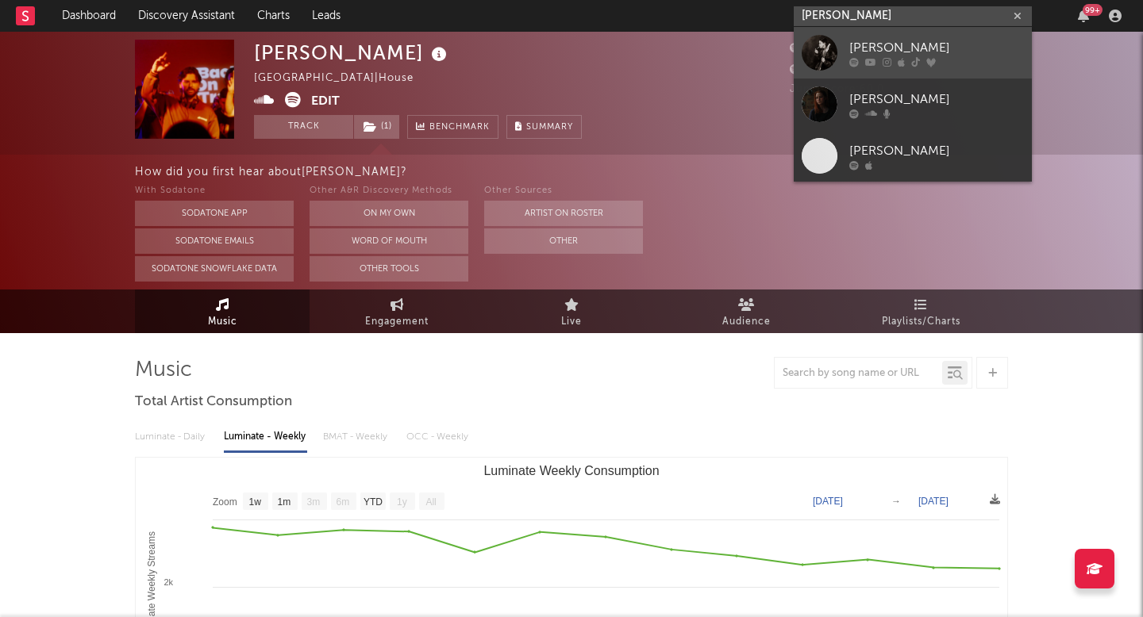
type input "[PERSON_NAME]"
click at [818, 48] on div at bounding box center [819, 53] width 36 height 36
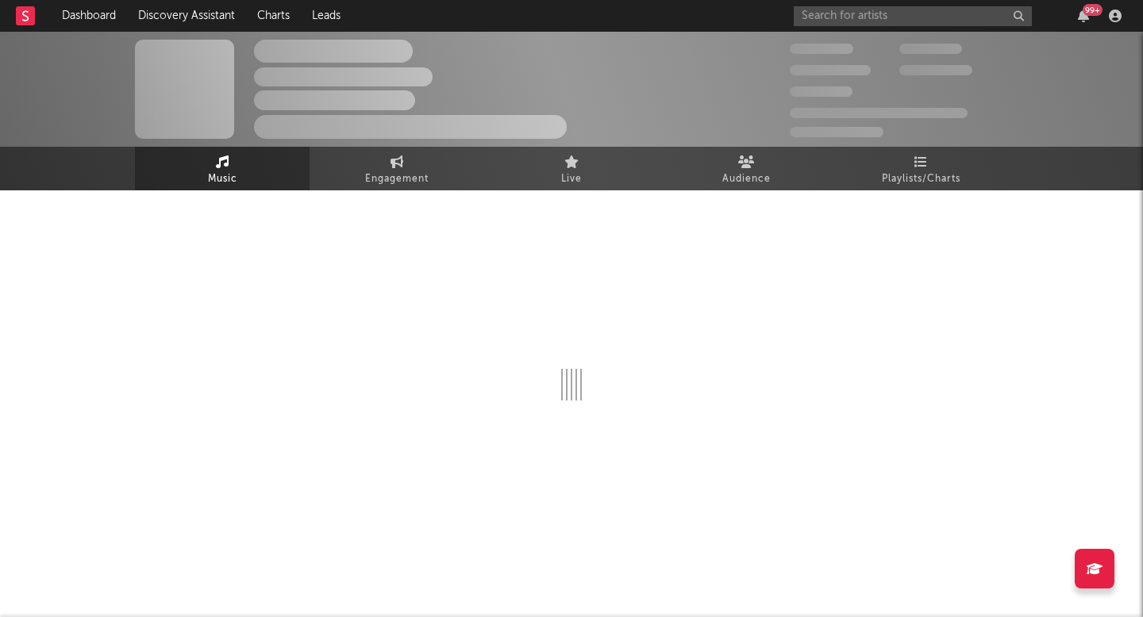
select select "6m"
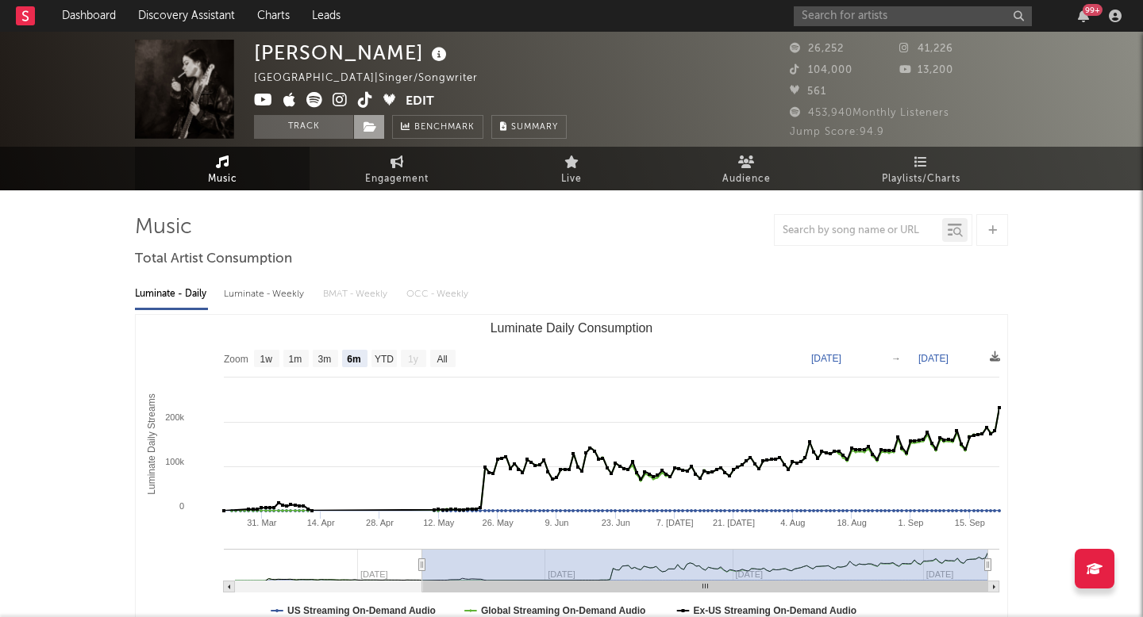
click at [371, 122] on icon at bounding box center [369, 126] width 13 height 11
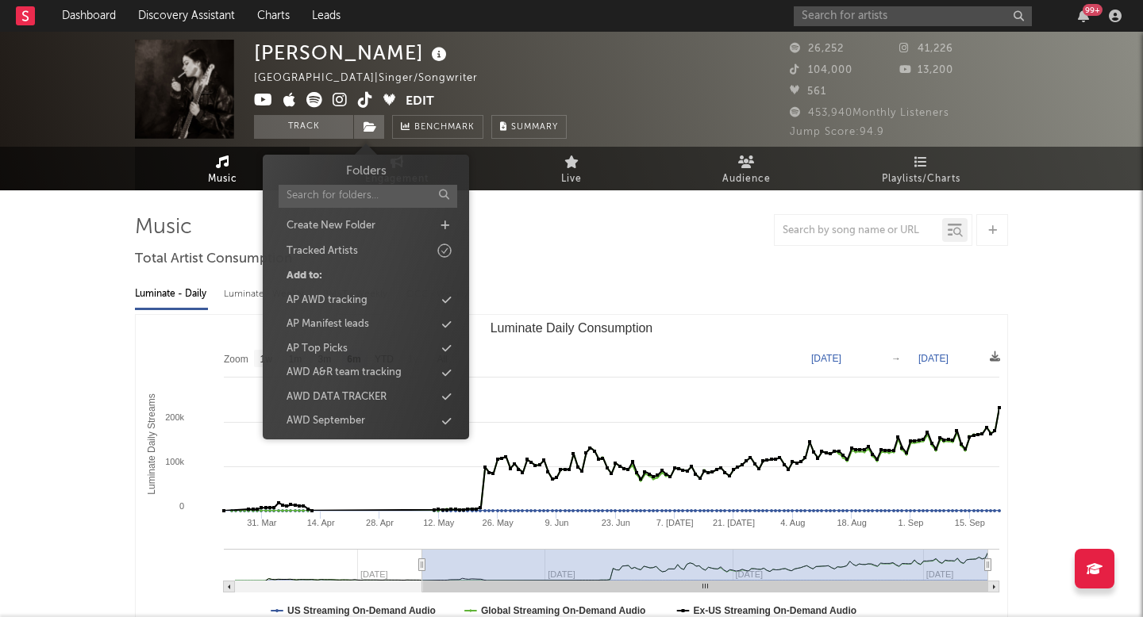
click at [322, 409] on div "Folders Create New Folder Tracked Artists Add to: AP AWD tracking AP Manifest l…" at bounding box center [366, 333] width 182 height 341
click at [335, 418] on div "AWD September" at bounding box center [325, 421] width 79 height 16
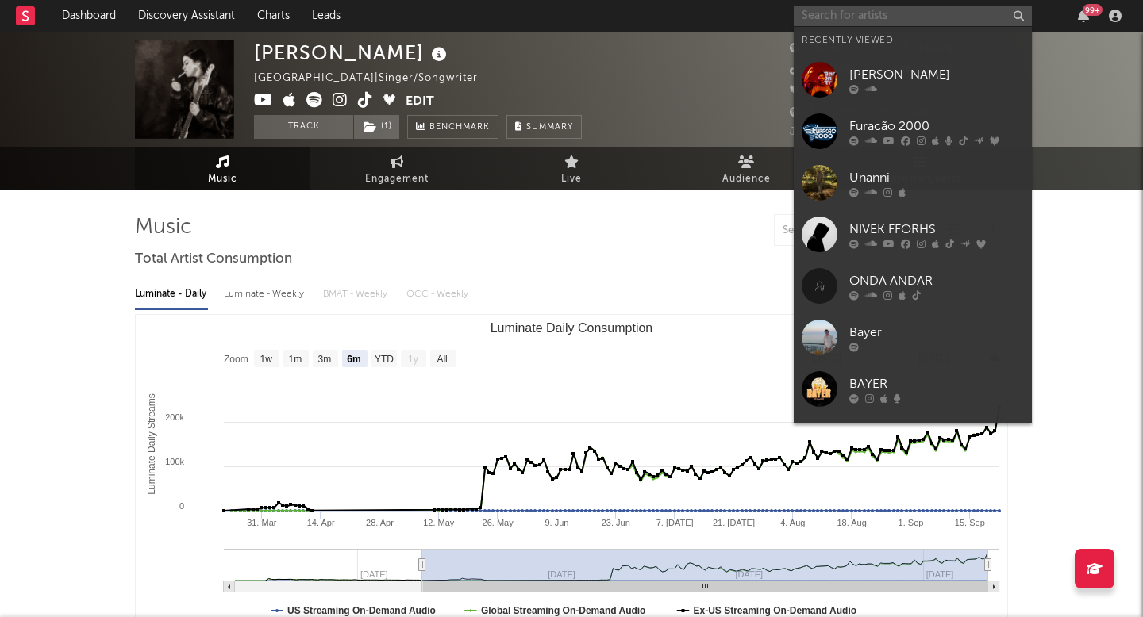
click at [859, 21] on input "text" at bounding box center [912, 16] width 238 height 20
paste input "NAKISO"
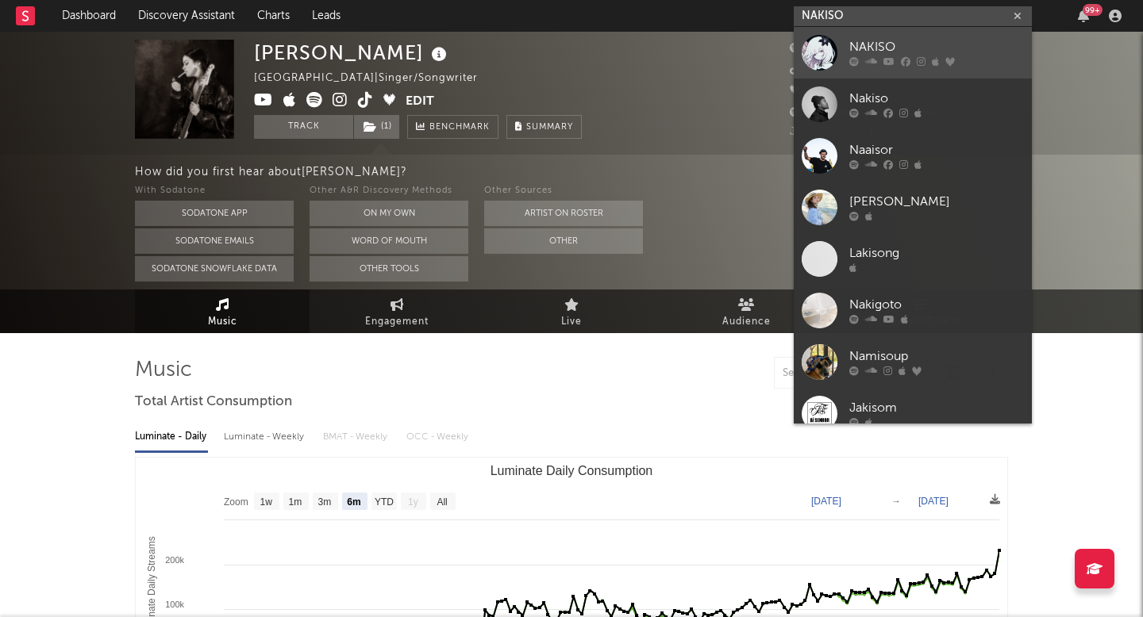
type input "NAKISO"
click at [812, 53] on div at bounding box center [819, 53] width 36 height 36
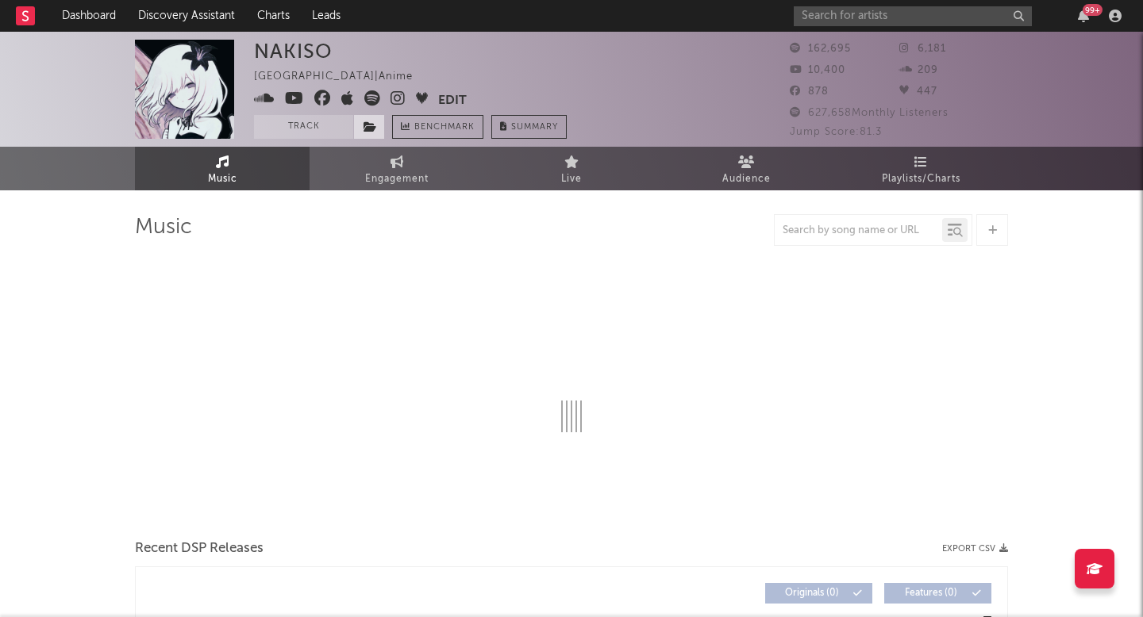
click at [378, 130] on span at bounding box center [369, 127] width 32 height 24
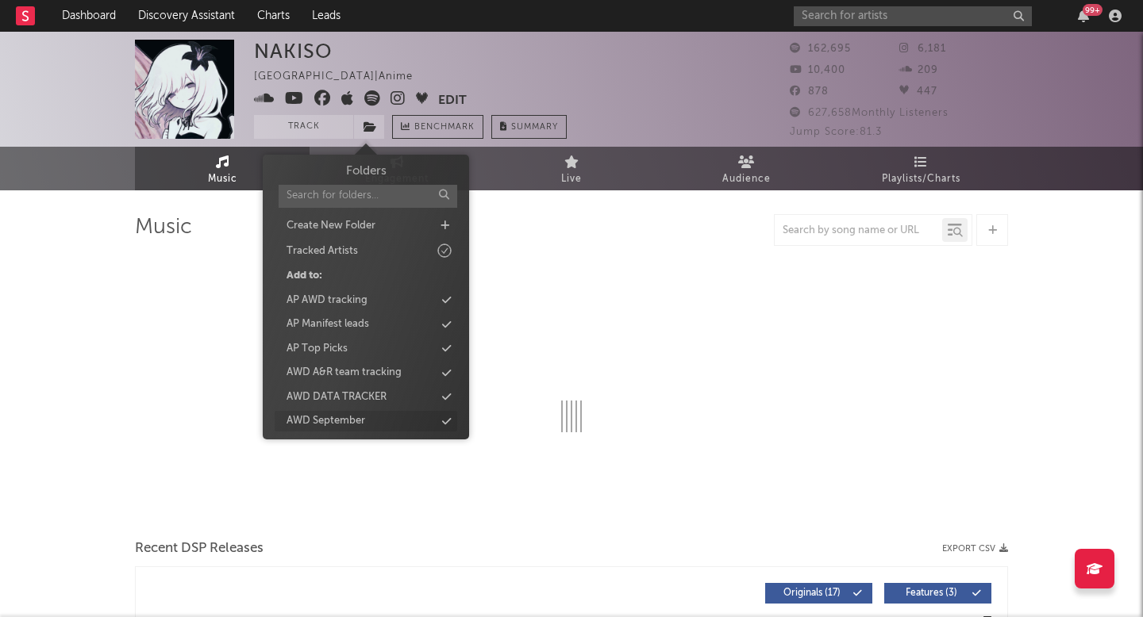
select select "6m"
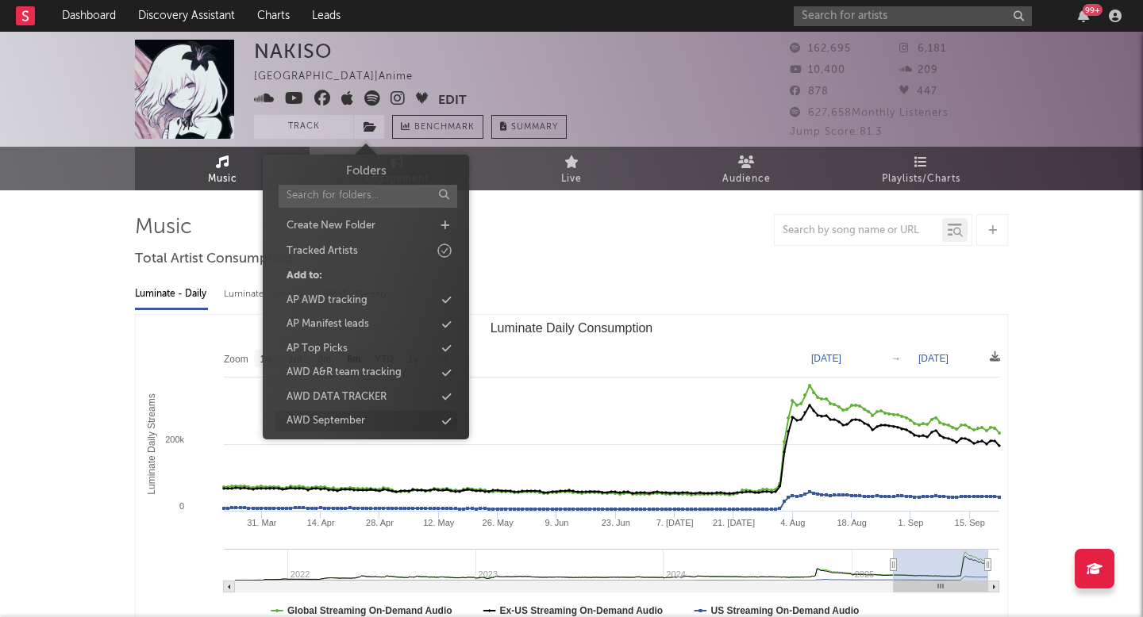
click at [332, 428] on div "AWD September" at bounding box center [325, 421] width 79 height 16
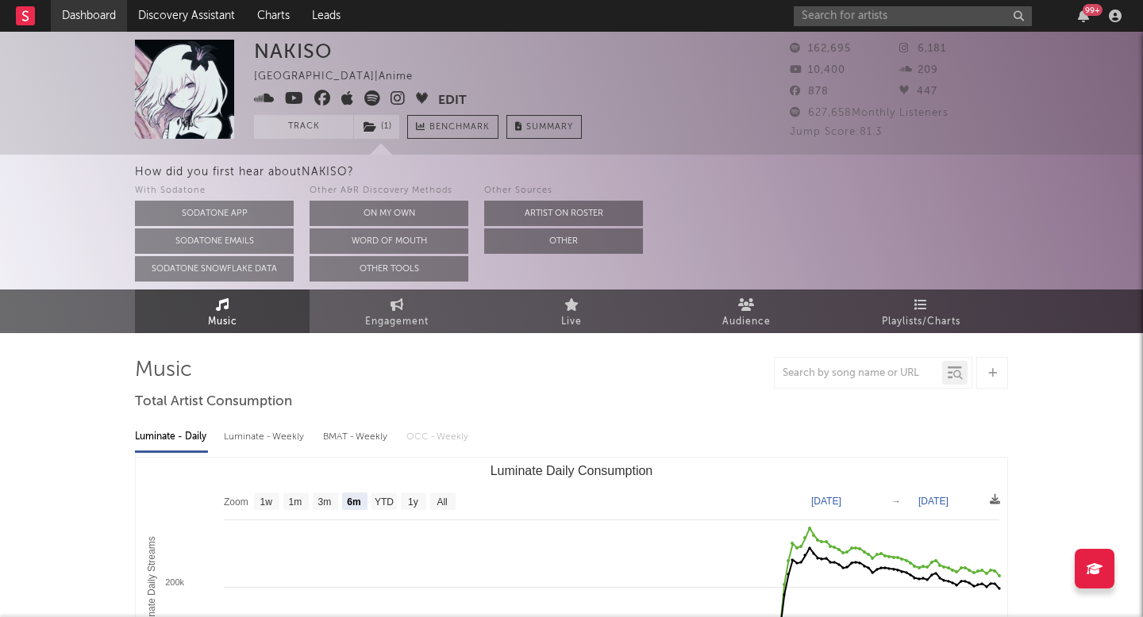
click at [106, 17] on link "Dashboard" at bounding box center [89, 16] width 76 height 32
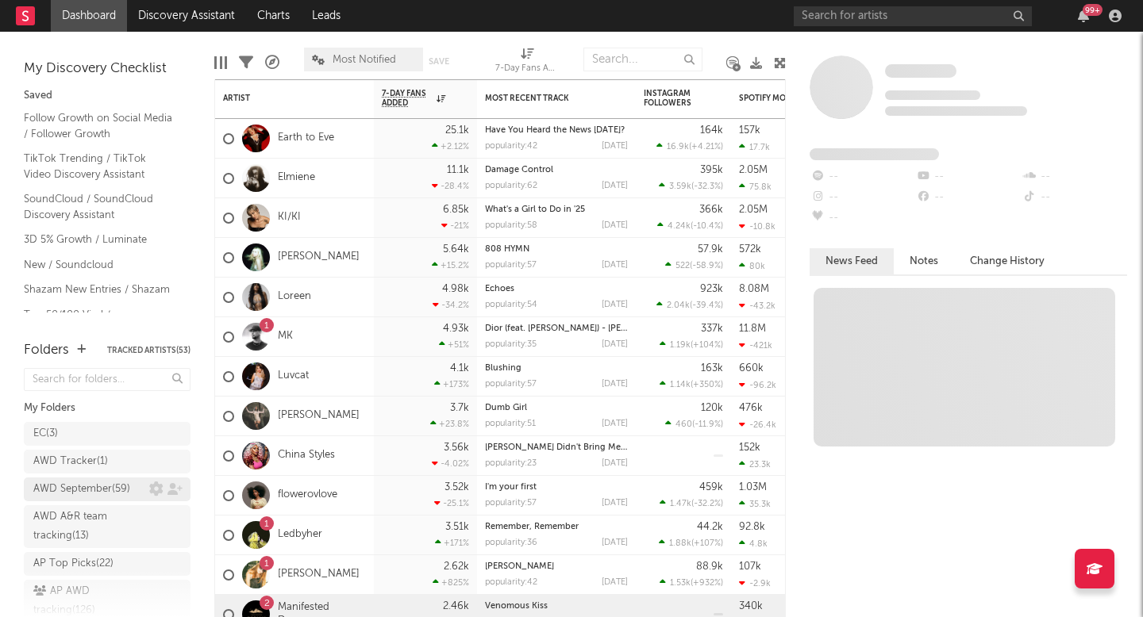
click at [86, 485] on div "AWD September ( 59 )" at bounding box center [81, 489] width 97 height 19
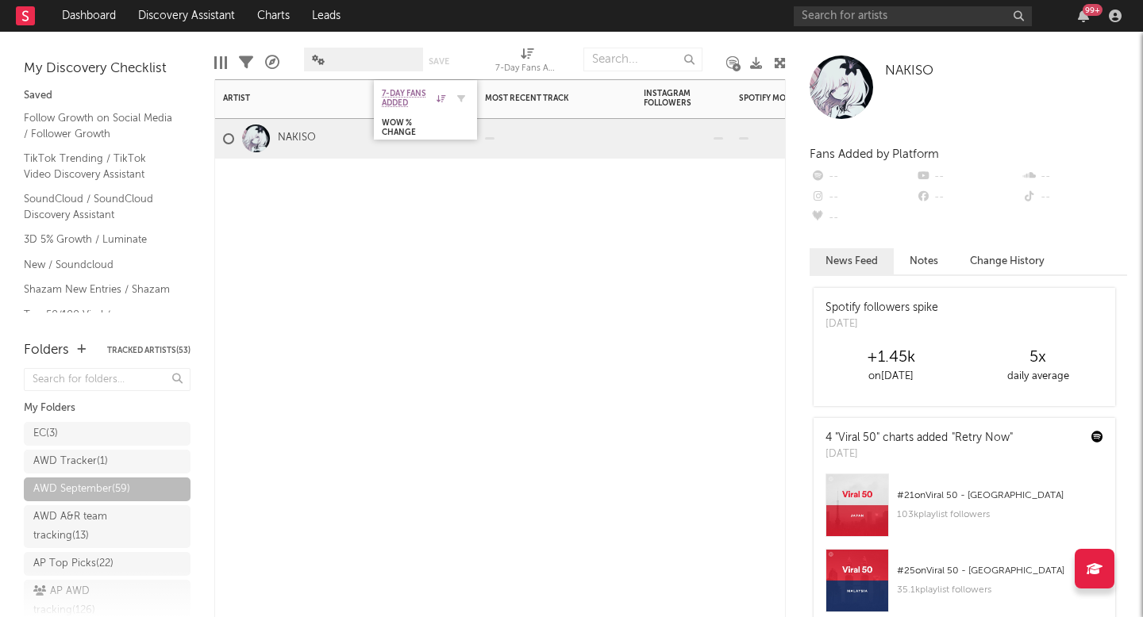
click at [439, 101] on icon at bounding box center [440, 98] width 9 height 8
click at [421, 209] on div "Artist Notifications 7-Day Fans Added WoW % Change Most Recent Track Popularity…" at bounding box center [499, 348] width 571 height 538
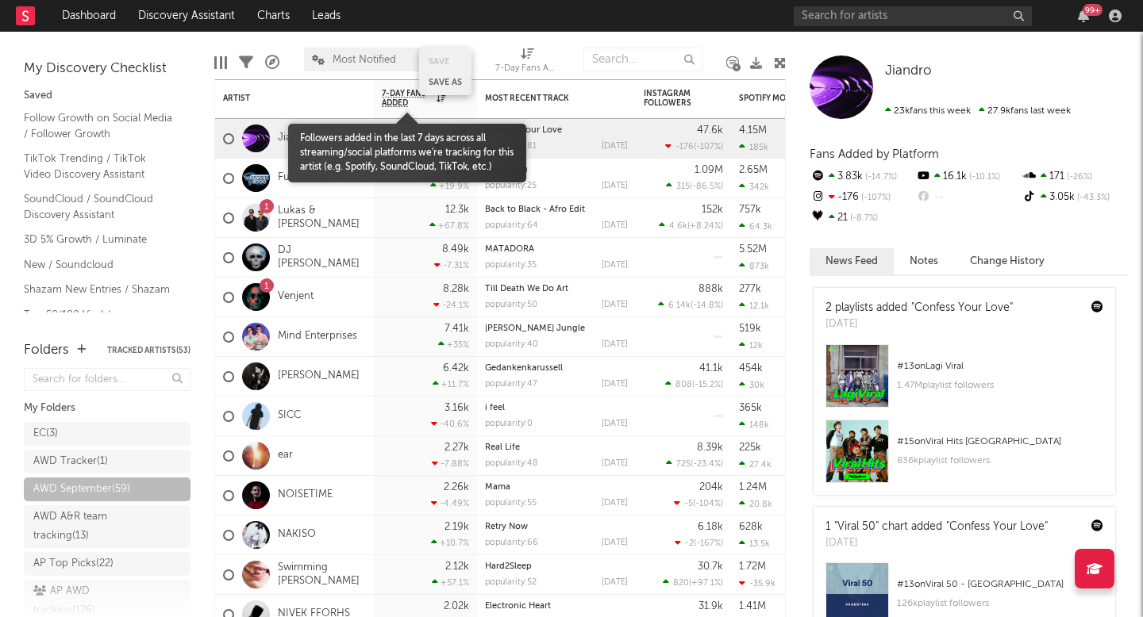
click at [428, 94] on div "Save Save as" at bounding box center [445, 72] width 52 height 48
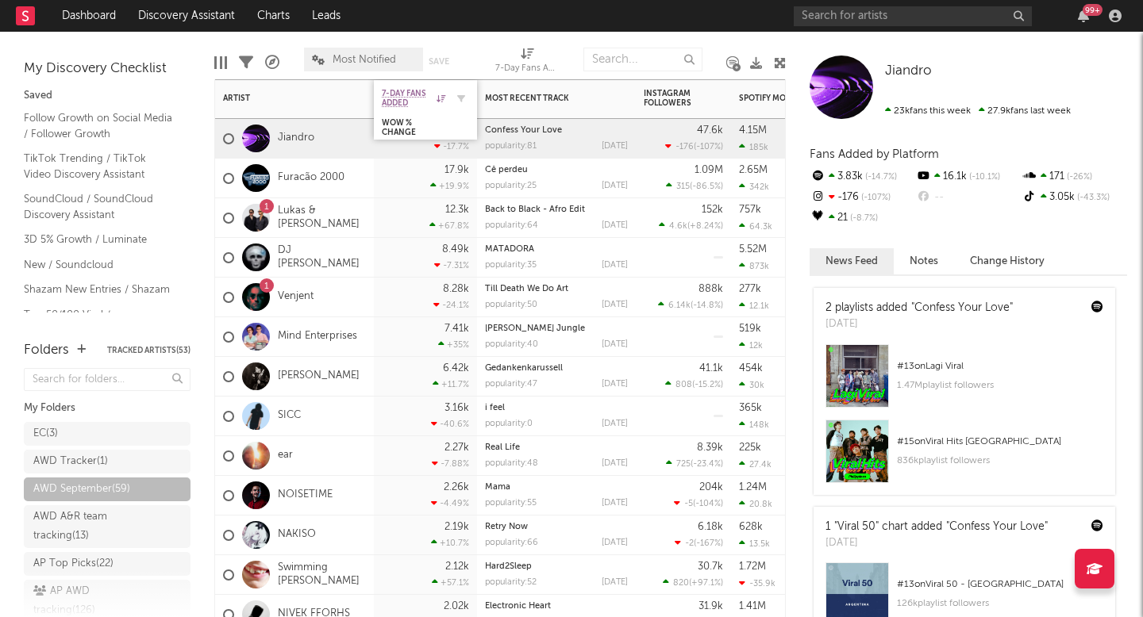
click at [436, 98] on icon at bounding box center [440, 98] width 9 height 8
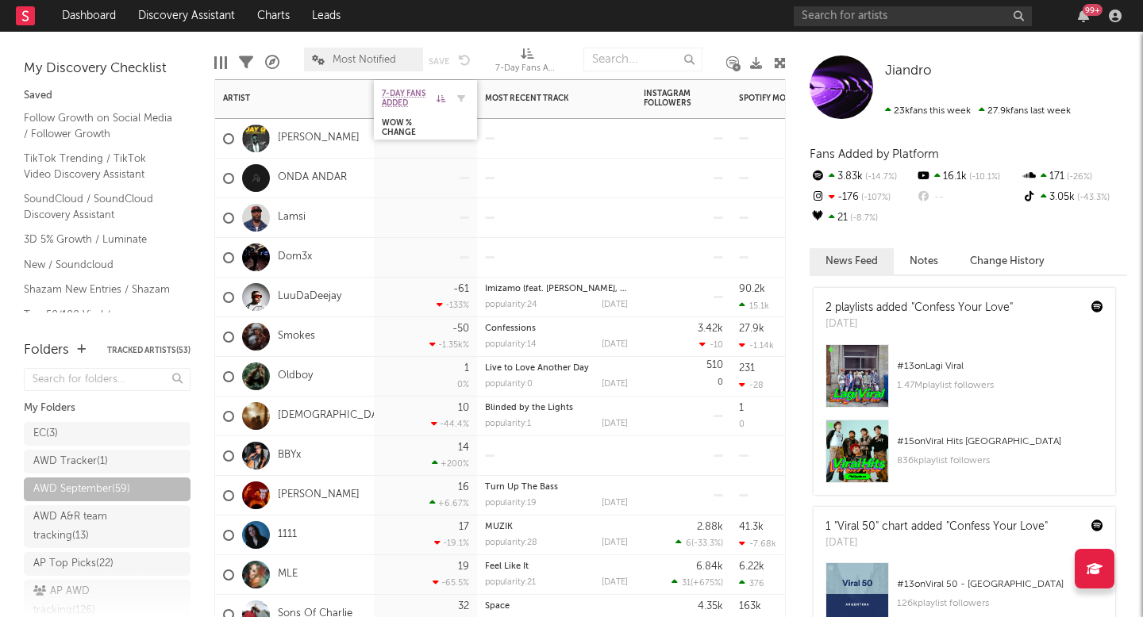
click at [436, 98] on icon at bounding box center [440, 98] width 9 height 8
